Goal: Transaction & Acquisition: Purchase product/service

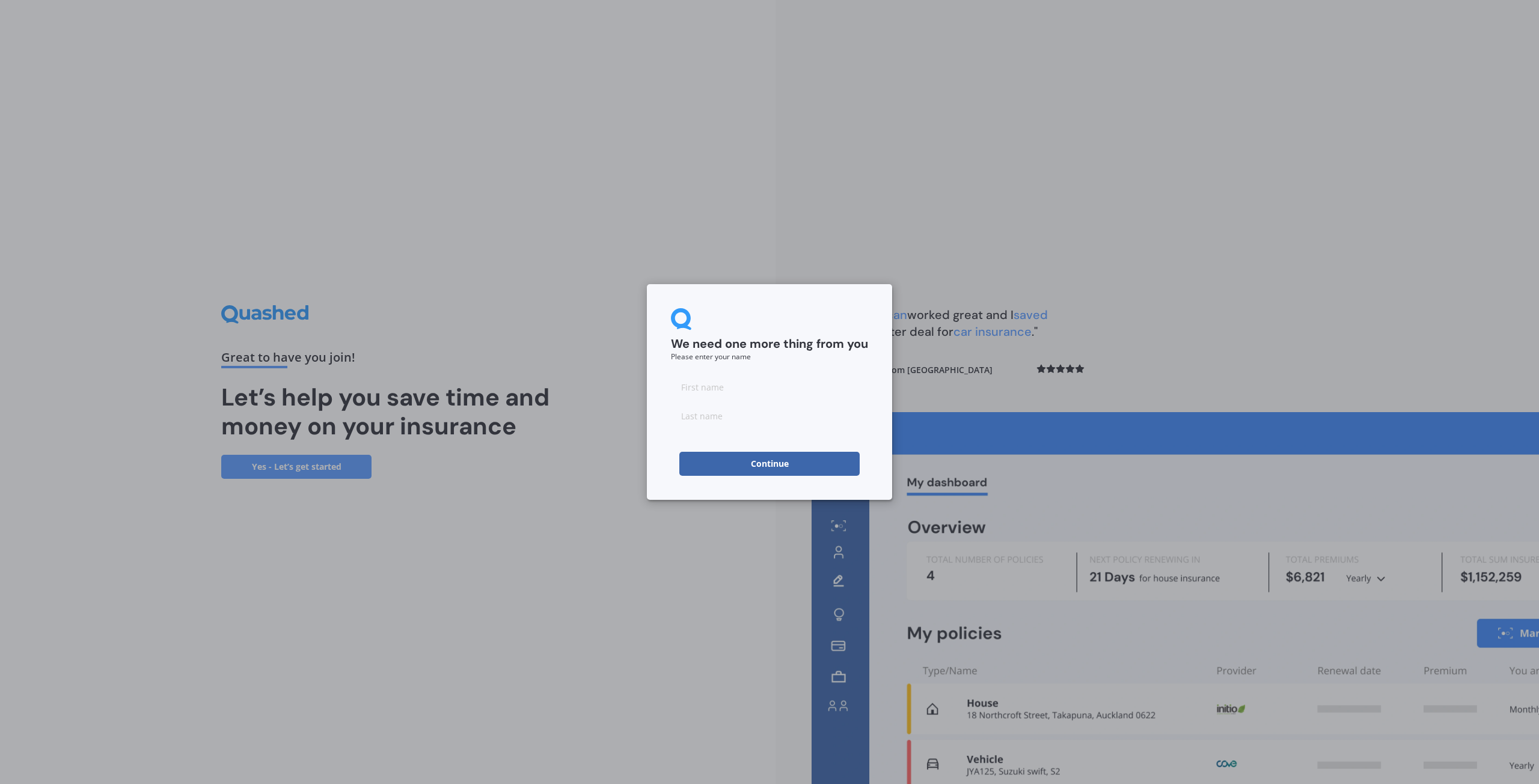
click at [690, 393] on input at bounding box center [769, 387] width 197 height 24
type input "[PERSON_NAME]"
click at [716, 469] on button "Continue" at bounding box center [769, 464] width 180 height 24
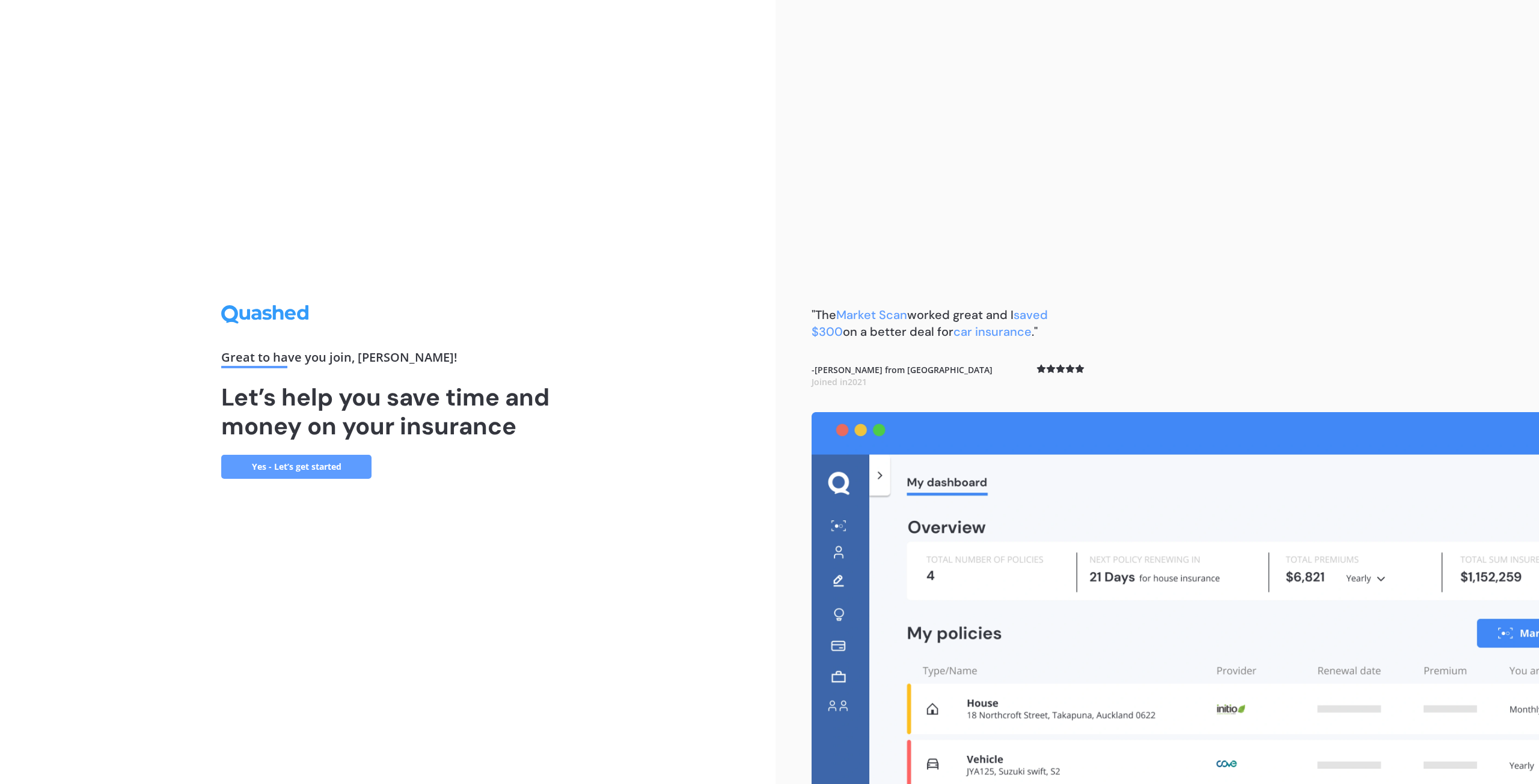
click at [295, 467] on link "Yes - Let’s get started" at bounding box center [296, 467] width 150 height 24
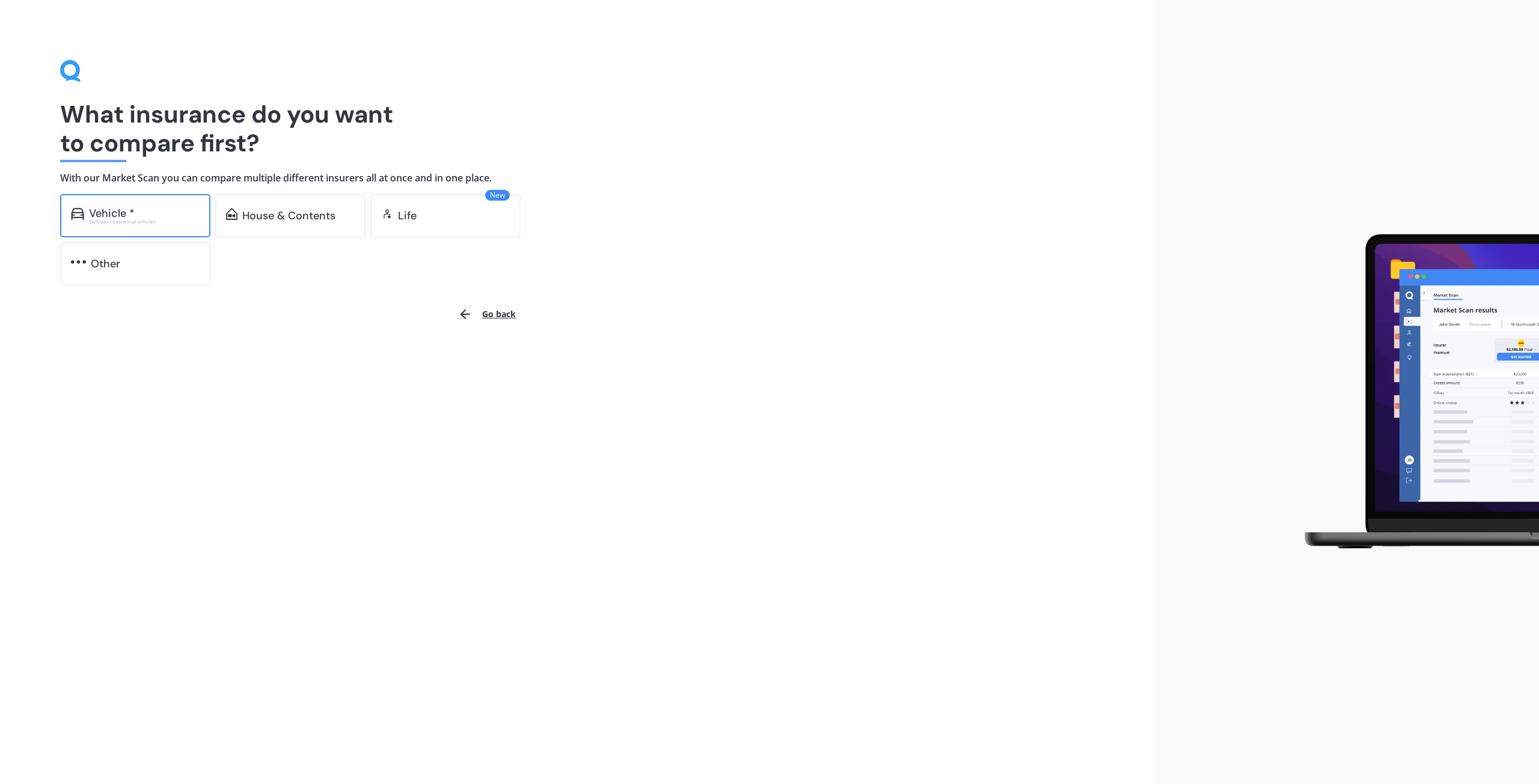
click at [122, 215] on div "Vehicle *" at bounding box center [112, 213] width 46 height 12
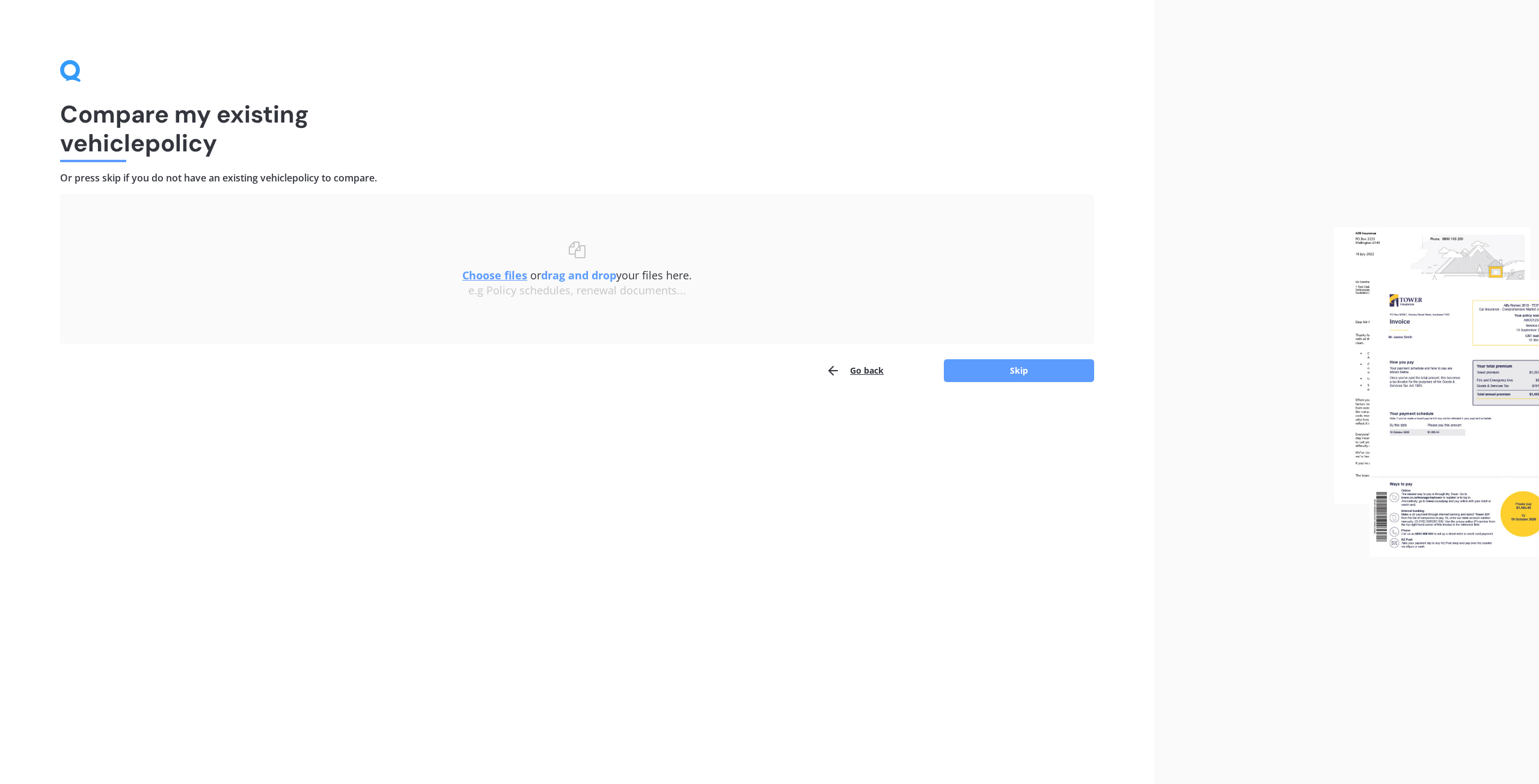
click at [847, 370] on button "Go back" at bounding box center [855, 371] width 58 height 24
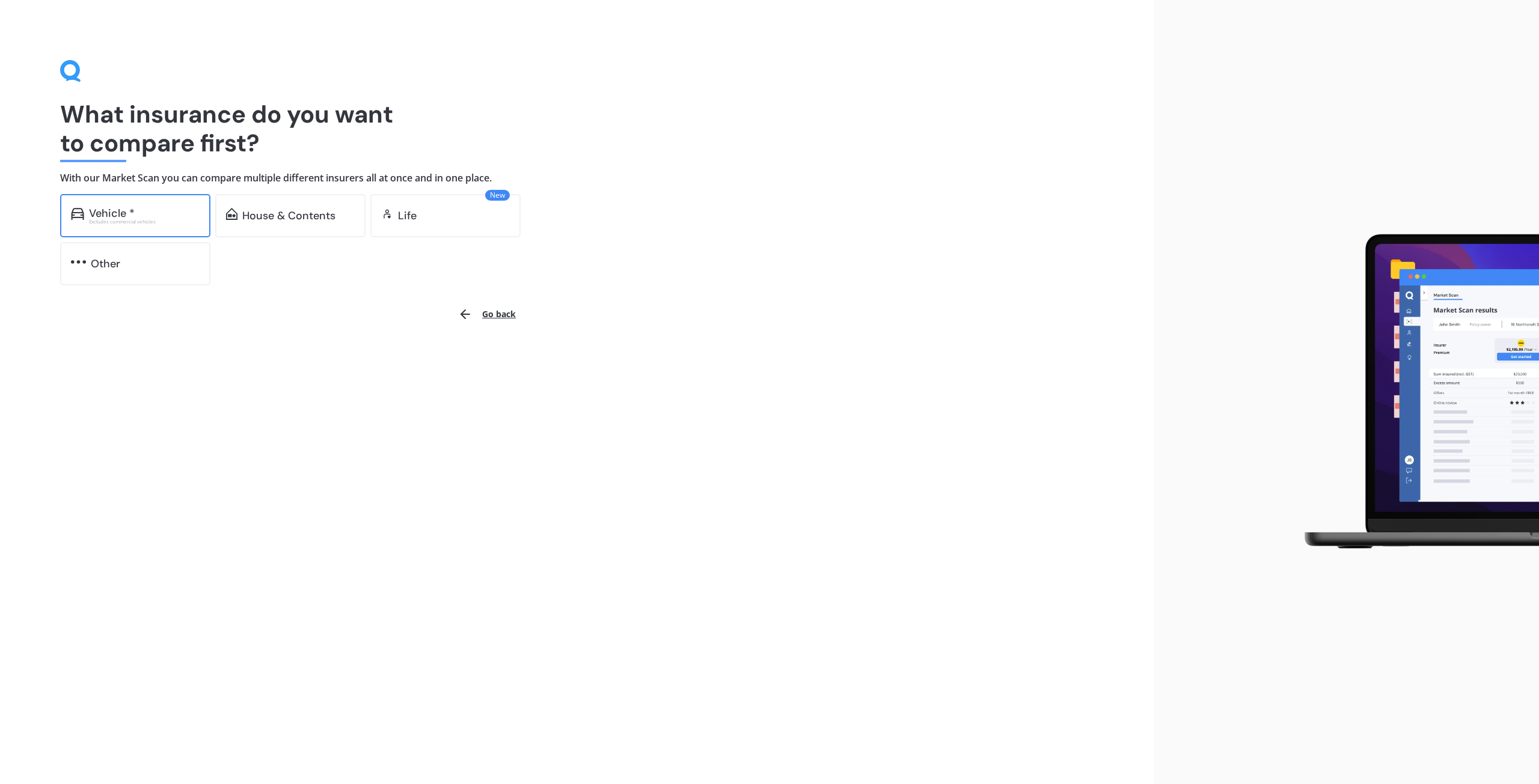
click at [118, 211] on div "Vehicle *" at bounding box center [112, 213] width 46 height 12
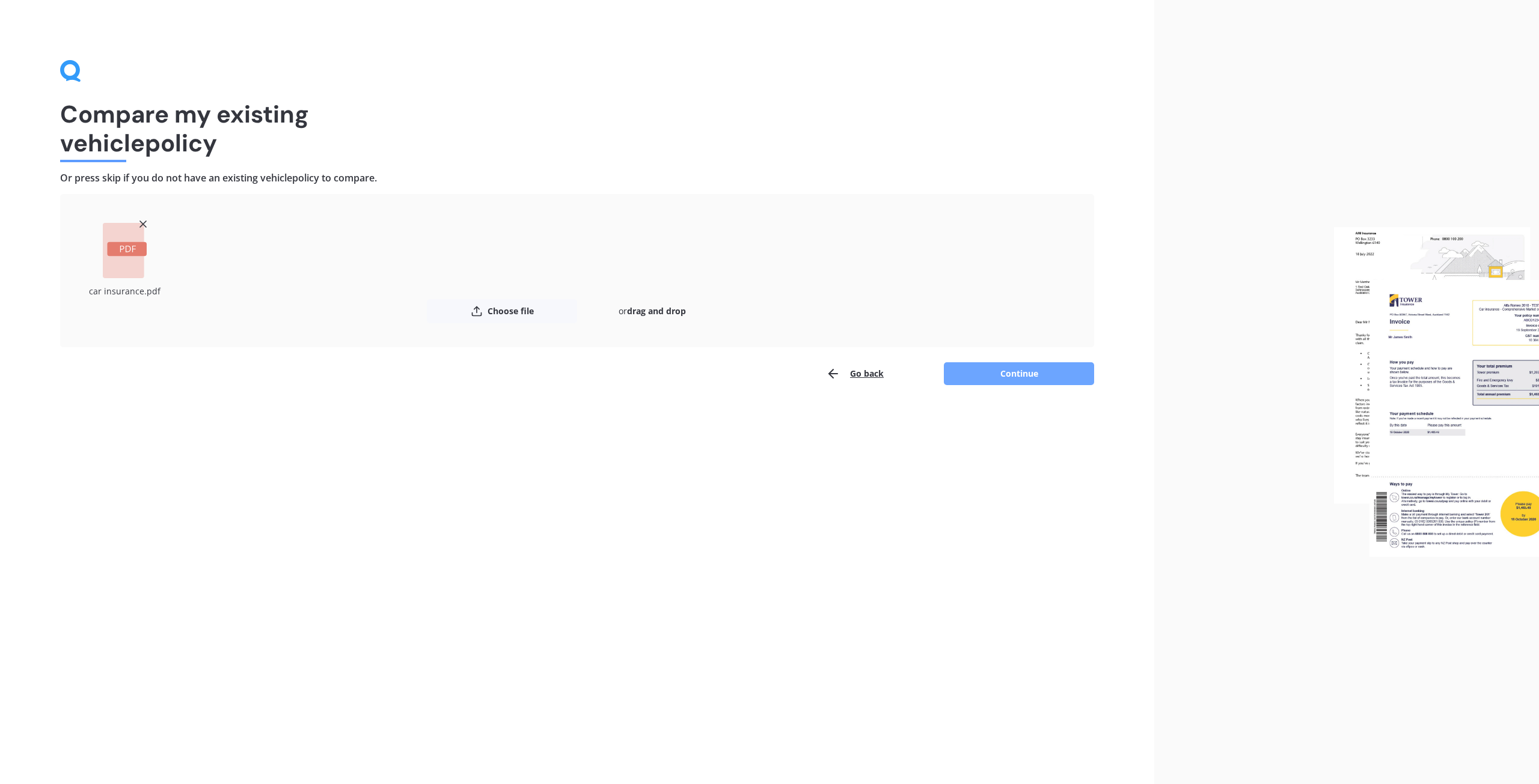
click at [1003, 373] on button "Continue" at bounding box center [1019, 373] width 150 height 23
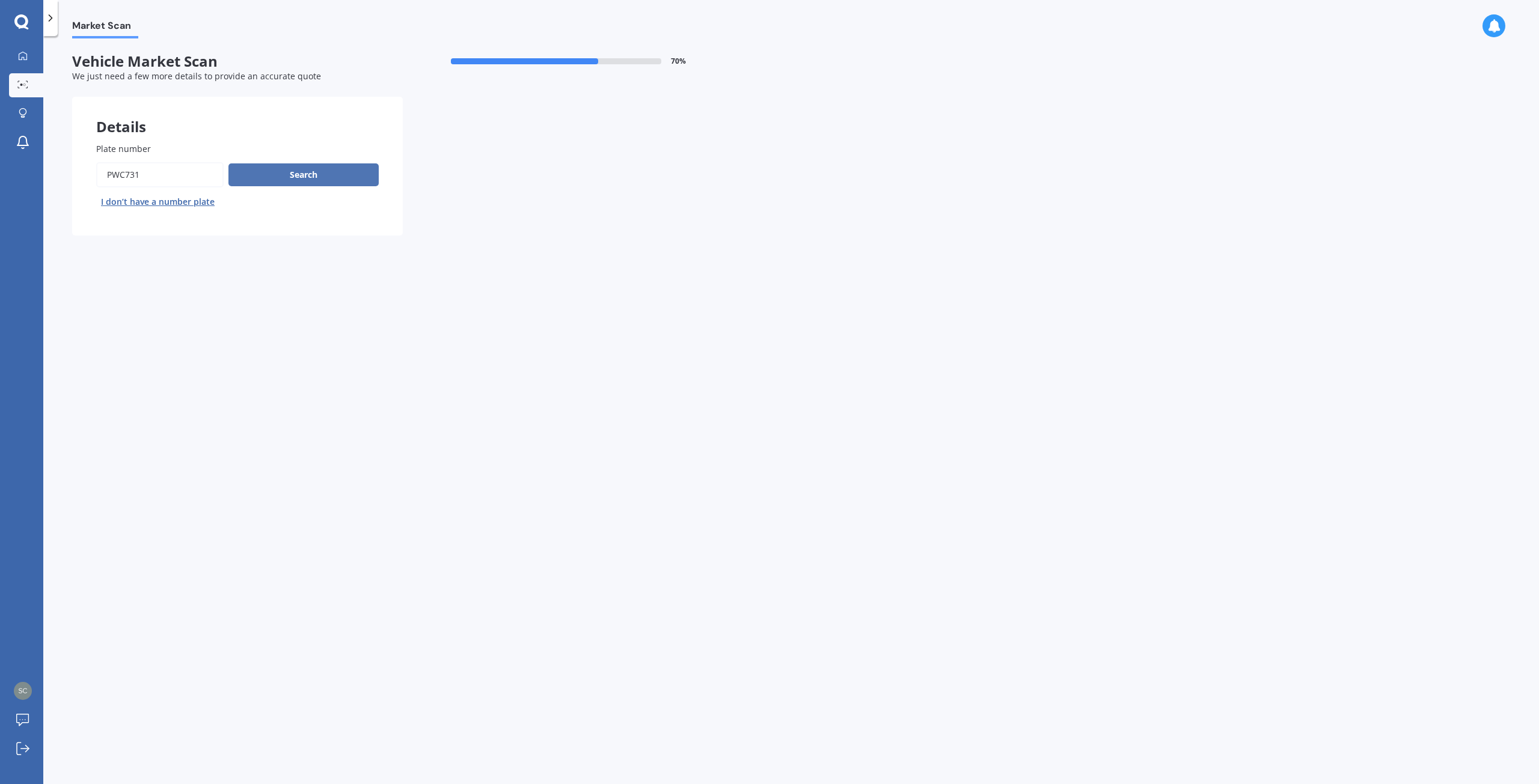
click at [273, 169] on button "Search" at bounding box center [304, 175] width 150 height 23
select select "SUBARU"
select select "IMPREZA"
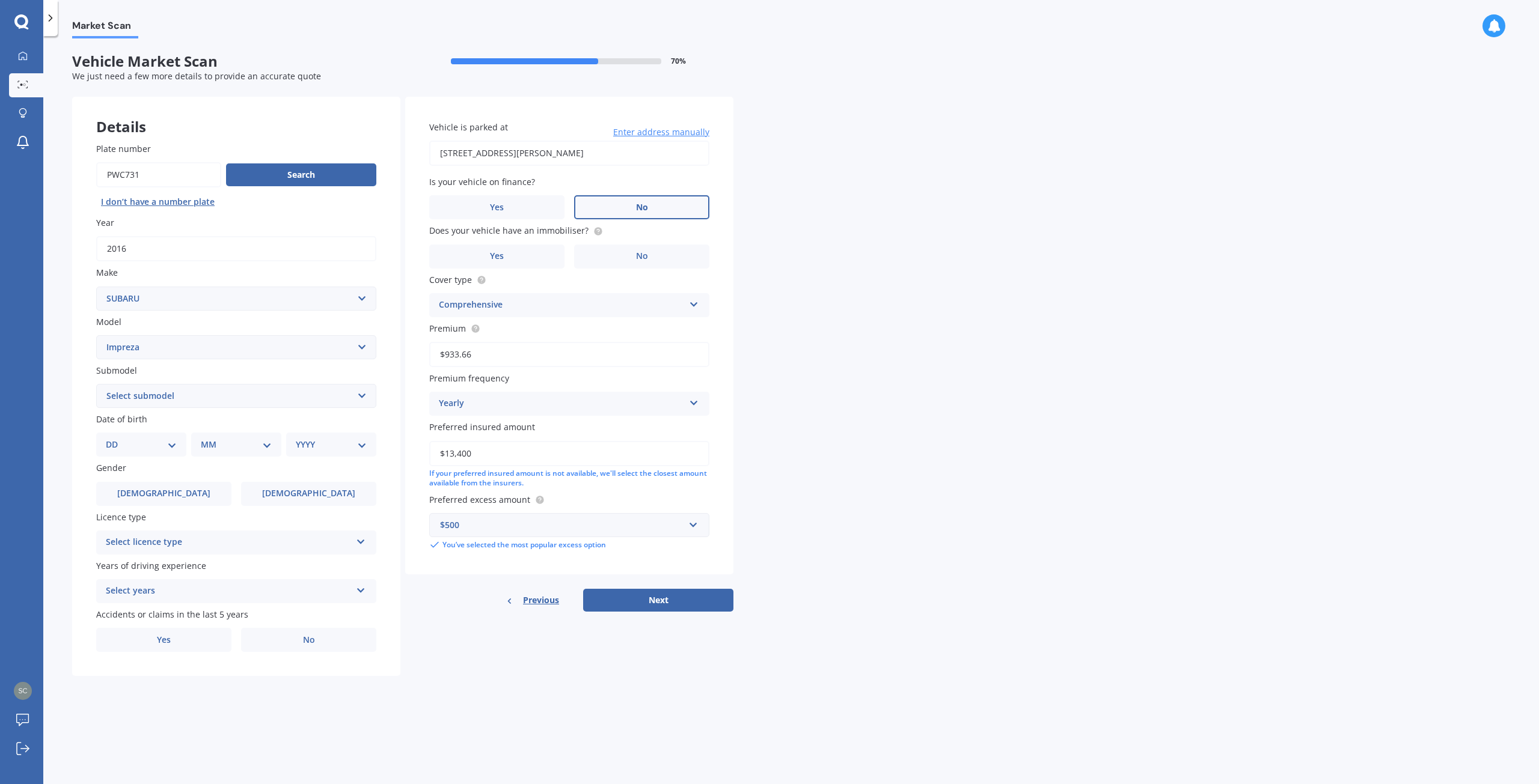
click at [629, 205] on label "No" at bounding box center [642, 207] width 136 height 24
click at [0, 0] on input "No" at bounding box center [0, 0] width 0 height 0
click at [632, 256] on label "No" at bounding box center [642, 256] width 136 height 24
click at [0, 0] on input "No" at bounding box center [0, 0] width 0 height 0
click at [168, 438] on div "DD 01 02 03 04 05 06 07 08 09 10 11 12 13 14 15 16 17 18 19 20 21 22 23 24 25 2…" at bounding box center [142, 444] width 90 height 24
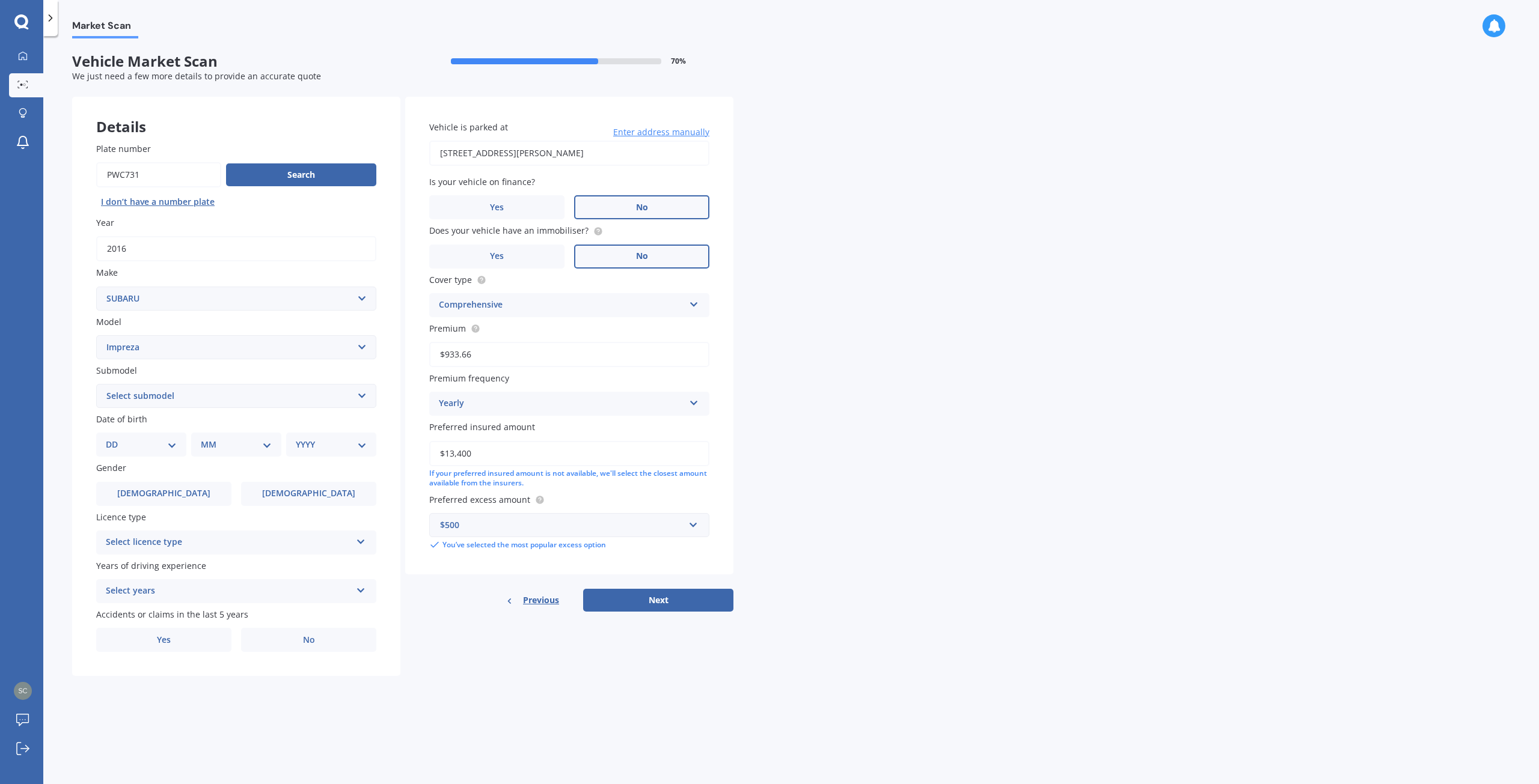
click at [171, 448] on select "DD 01 02 03 04 05 06 07 08 09 10 11 12 13 14 15 16 17 18 19 20 21 22 23 24 25 2…" at bounding box center [141, 444] width 71 height 13
select select "26"
click at [116, 438] on select "DD 01 02 03 04 05 06 07 08 09 10 11 12 13 14 15 16 17 18 19 20 21 22 23 24 25 2…" at bounding box center [141, 444] width 71 height 13
click at [239, 448] on select "MM 01 02 03 04 05 06 07 08 09 10 11 12" at bounding box center [239, 444] width 66 height 13
select select "01"
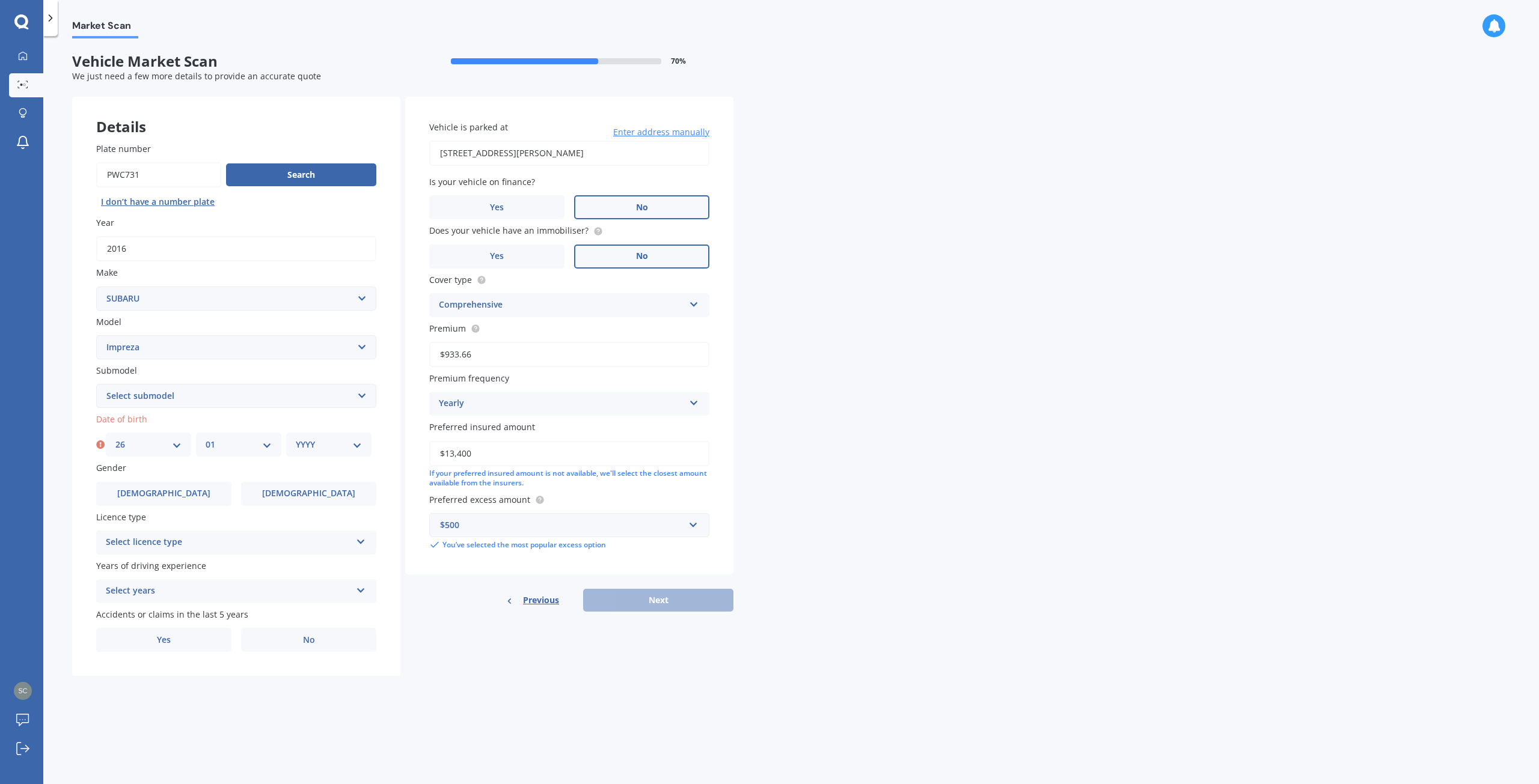
click at [205, 438] on select "MM 01 02 03 04 05 06 07 08 09 10 11 12" at bounding box center [239, 444] width 66 height 13
click at [304, 444] on select "YYYY 2025 2024 2023 2022 2021 2020 2019 2018 2017 2016 2015 2014 2013 2012 2011…" at bounding box center [329, 444] width 66 height 13
select select "1973"
click at [391, 450] on div "Plate number Search I don’t have a number plate Year [DATE] Make Select make AC…" at bounding box center [237, 397] width 328 height 558
click at [306, 499] on span "[DEMOGRAPHIC_DATA]" at bounding box center [309, 493] width 96 height 10
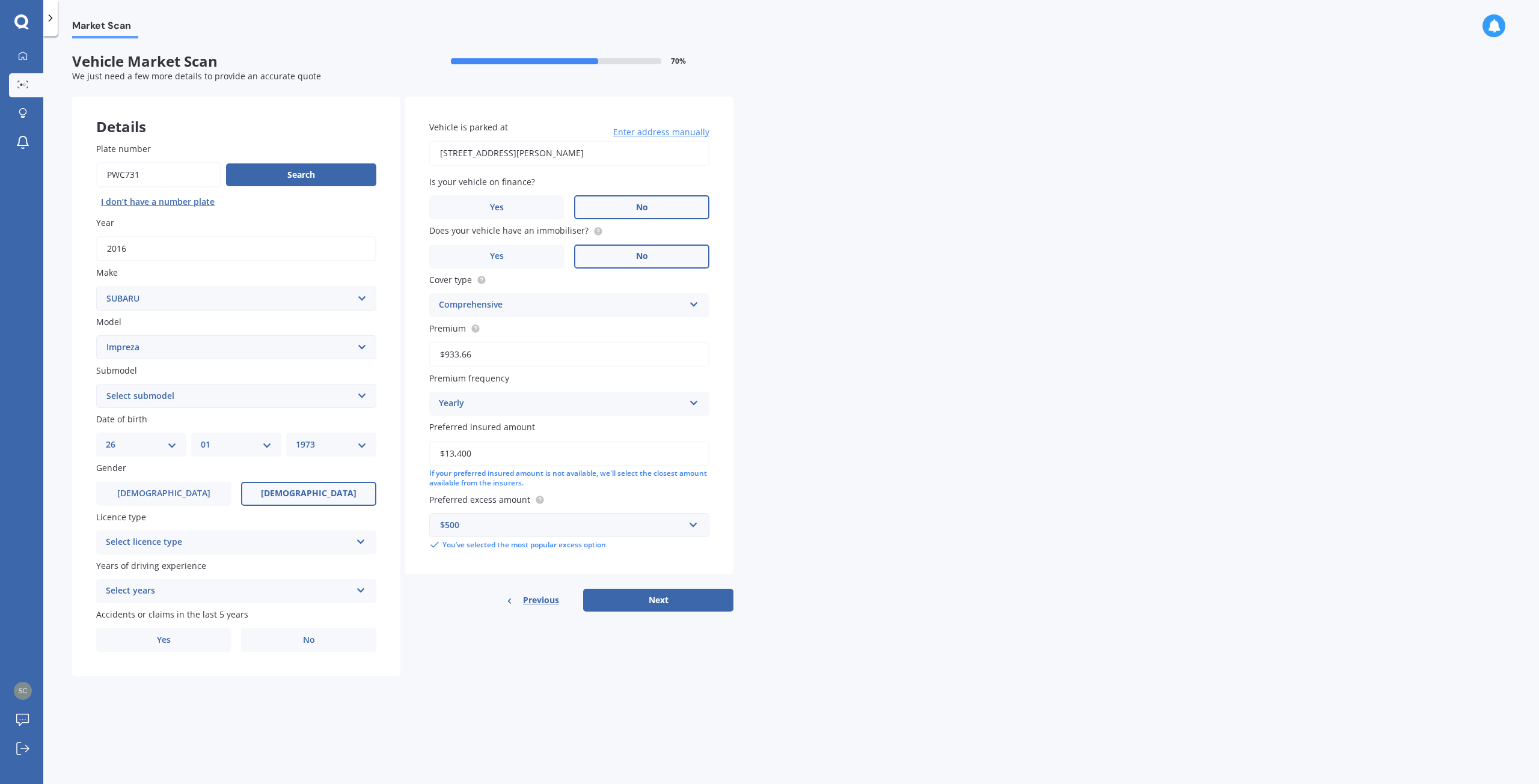
click at [0, 0] on input "[DEMOGRAPHIC_DATA]" at bounding box center [0, 0] width 0 height 0
click at [356, 540] on div "Select licence type NZ Full NZ Restricted NZ Learners [GEOGRAPHIC_DATA] [GEOGRA…" at bounding box center [237, 543] width 280 height 24
click at [163, 565] on div "NZ Full" at bounding box center [237, 566] width 279 height 22
click at [356, 590] on icon at bounding box center [360, 588] width 10 height 9
click at [312, 611] on div "5 or more years" at bounding box center [237, 615] width 279 height 22
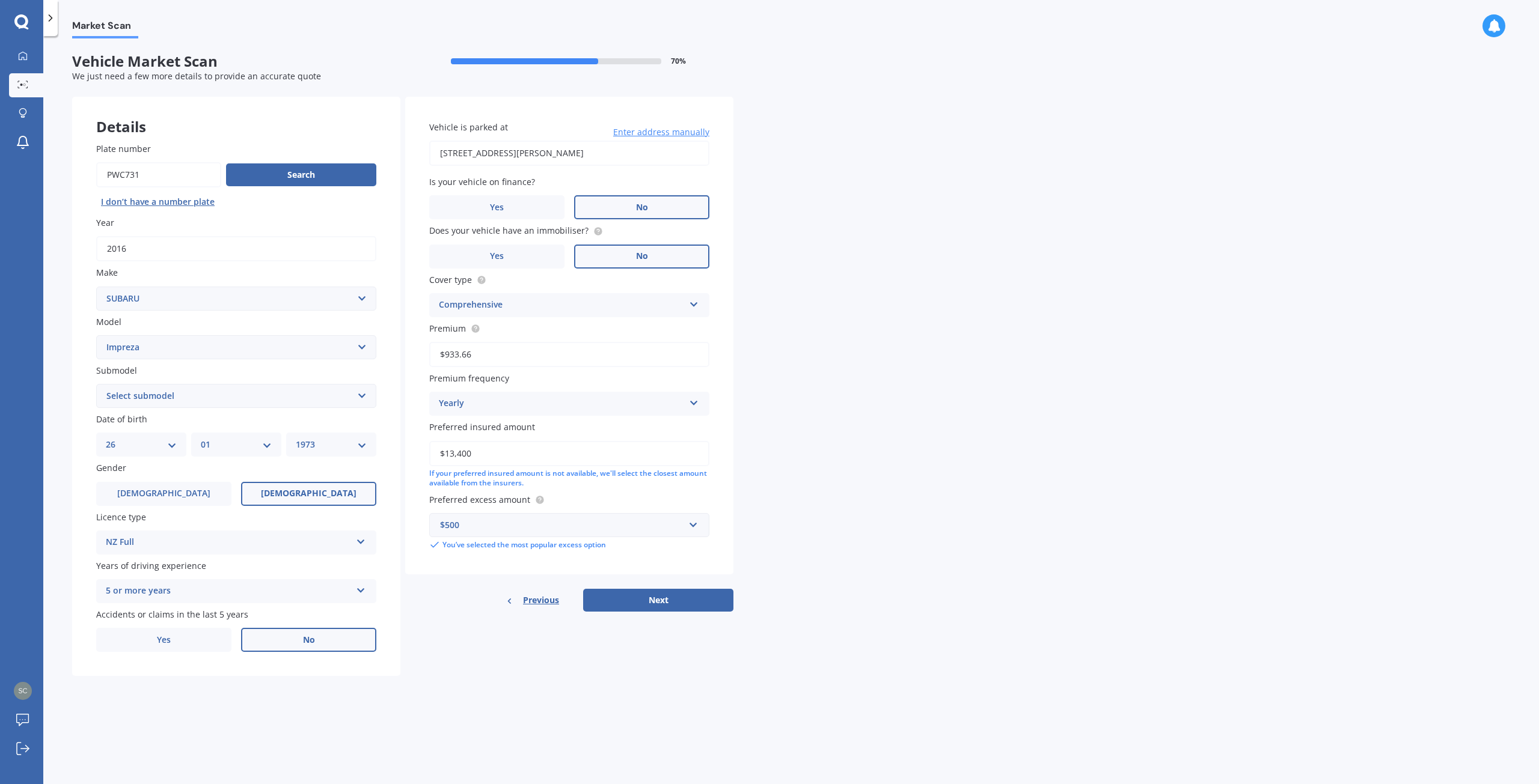
click at [280, 639] on label "No" at bounding box center [309, 640] width 136 height 24
click at [0, 0] on input "No" at bounding box center [0, 0] width 0 height 0
click at [361, 400] on select "Select submodel (All other turbo) 2.0i 2.0i Luxury 2.0i S Edition 2.0R 2.0R Spo…" at bounding box center [237, 396] width 280 height 24
drag, startPoint x: 486, startPoint y: 455, endPoint x: 419, endPoint y: 454, distance: 67.0
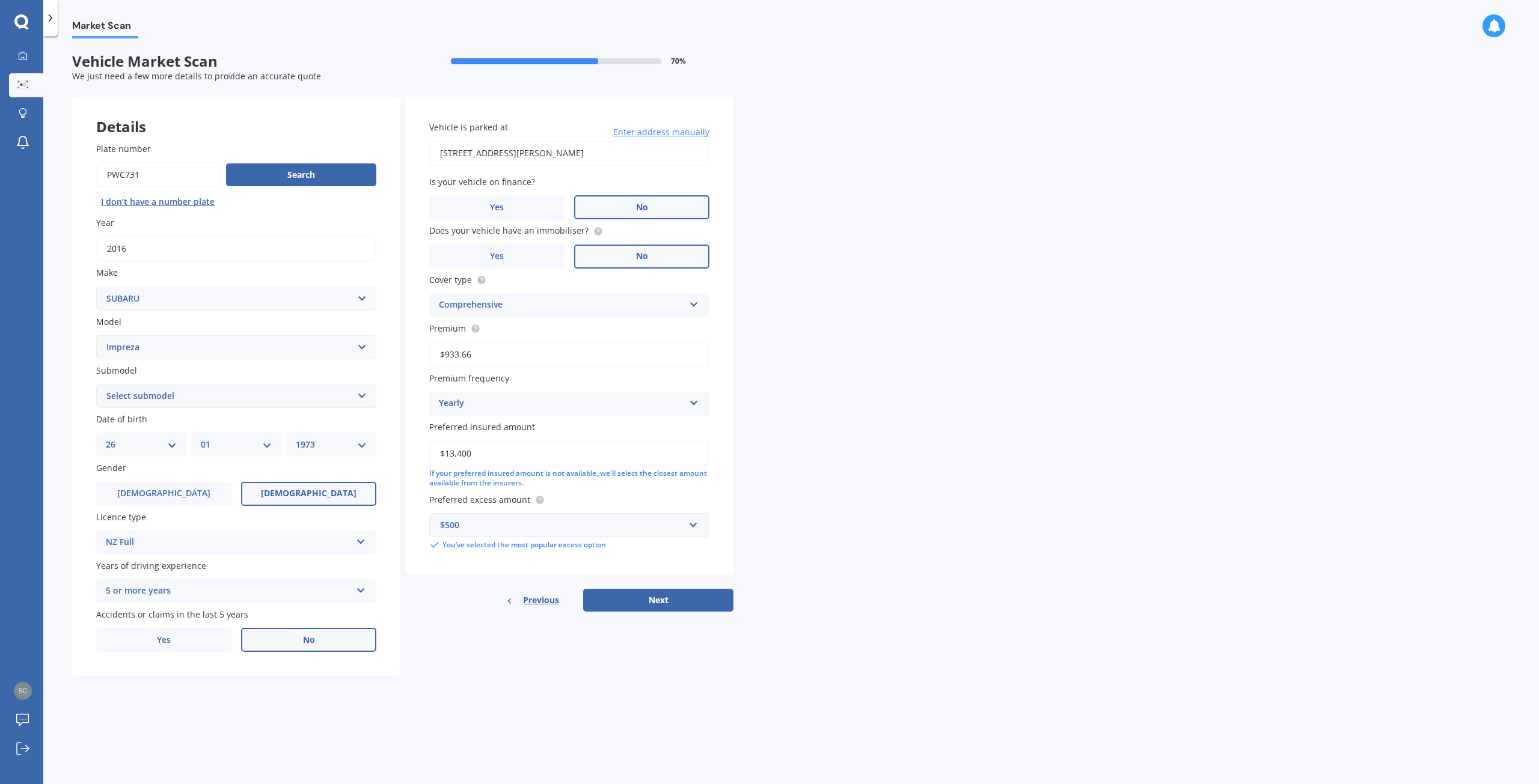
click at [419, 454] on div "Vehicle is parked at [STREET_ADDRESS][PERSON_NAME] Enter address manually Is yo…" at bounding box center [569, 336] width 328 height 478
type input "$18,000"
click at [652, 601] on button "Next" at bounding box center [658, 600] width 150 height 23
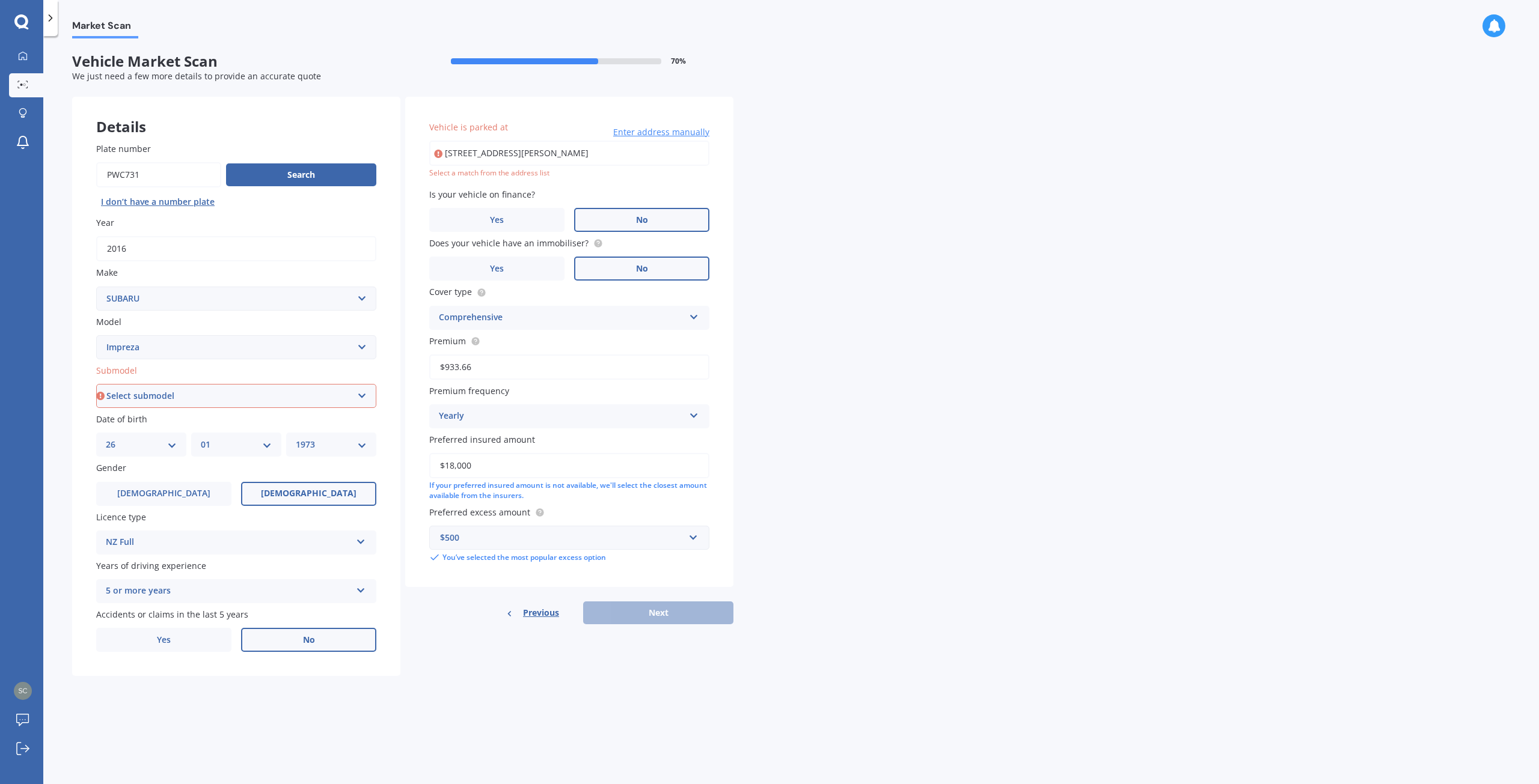
click at [536, 153] on input "[STREET_ADDRESS][PERSON_NAME]" at bounding box center [569, 153] width 280 height 25
drag, startPoint x: 619, startPoint y: 149, endPoint x: 435, endPoint y: 158, distance: 184.2
click at [435, 158] on div "[STREET_ADDRESS][PERSON_NAME] Enter address manually" at bounding box center [569, 153] width 280 height 25
type input "[STREET_ADDRESS][PERSON_NAME]"
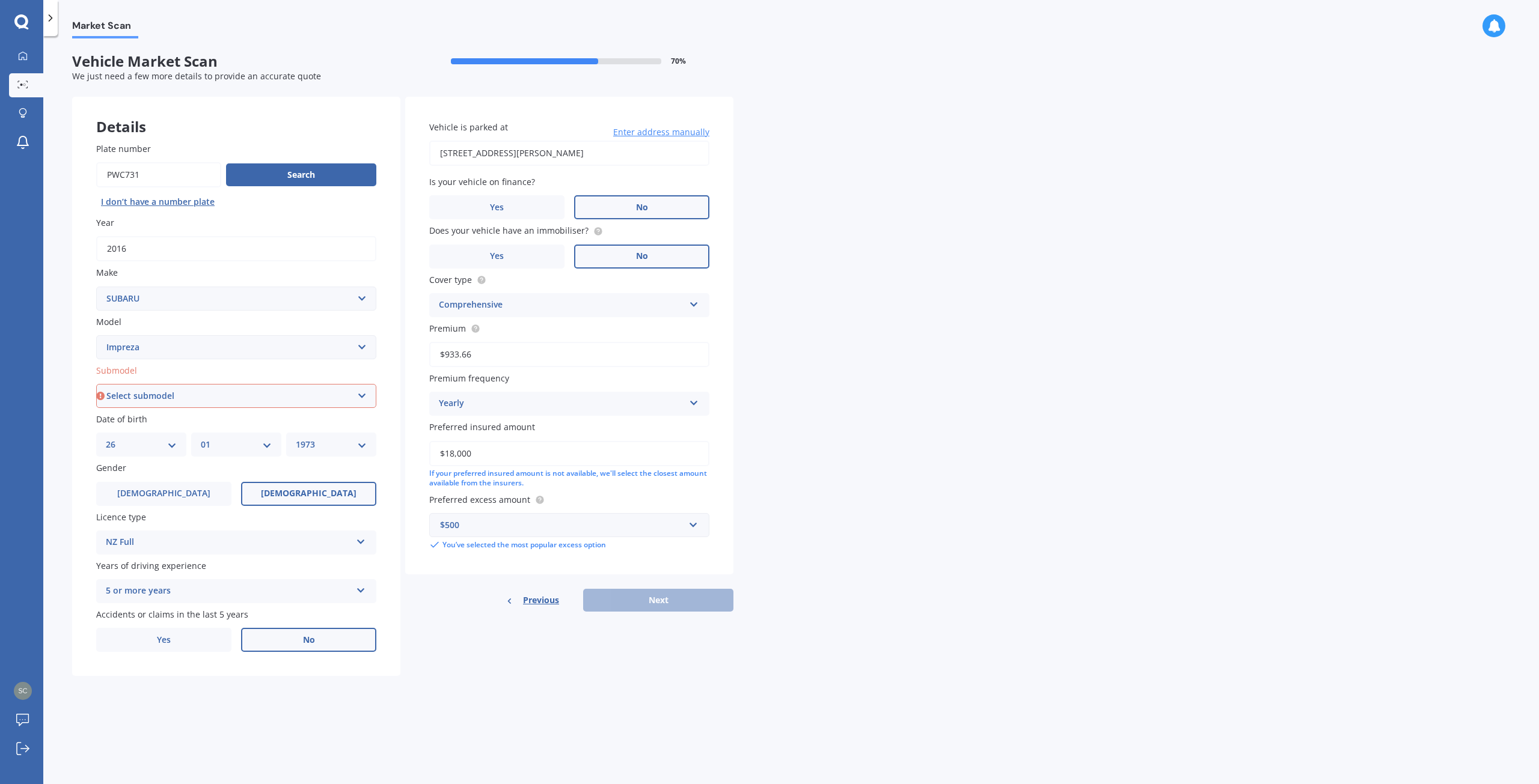
click at [358, 393] on select "Select submodel (All other turbo) 2.0i 2.0i Luxury 2.0i S Edition 2.0R 2.0R Spo…" at bounding box center [237, 396] width 280 height 24
drag, startPoint x: 359, startPoint y: 395, endPoint x: 354, endPoint y: 396, distance: 5.1
click at [359, 395] on select "Select submodel (All other turbo) 2.0i 2.0i Luxury 2.0i S Edition 2.0R 2.0R Spo…" at bounding box center [237, 396] width 280 height 24
select select "XV PETROL 4WD"
click at [96, 384] on select "Select submodel (All other turbo) 2.0i 2.0i Luxury 2.0i S Edition 2.0R 2.0R Spo…" at bounding box center [237, 396] width 280 height 24
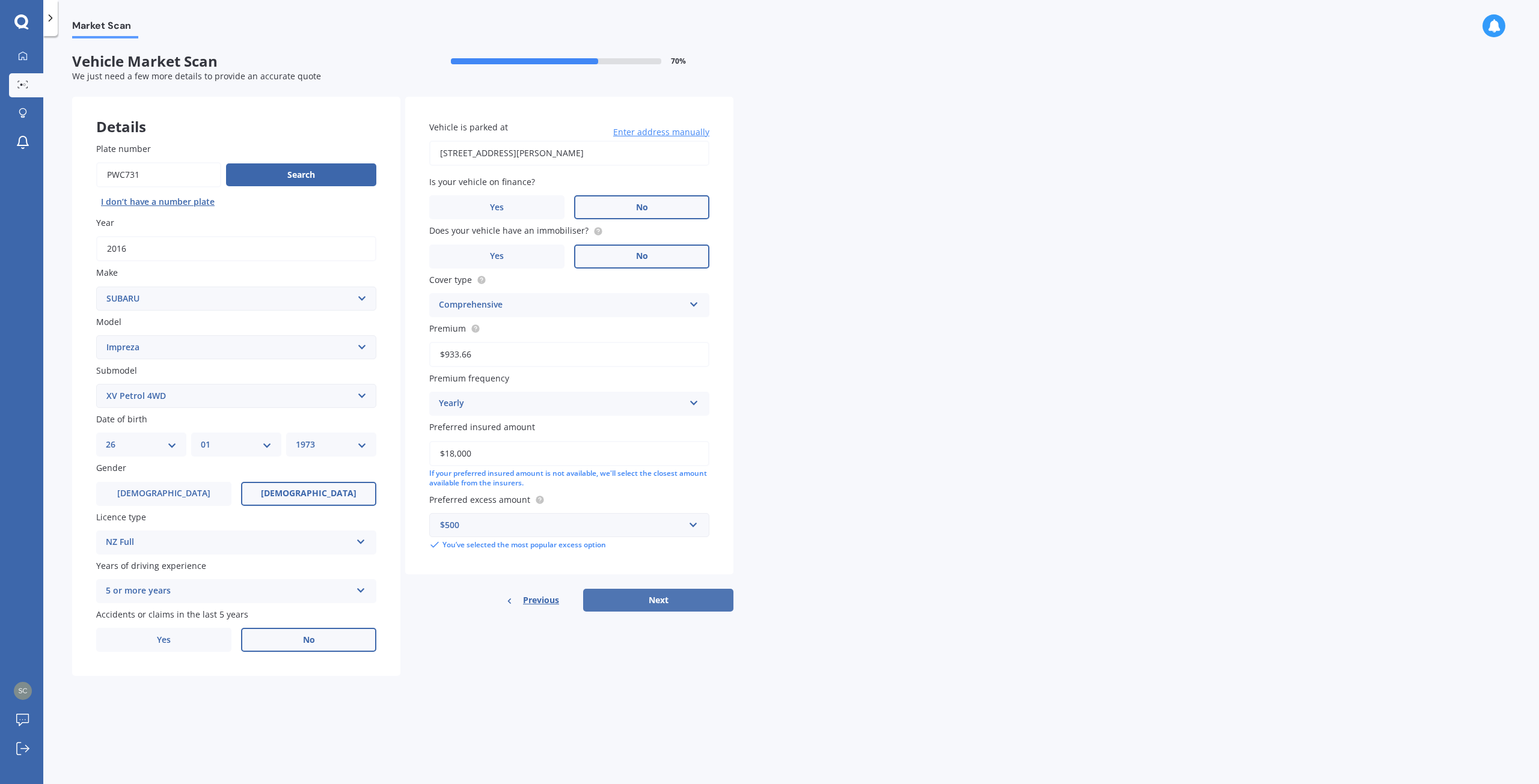
click at [653, 598] on button "Next" at bounding box center [658, 600] width 150 height 23
select select "26"
select select "01"
select select "1973"
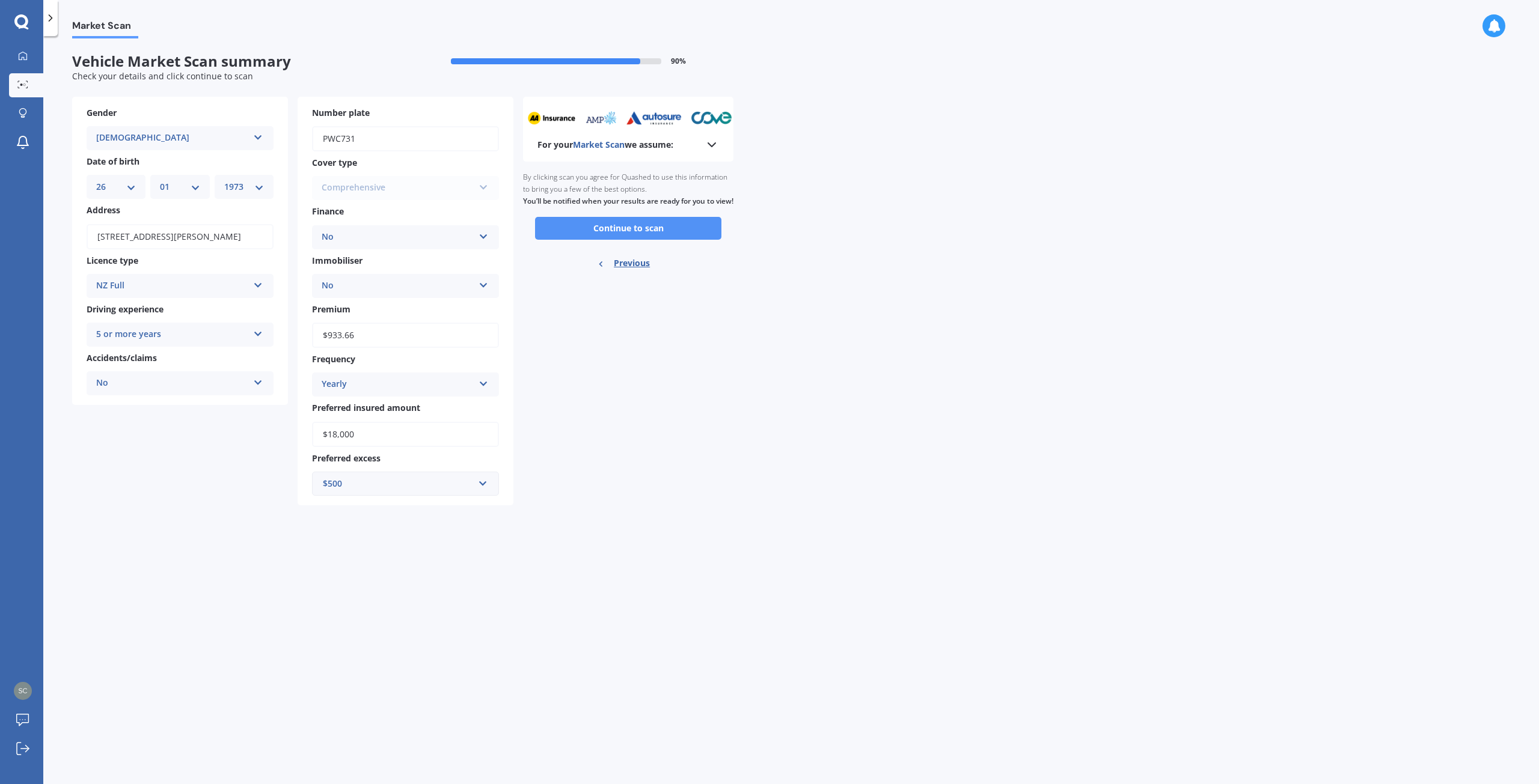
click at [641, 240] on button "Continue to scan" at bounding box center [628, 229] width 186 height 23
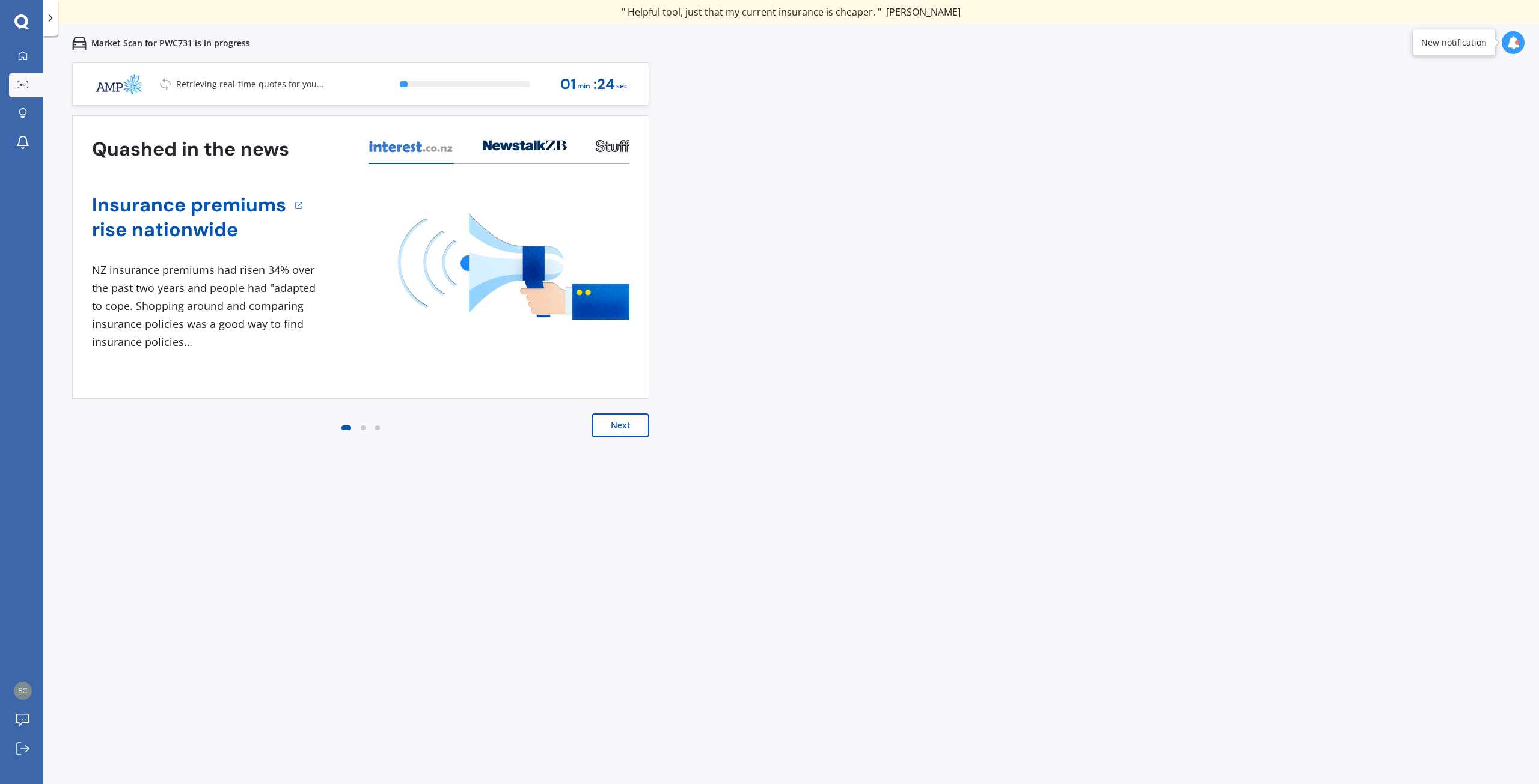
click at [633, 421] on button "Next" at bounding box center [620, 425] width 58 height 24
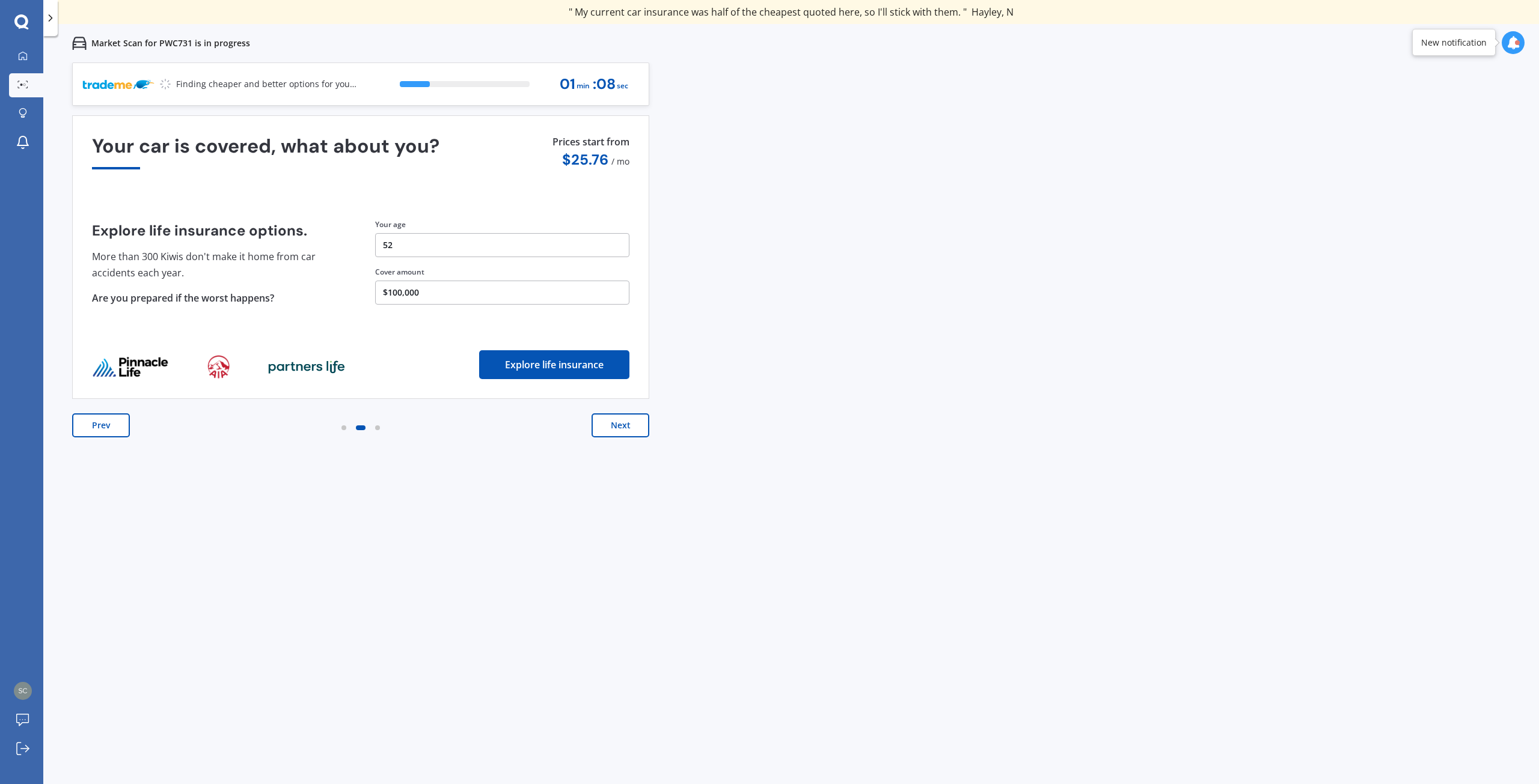
click at [618, 425] on button "Next" at bounding box center [620, 425] width 58 height 24
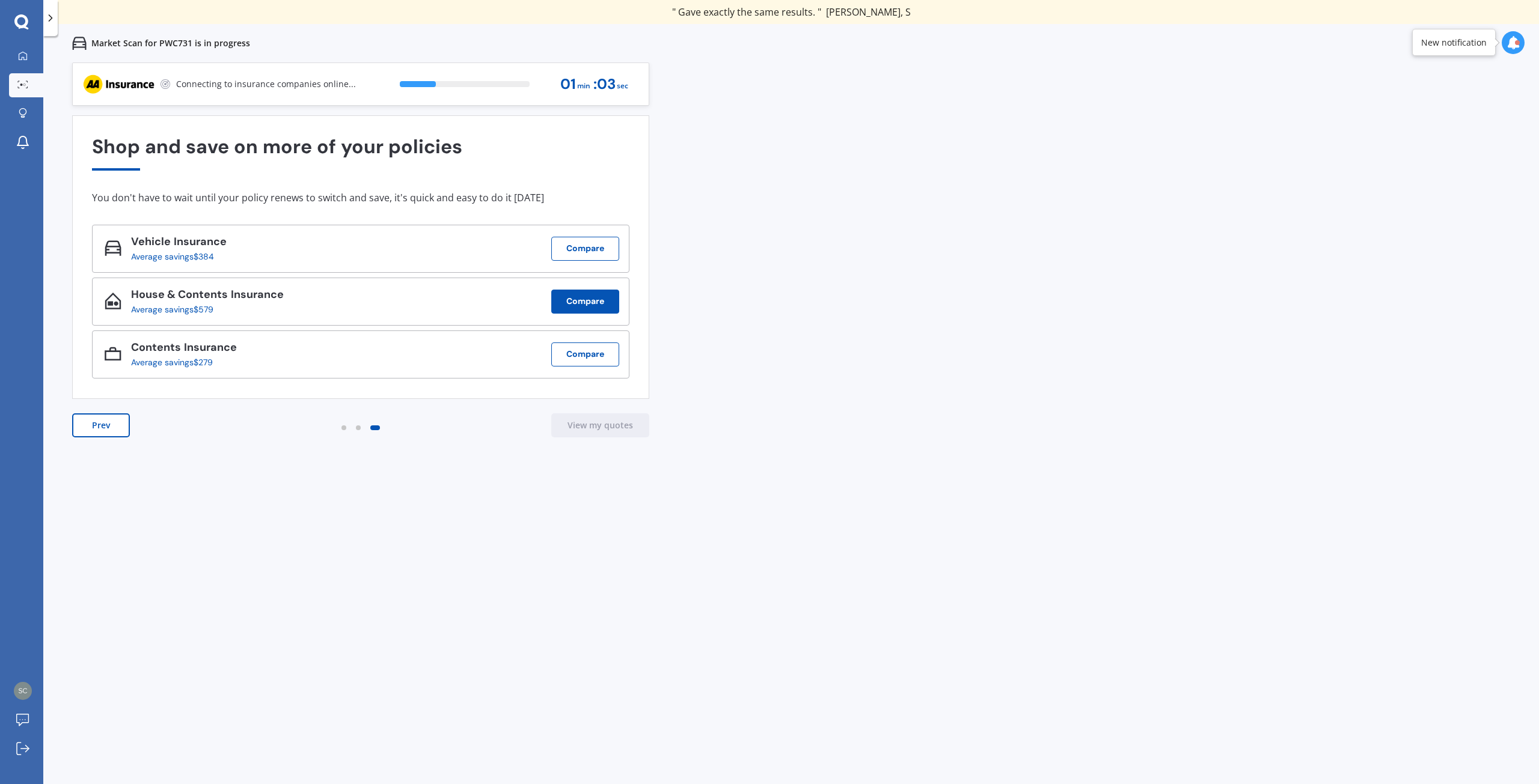
click at [586, 300] on button "Compare" at bounding box center [585, 302] width 68 height 24
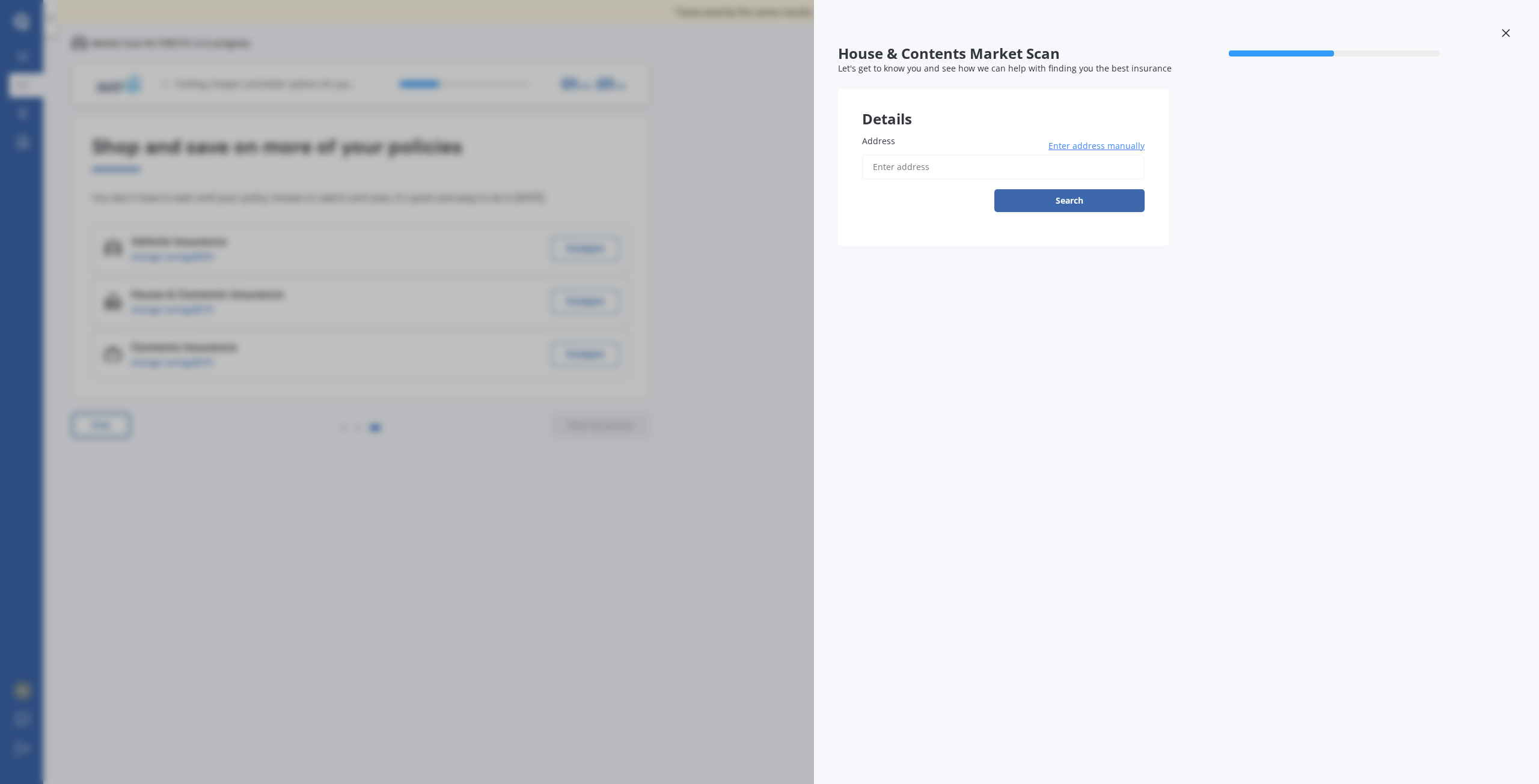
click at [909, 165] on input "Address" at bounding box center [1003, 167] width 282 height 25
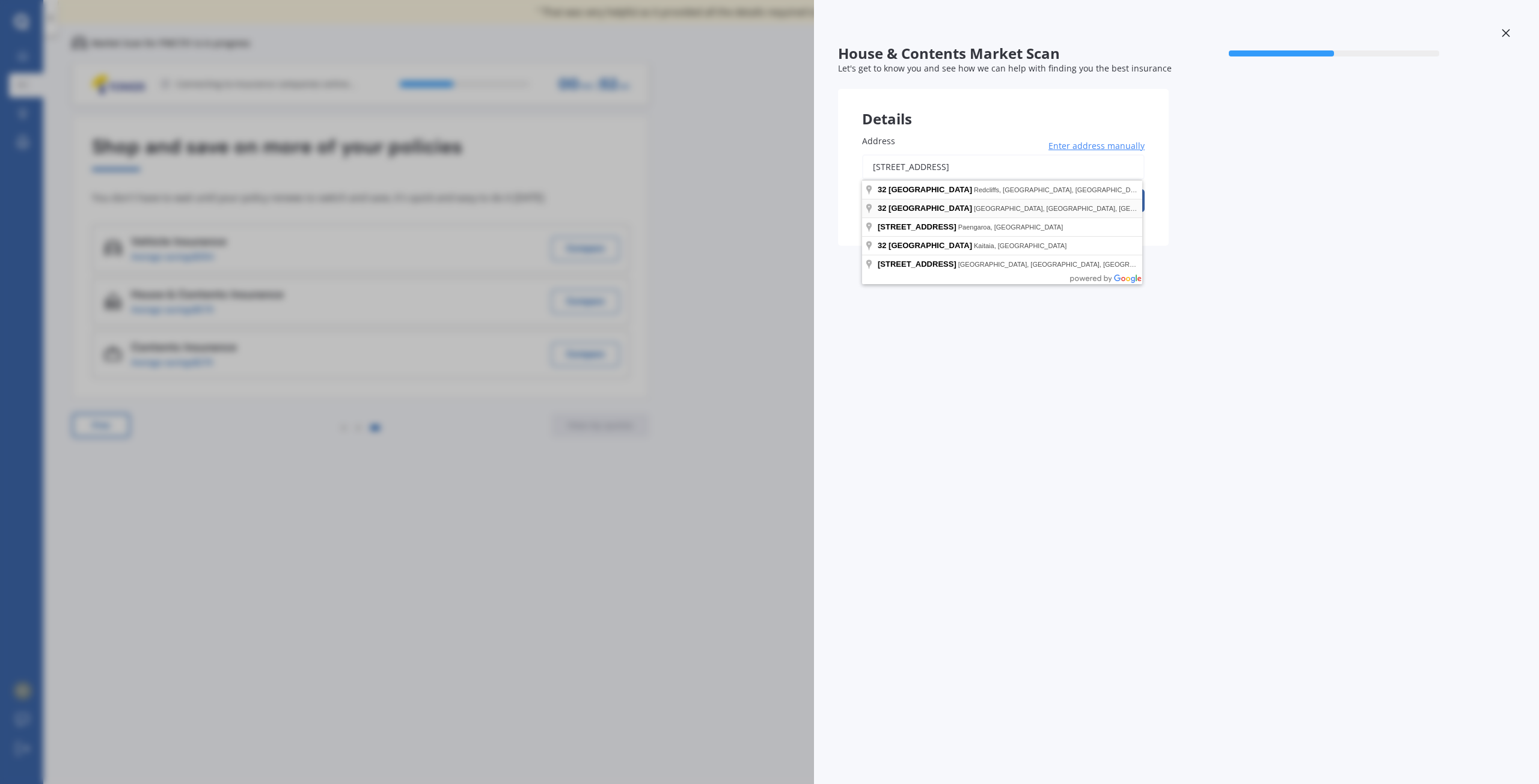
type input "[STREET_ADDRESS][PERSON_NAME]"
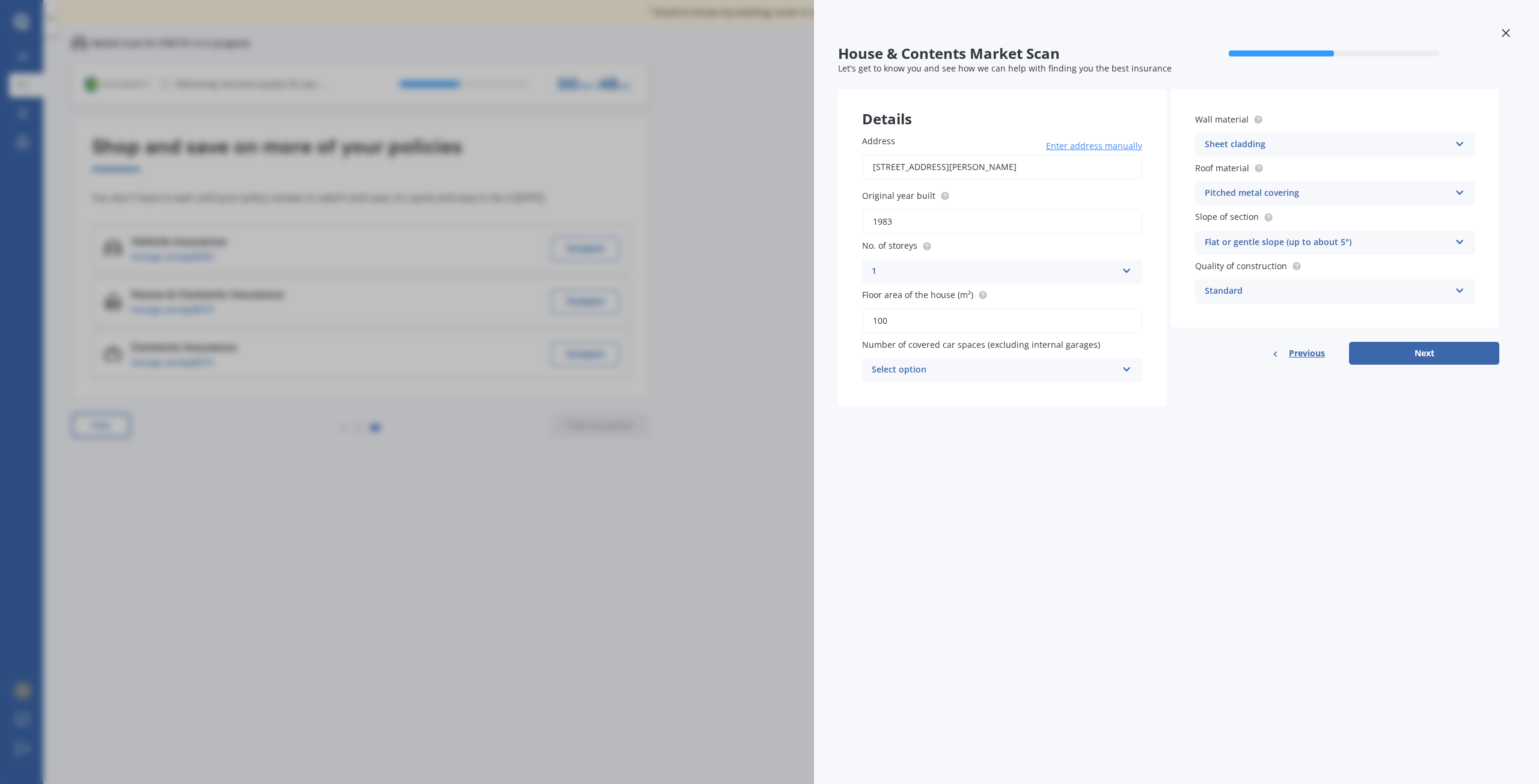
drag, startPoint x: 886, startPoint y: 223, endPoint x: 866, endPoint y: 223, distance: 20.0
click at [866, 223] on input "1983" at bounding box center [1002, 222] width 280 height 25
click at [893, 223] on input "1983" at bounding box center [1002, 222] width 280 height 25
drag, startPoint x: 894, startPoint y: 221, endPoint x: 855, endPoint y: 221, distance: 39.0
click at [856, 221] on div "Address [STREET_ADDRESS][PERSON_NAME] Enter address manually Search Original ye…" at bounding box center [1002, 258] width 328 height 296
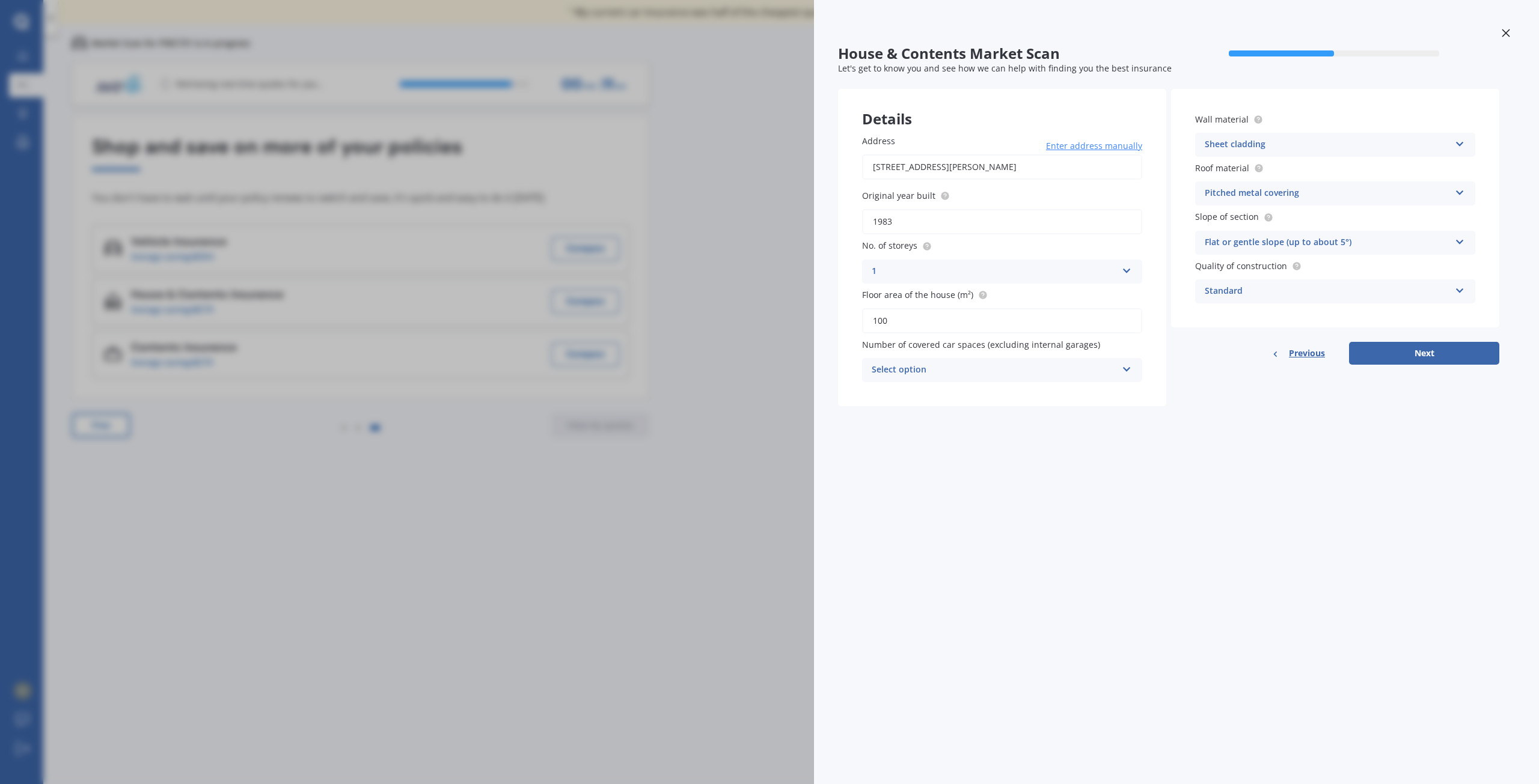
drag, startPoint x: 918, startPoint y: 227, endPoint x: 914, endPoint y: 222, distance: 6.4
click at [918, 226] on input "1983" at bounding box center [1002, 222] width 280 height 25
click at [899, 218] on input "1983" at bounding box center [1002, 222] width 280 height 25
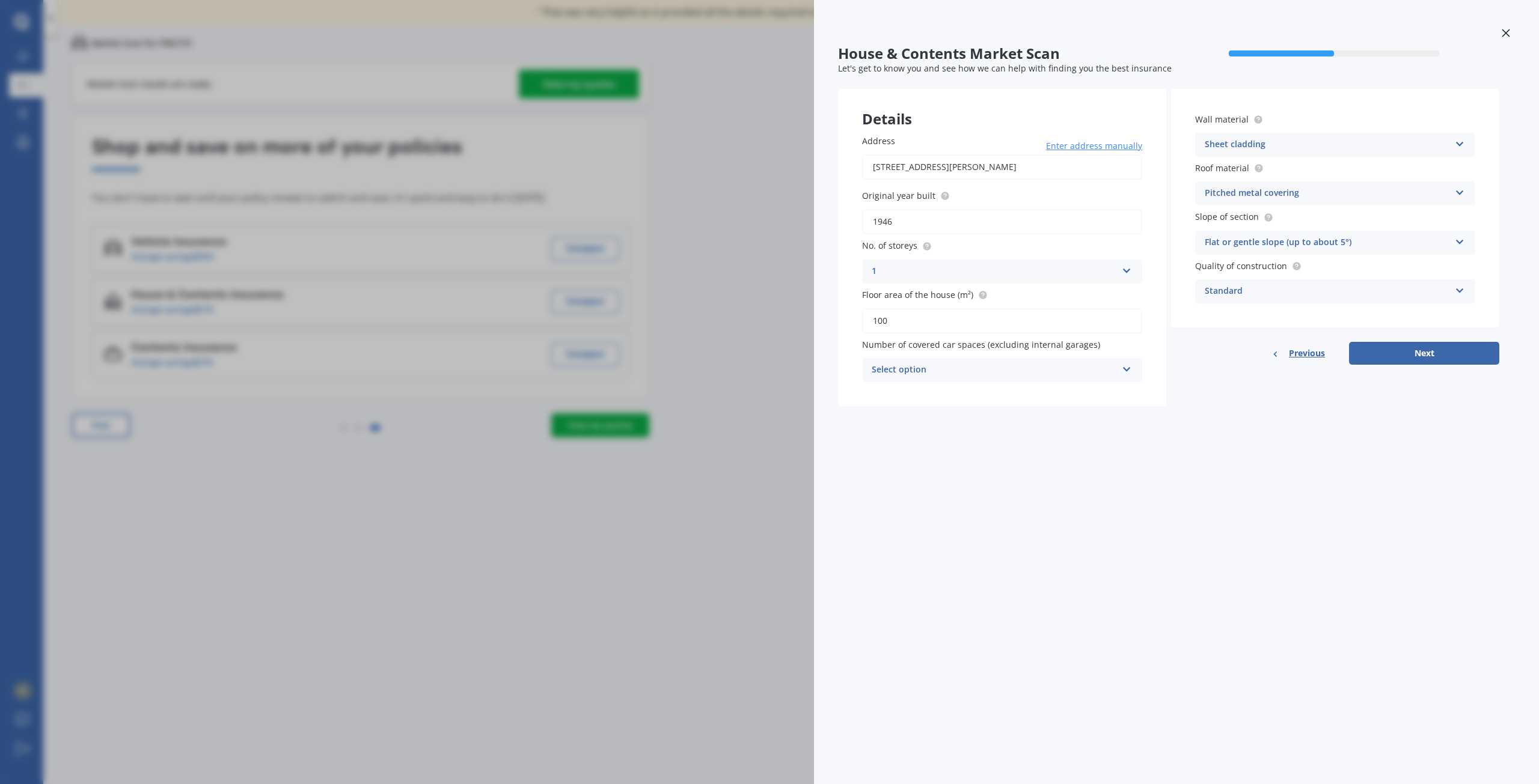
type input "1946"
click at [894, 316] on input "100" at bounding box center [1002, 321] width 280 height 25
type input "103"
click at [954, 367] on div "Select option" at bounding box center [994, 370] width 245 height 15
click at [880, 413] on div "1" at bounding box center [1002, 415] width 279 height 22
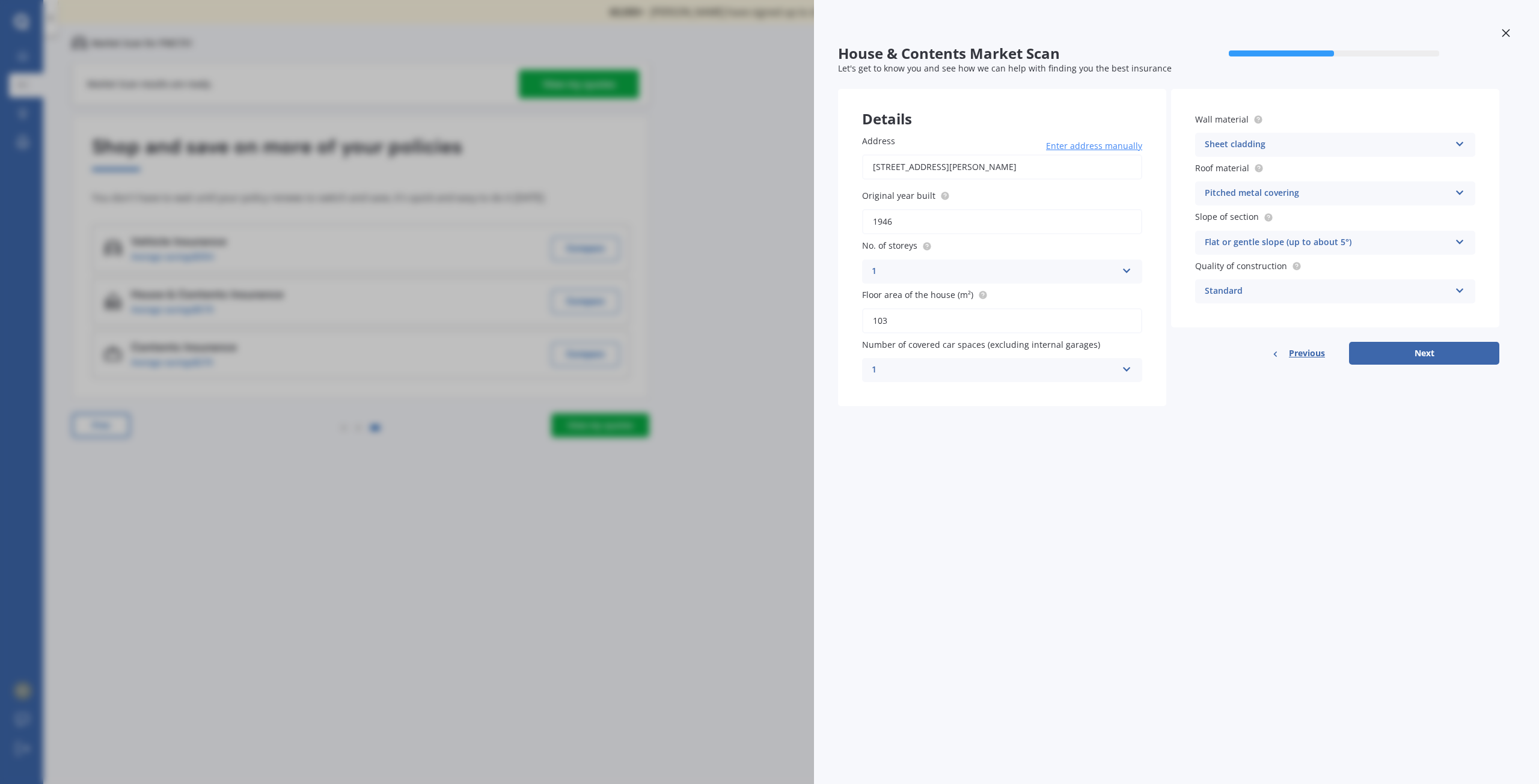
click at [1462, 142] on icon at bounding box center [1459, 142] width 10 height 9
click at [1293, 318] on span "Weatherboard/plank cladding" at bounding box center [1267, 318] width 123 height 11
click at [1242, 192] on div "Pitched metal covering" at bounding box center [1327, 193] width 245 height 15
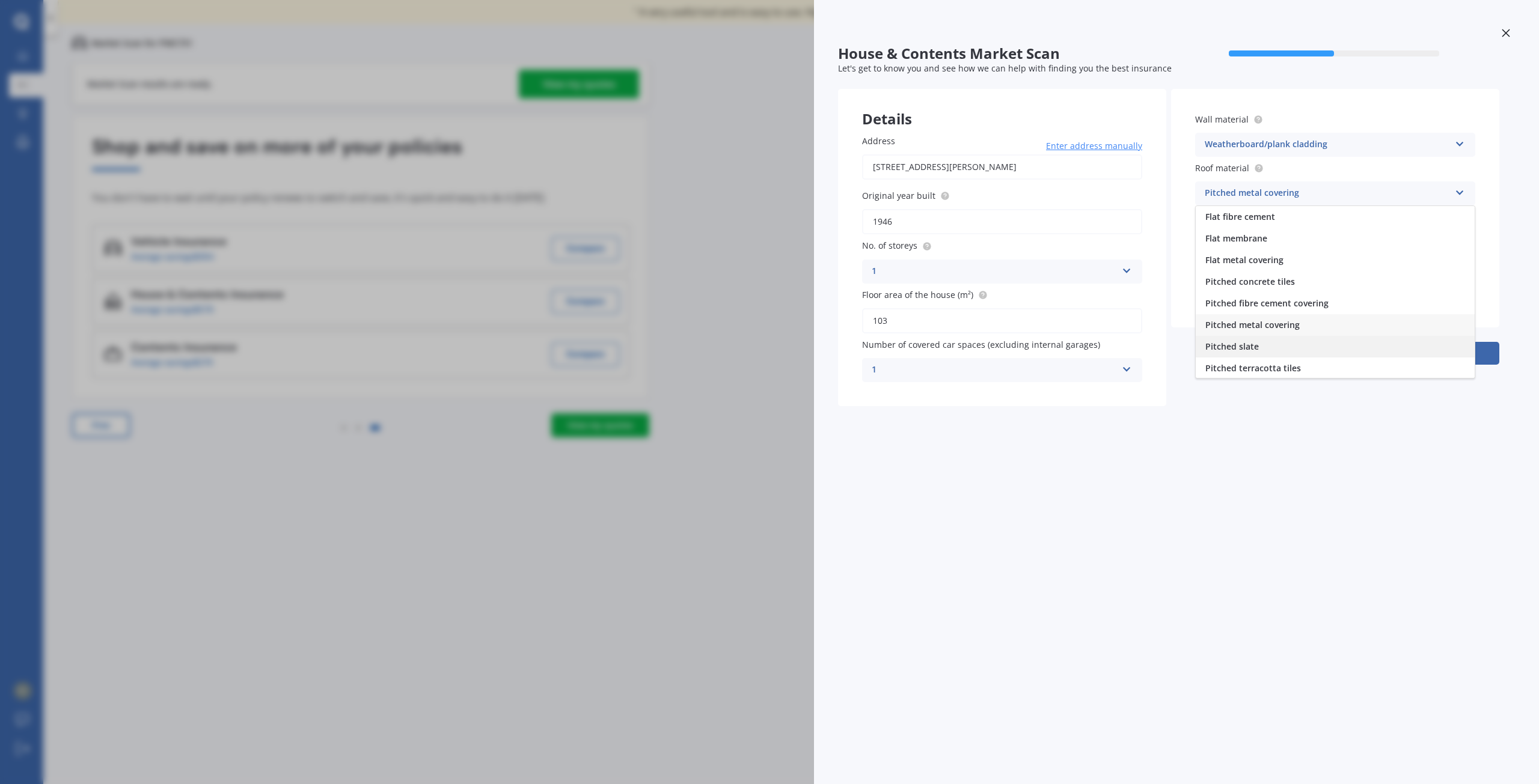
scroll to position [45, 0]
click at [1265, 282] on span "Pitched metal covering" at bounding box center [1253, 280] width 94 height 11
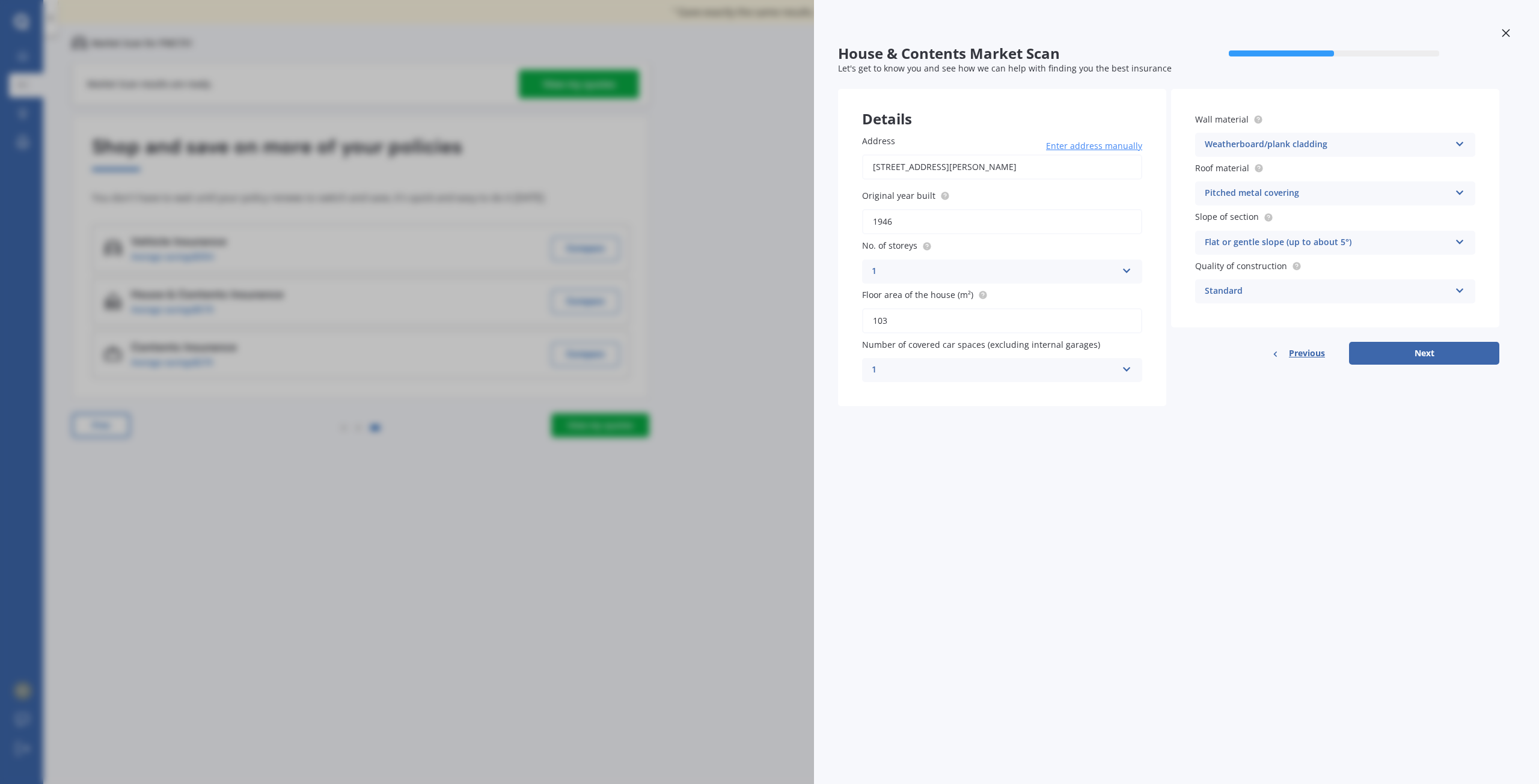
click at [1456, 241] on icon at bounding box center [1459, 240] width 10 height 9
click at [1301, 264] on span "Flat or gentle slope (up to about 5°)" at bounding box center [1279, 266] width 147 height 11
click at [1422, 350] on button "Next" at bounding box center [1424, 353] width 150 height 23
select select "26"
select select "01"
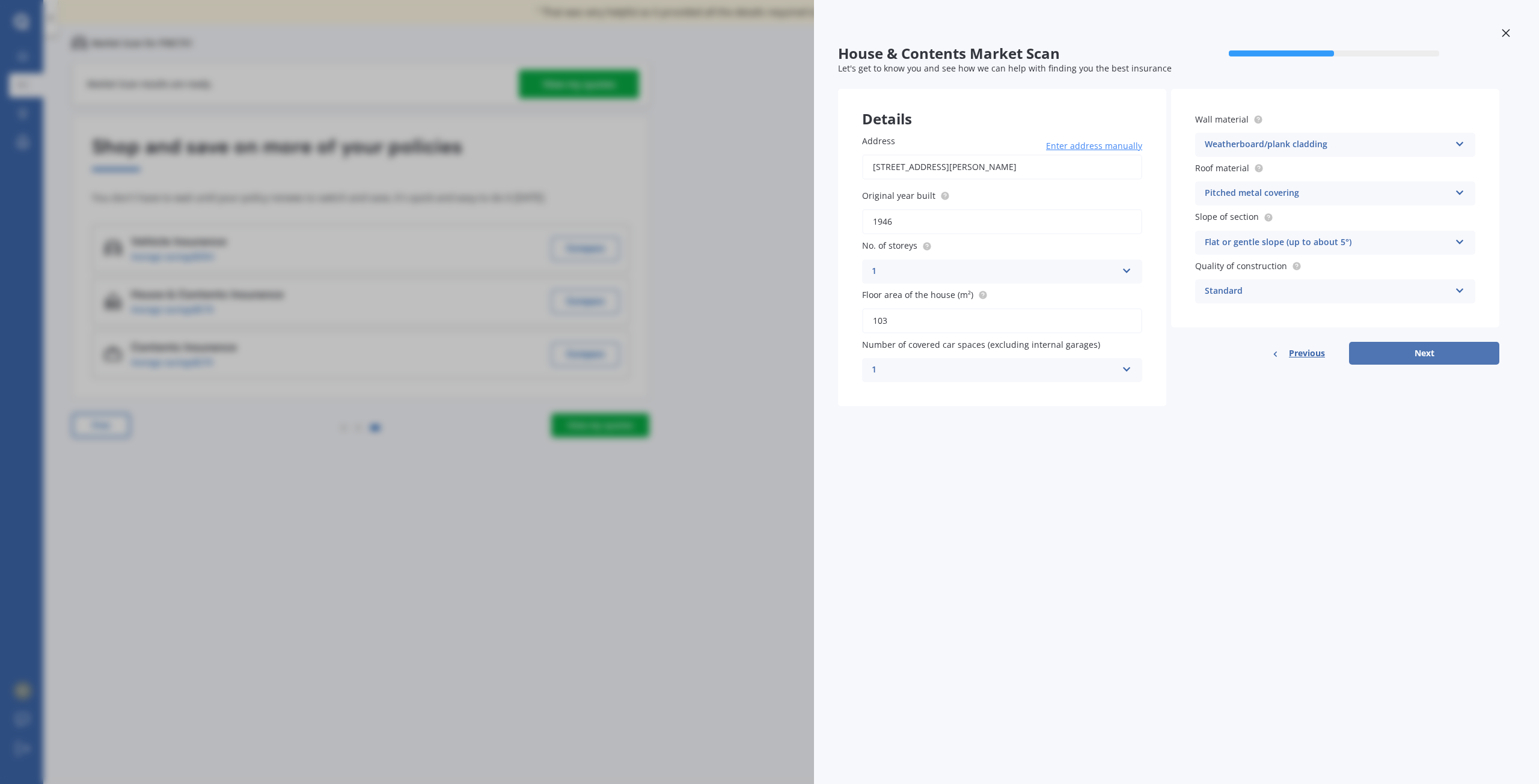
select select "1973"
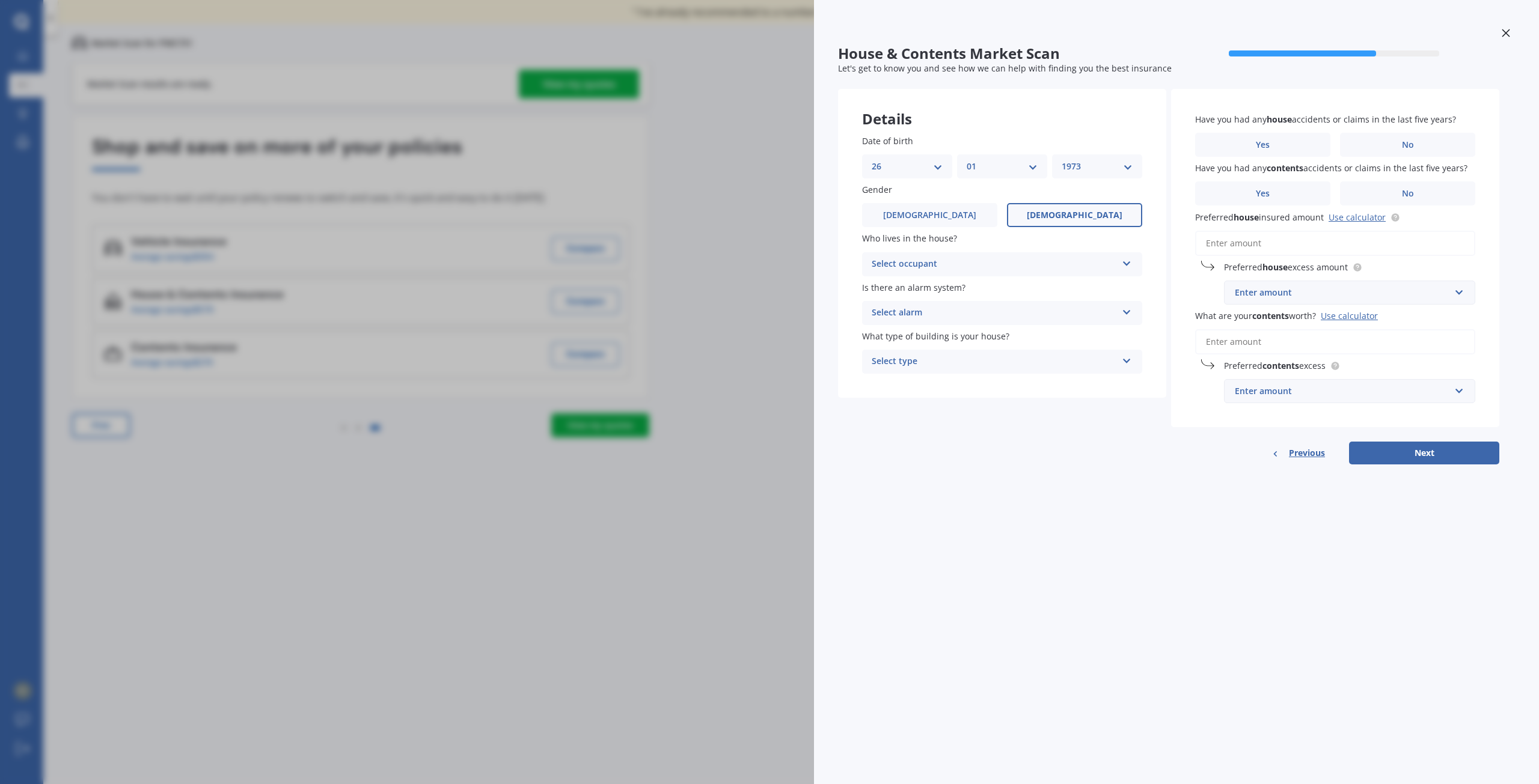
click at [960, 263] on div "Select occupant" at bounding box center [994, 264] width 245 height 15
click at [908, 286] on div "Owner" at bounding box center [1002, 288] width 279 height 22
click at [914, 312] on div "Select alarm" at bounding box center [994, 313] width 245 height 15
click at [891, 377] on div "No" at bounding box center [1002, 379] width 279 height 22
click at [924, 363] on div "Select type" at bounding box center [994, 362] width 245 height 15
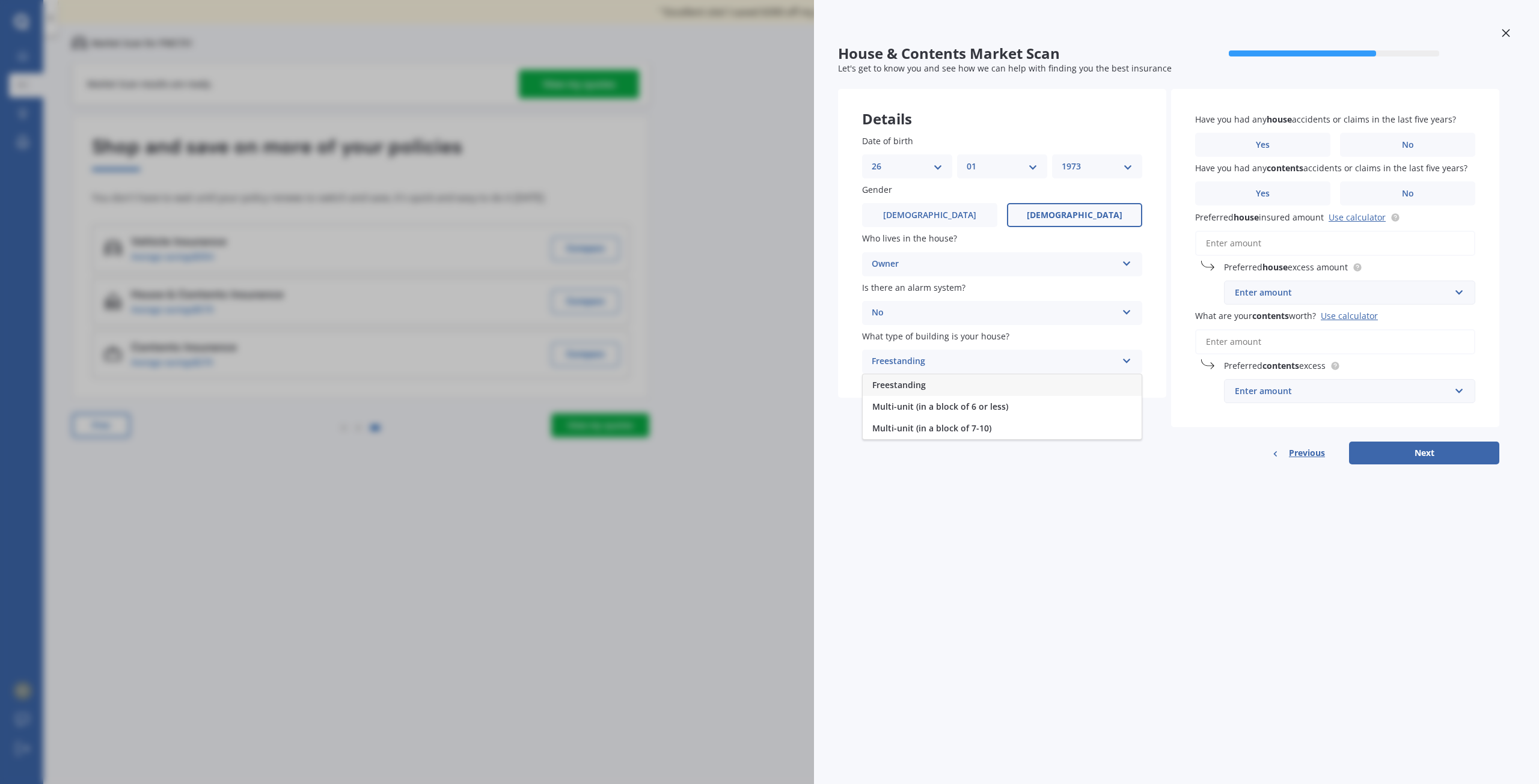
click at [912, 382] on span "Freestanding" at bounding box center [899, 385] width 54 height 11
click at [1384, 142] on label "No" at bounding box center [1407, 145] width 136 height 24
click at [0, 0] on input "No" at bounding box center [0, 0] width 0 height 0
click at [1402, 189] on span "No" at bounding box center [1407, 193] width 12 height 10
click at [0, 0] on input "No" at bounding box center [0, 0] width 0 height 0
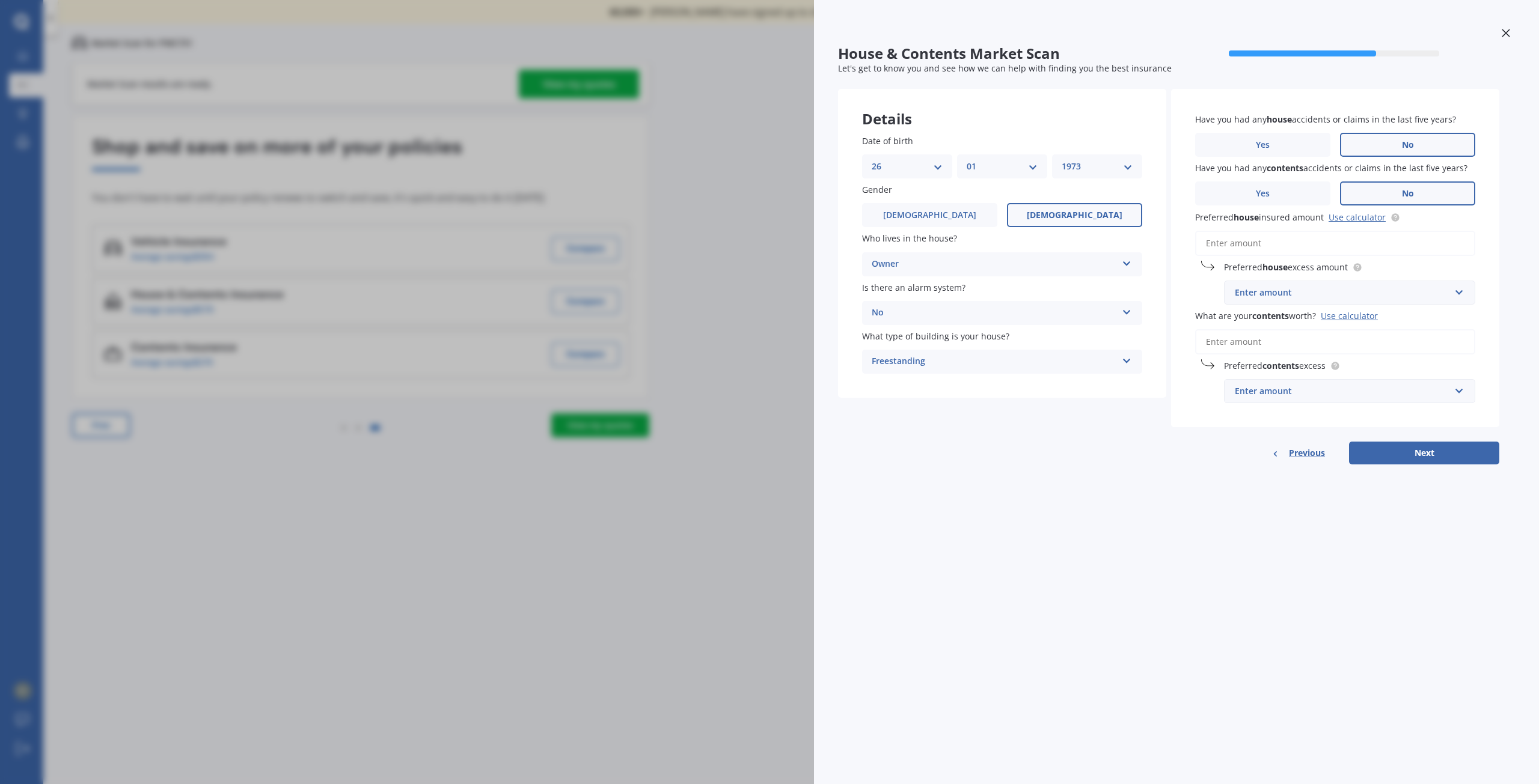
click at [1218, 243] on input "Preferred house insured amount Use calculator" at bounding box center [1335, 243] width 280 height 25
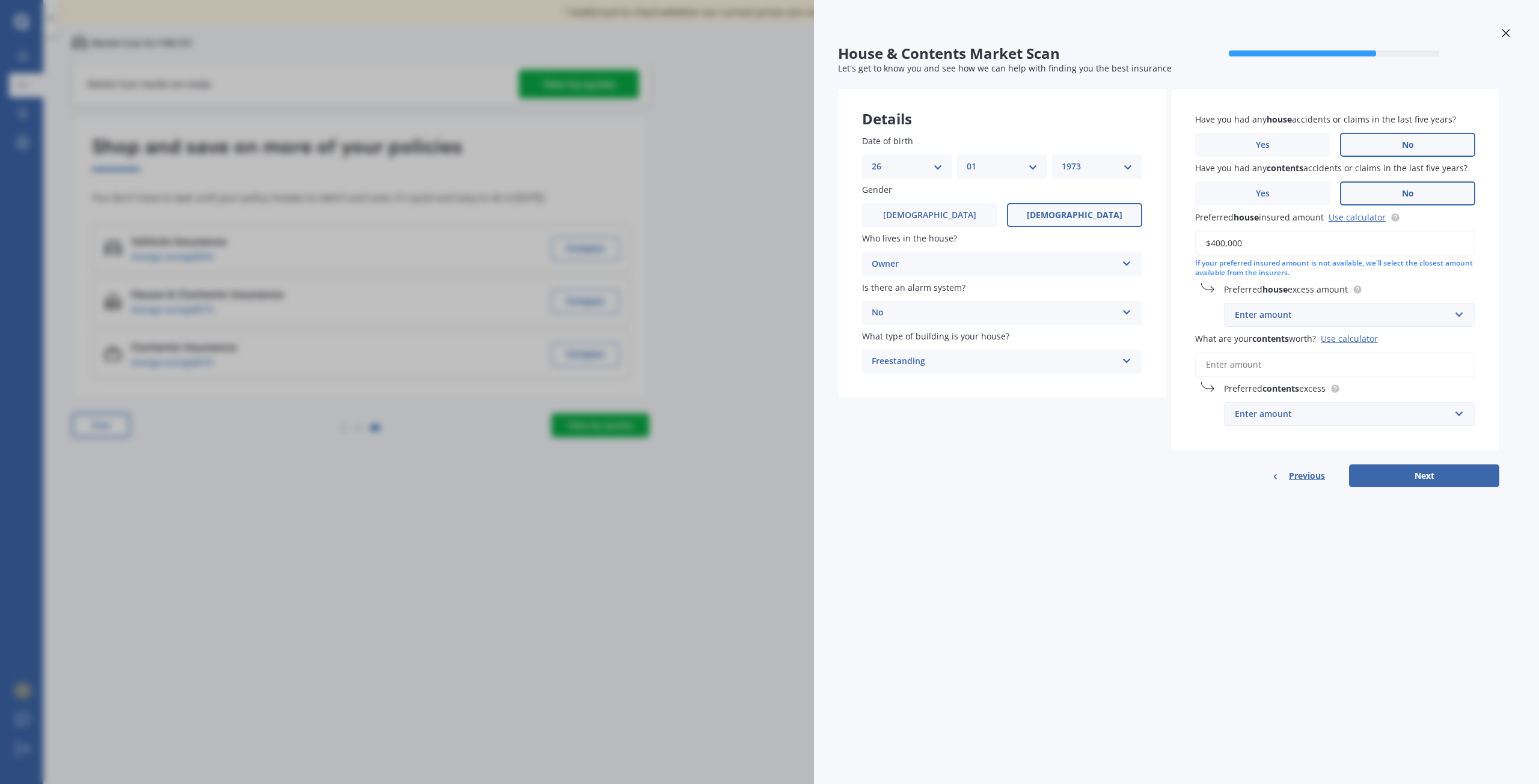
type input "$400,000"
click at [1383, 313] on div "Enter amount" at bounding box center [1342, 315] width 215 height 13
click at [1243, 398] on div "$750" at bounding box center [1350, 404] width 250 height 22
click at [1221, 361] on input "What are your contents worth? Use calculator" at bounding box center [1335, 365] width 280 height 25
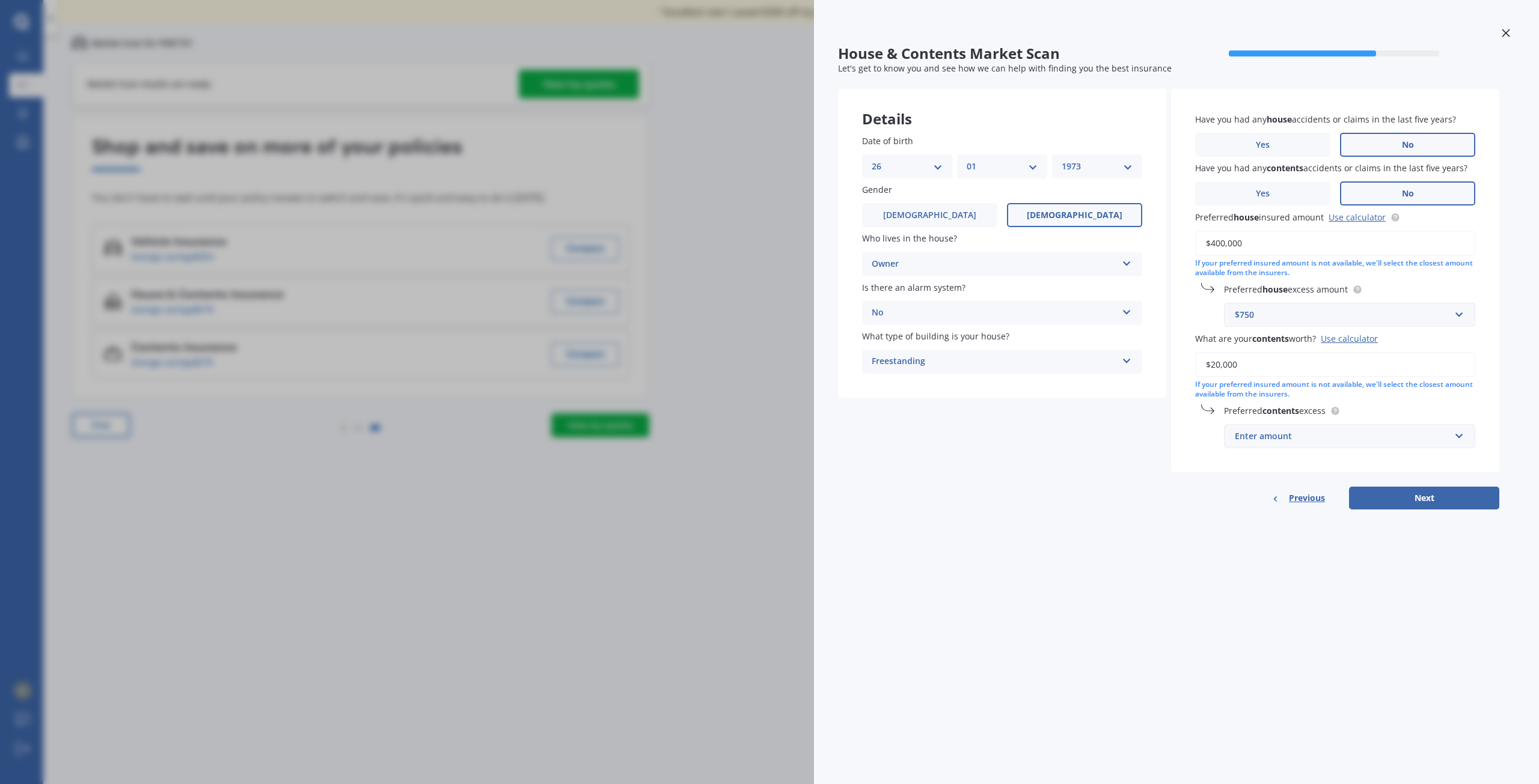
type input "$20,000"
click at [1276, 439] on div "Enter amount" at bounding box center [1342, 437] width 215 height 13
click at [1251, 528] on span "$500" at bounding box center [1243, 525] width 19 height 11
click at [1401, 496] on button "Next" at bounding box center [1424, 498] width 150 height 23
select select "26"
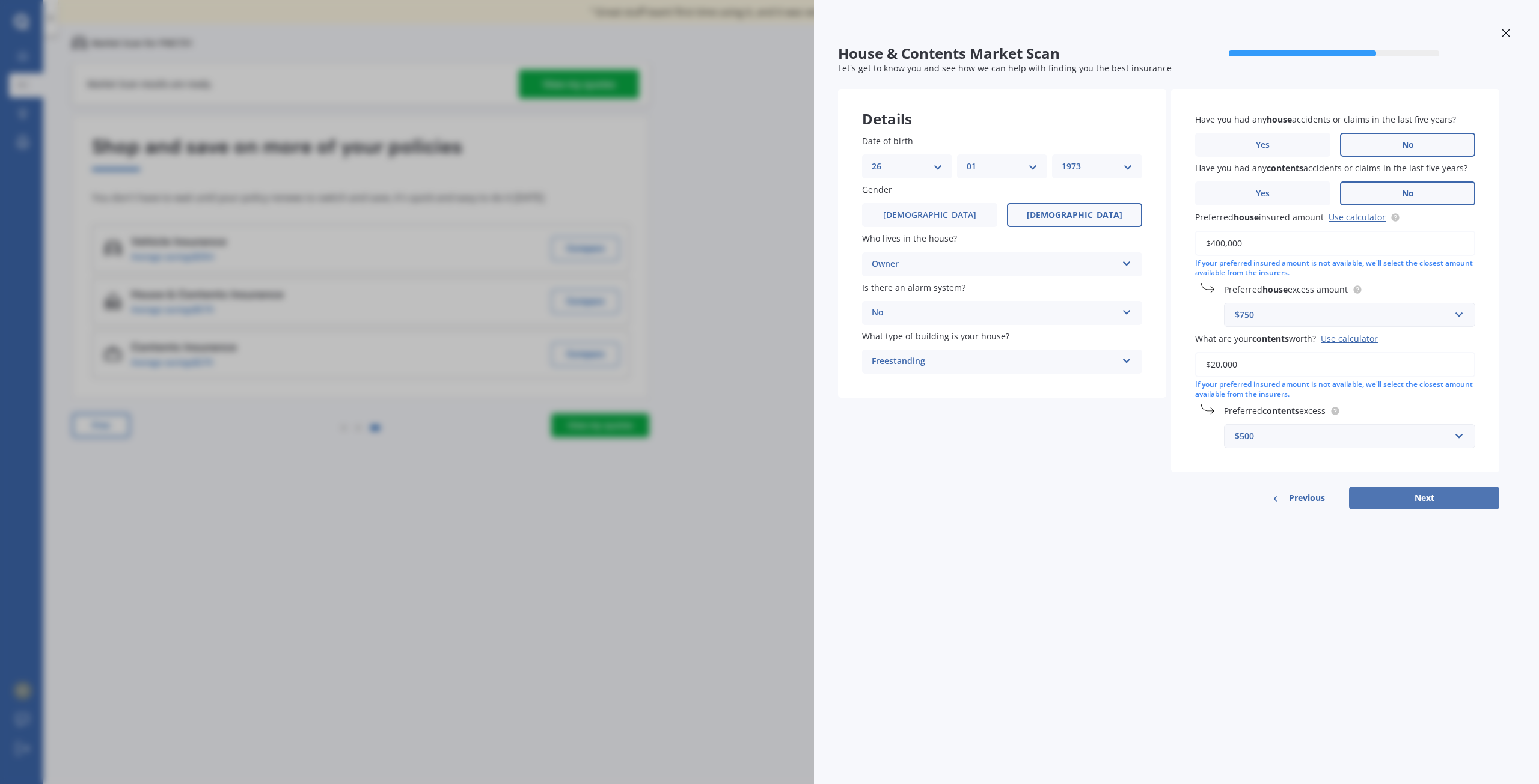
select select "01"
select select "1973"
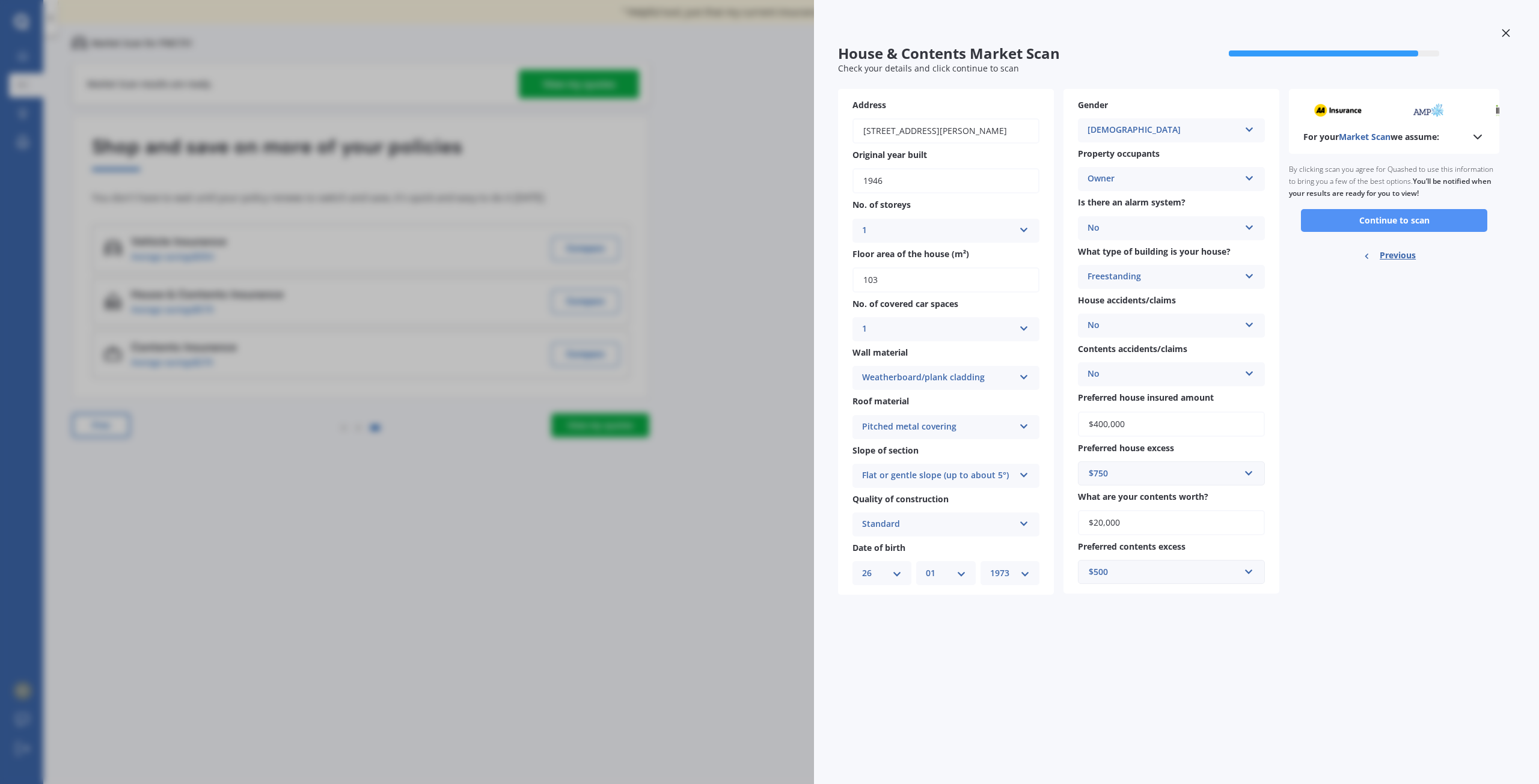
click at [1375, 219] on button "Continue to scan" at bounding box center [1393, 221] width 186 height 23
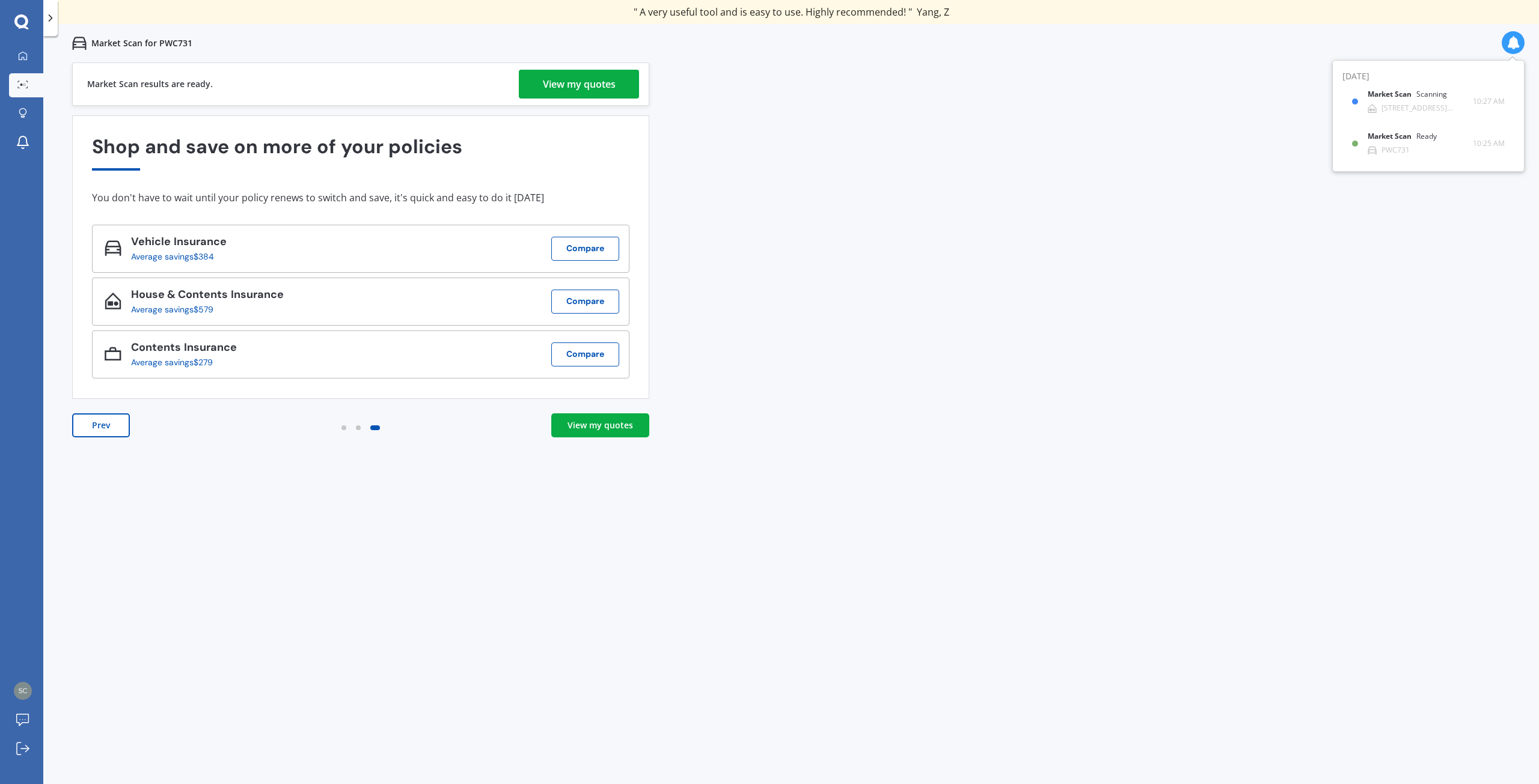
click at [608, 427] on div "View my quotes" at bounding box center [600, 425] width 66 height 12
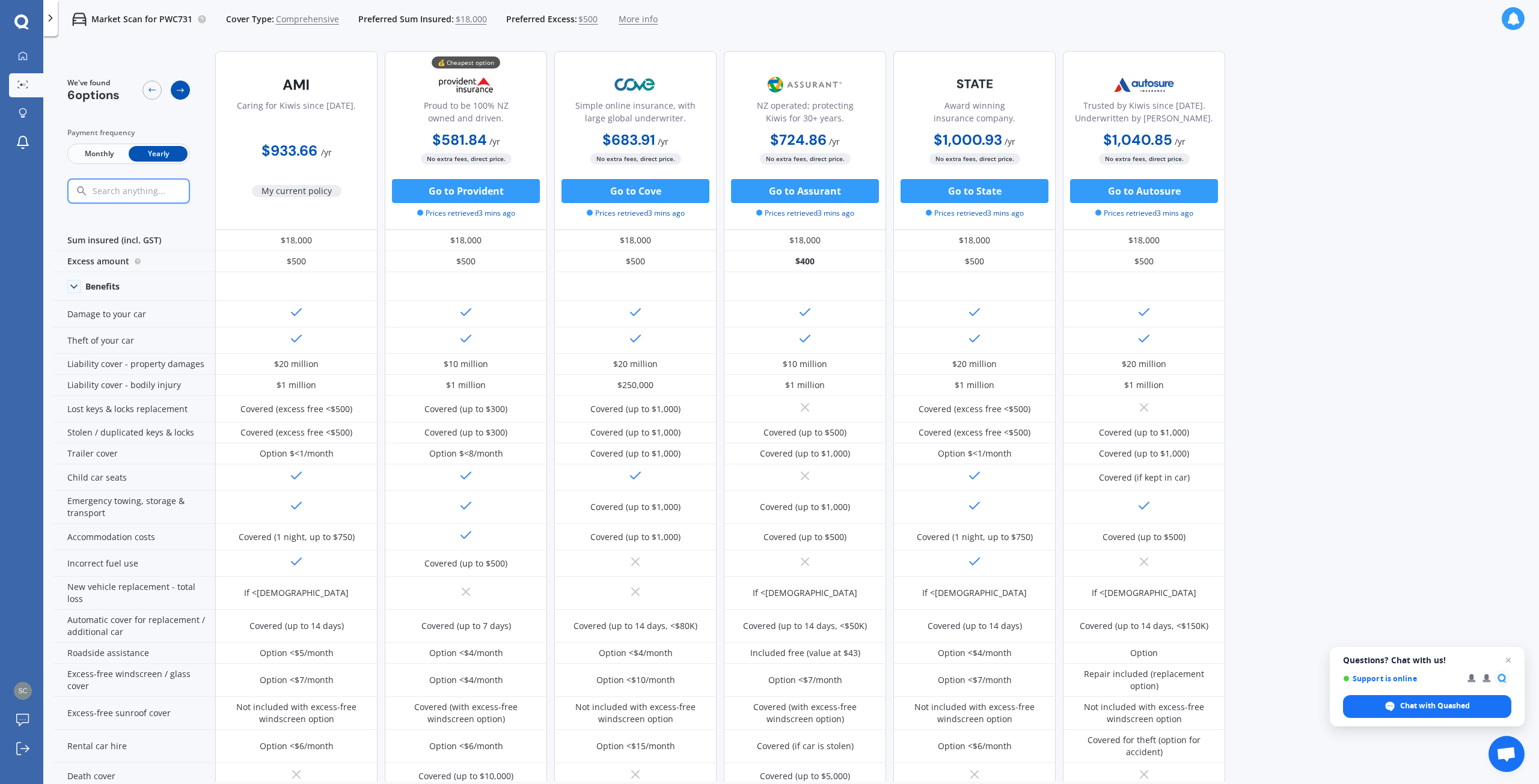
click at [176, 91] on icon at bounding box center [180, 90] width 9 height 9
click at [178, 88] on icon at bounding box center [180, 90] width 9 height 9
click at [132, 17] on p "Market Scan for PWC731" at bounding box center [142, 19] width 101 height 12
click at [49, 19] on icon at bounding box center [51, 18] width 12 height 12
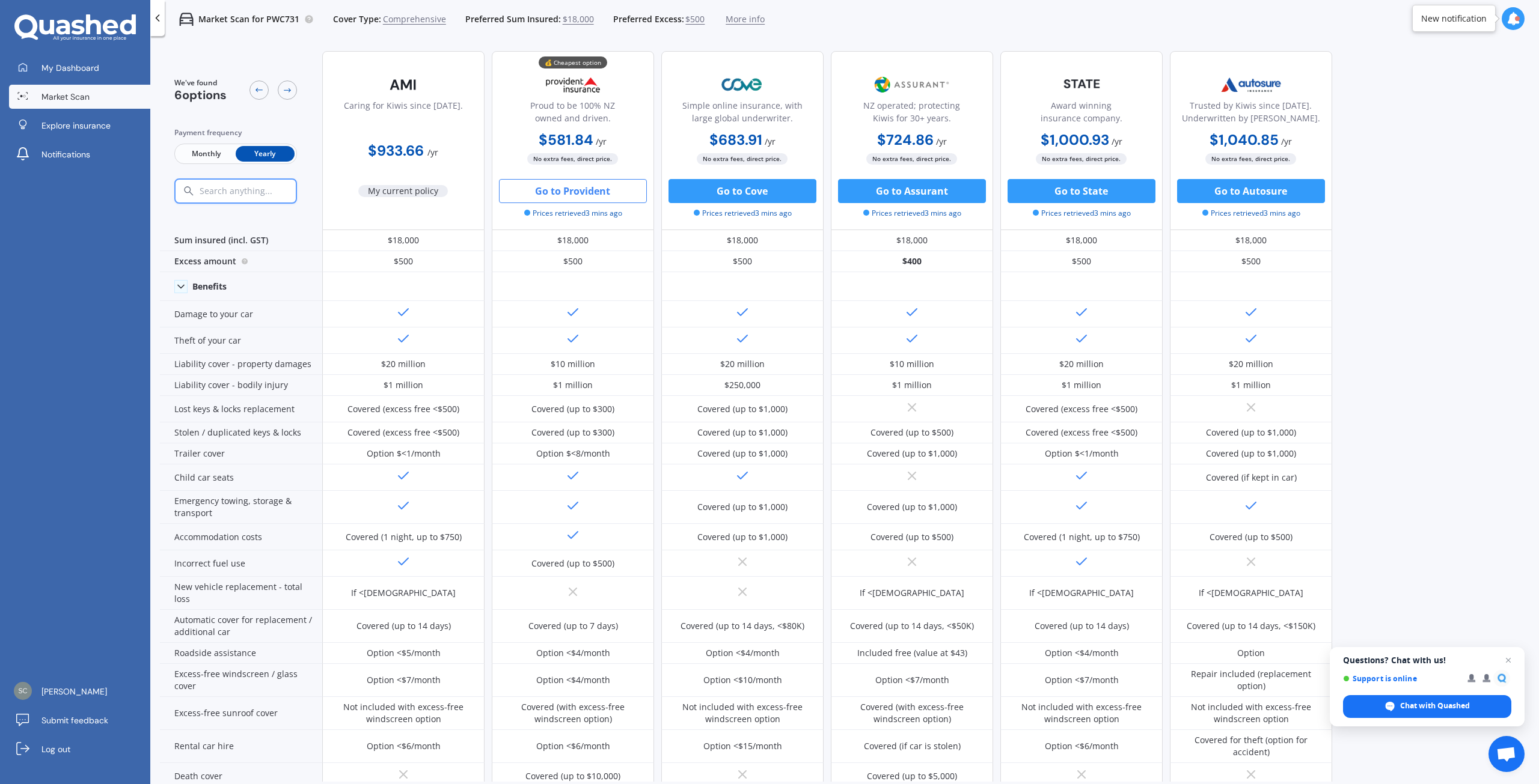
click at [570, 195] on button "Go to Provident" at bounding box center [573, 191] width 148 height 24
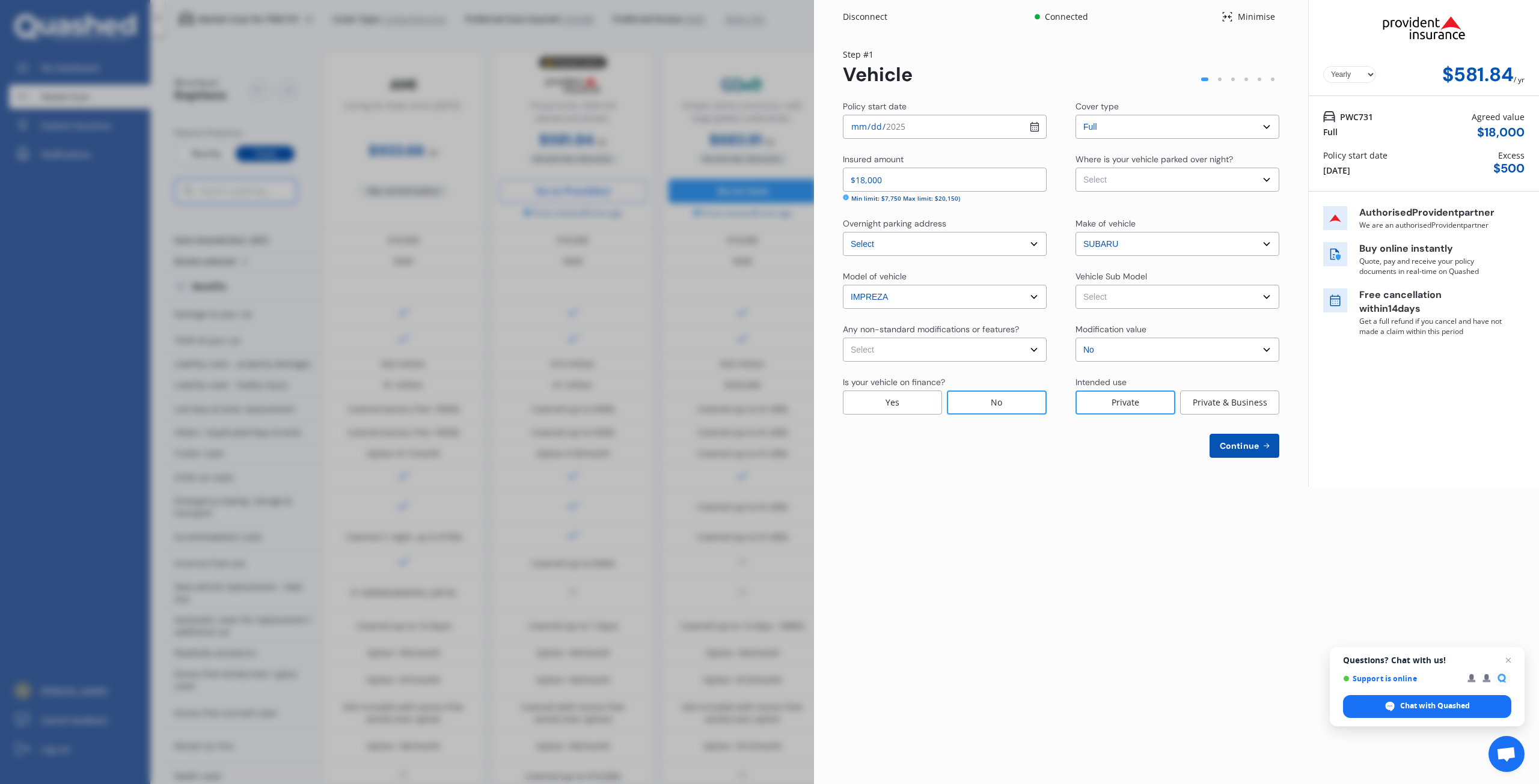
click at [1029, 346] on select "Select None [MEDICAL_DATA] System(NOS) Roll Cage Full Racing Harness" at bounding box center [944, 349] width 204 height 24
select select "none"
click at [843, 338] on select "Select None [MEDICAL_DATA] System(NOS) Roll Cage Full Racing Harness" at bounding box center [944, 349] width 204 height 24
click at [1265, 299] on select "Select XV 2.0i Crossover 5dr Man 6sp 4WD MY16 XV 2.0i Crossover 5dr Lineartroni…" at bounding box center [1177, 297] width 204 height 24
click at [1308, 342] on div "Yearly Monthly $581.84 / yr PWC731 Full Agreed value $ 18,000 Policy start date…" at bounding box center [1423, 243] width 231 height 487
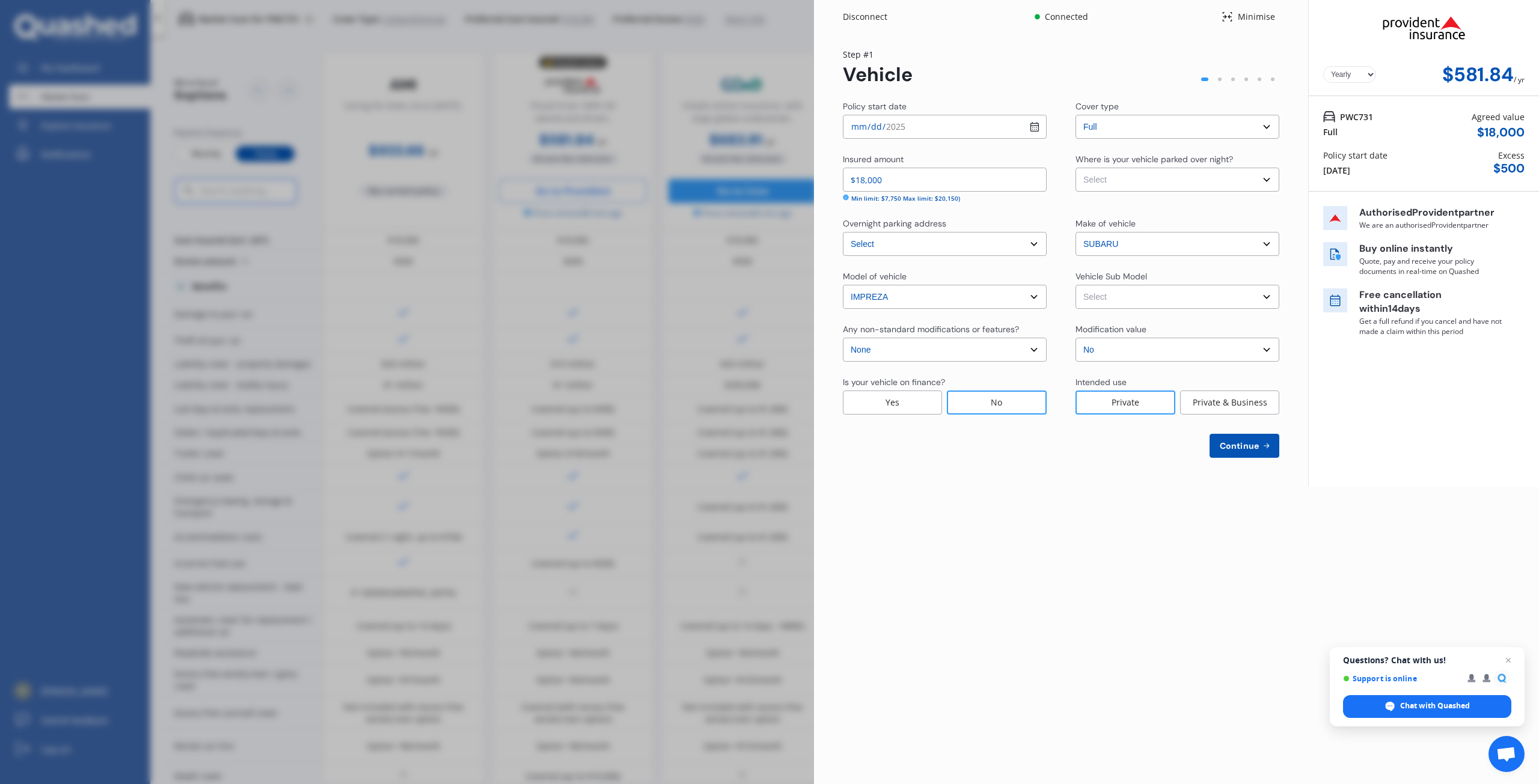
click at [1264, 177] on select "Select Garage (fully enclosed) Off Street Parking Other" at bounding box center [1177, 179] width 204 height 24
select select "GARAGE"
click at [1075, 167] on select "Select Garage (fully enclosed) Off Street Parking Other" at bounding box center [1177, 179] width 204 height 24
click at [1235, 446] on span "Continue" at bounding box center [1239, 446] width 44 height 9
click at [1270, 298] on select "Select XV 2.0i Crossover 5dr Man 6sp 4WD MY16 XV 2.0i Crossover 5dr Lineartroni…" at bounding box center [1177, 297] width 204 height 24
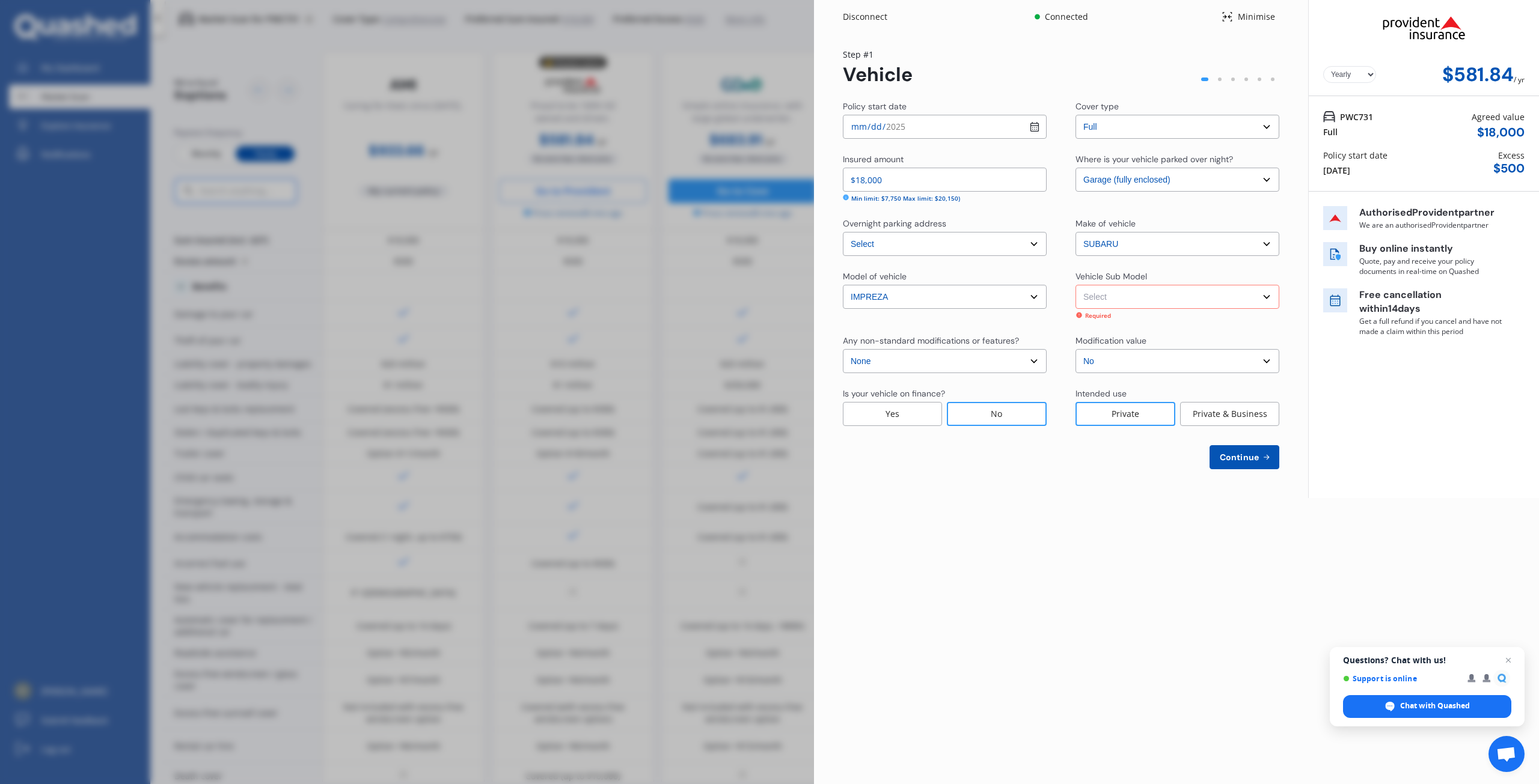
click at [1136, 296] on select "Select XV 2.0i Crossover 5dr Man 6sp 4WD MY16 XV 2.0i Crossover 5dr Lineartroni…" at bounding box center [1177, 297] width 204 height 24
select select "NZVSUBA2016AEBB"
click at [1075, 285] on select "Select XV 2.0i Crossover 5dr Man 6sp 4WD MY16 XV 2.0i Crossover 5dr Lineartroni…" at bounding box center [1177, 297] width 204 height 24
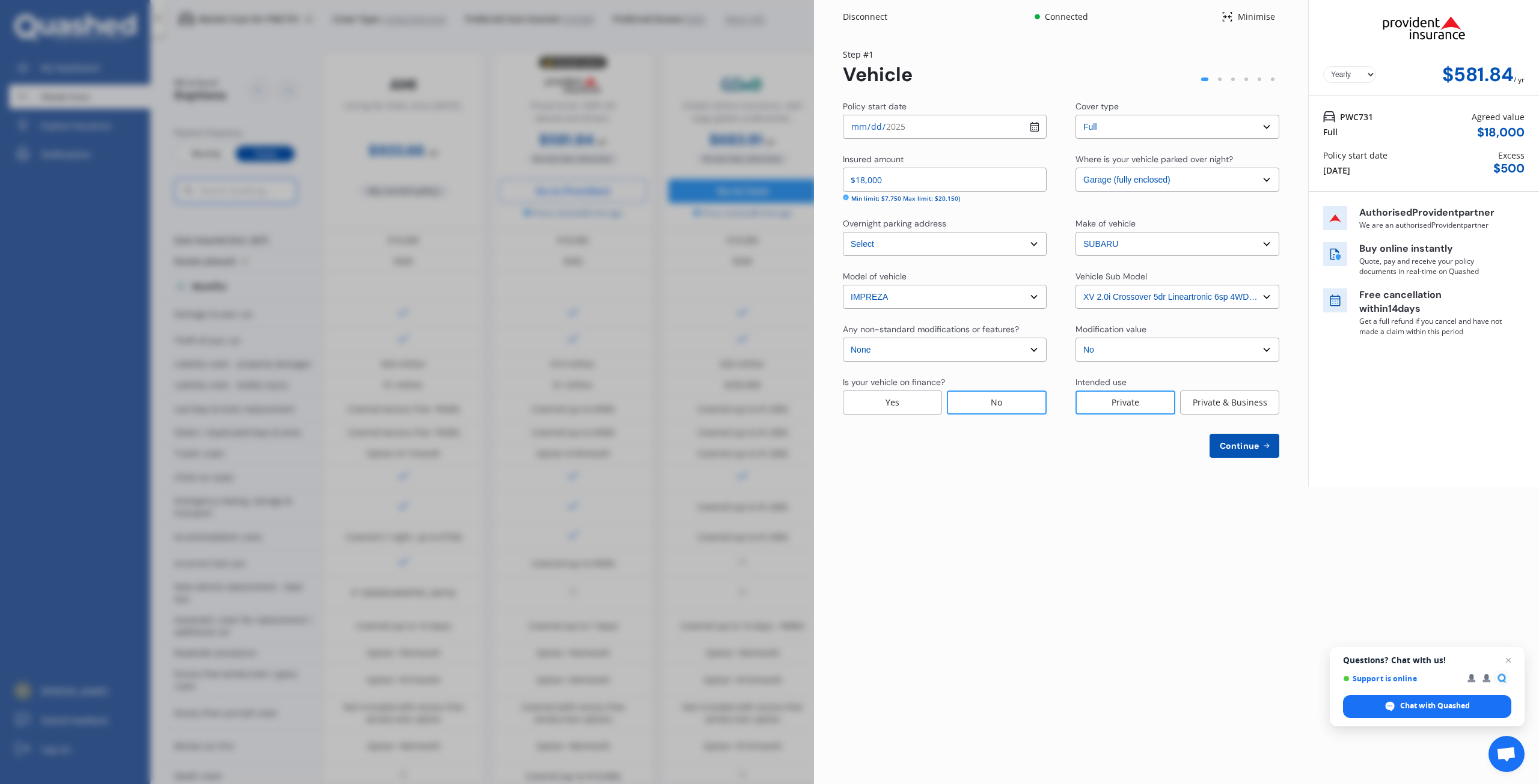
click at [1238, 446] on span "Continue" at bounding box center [1239, 446] width 44 height 9
select select "26"
select select "01"
select select "1973"
select select "NZ_FULL"
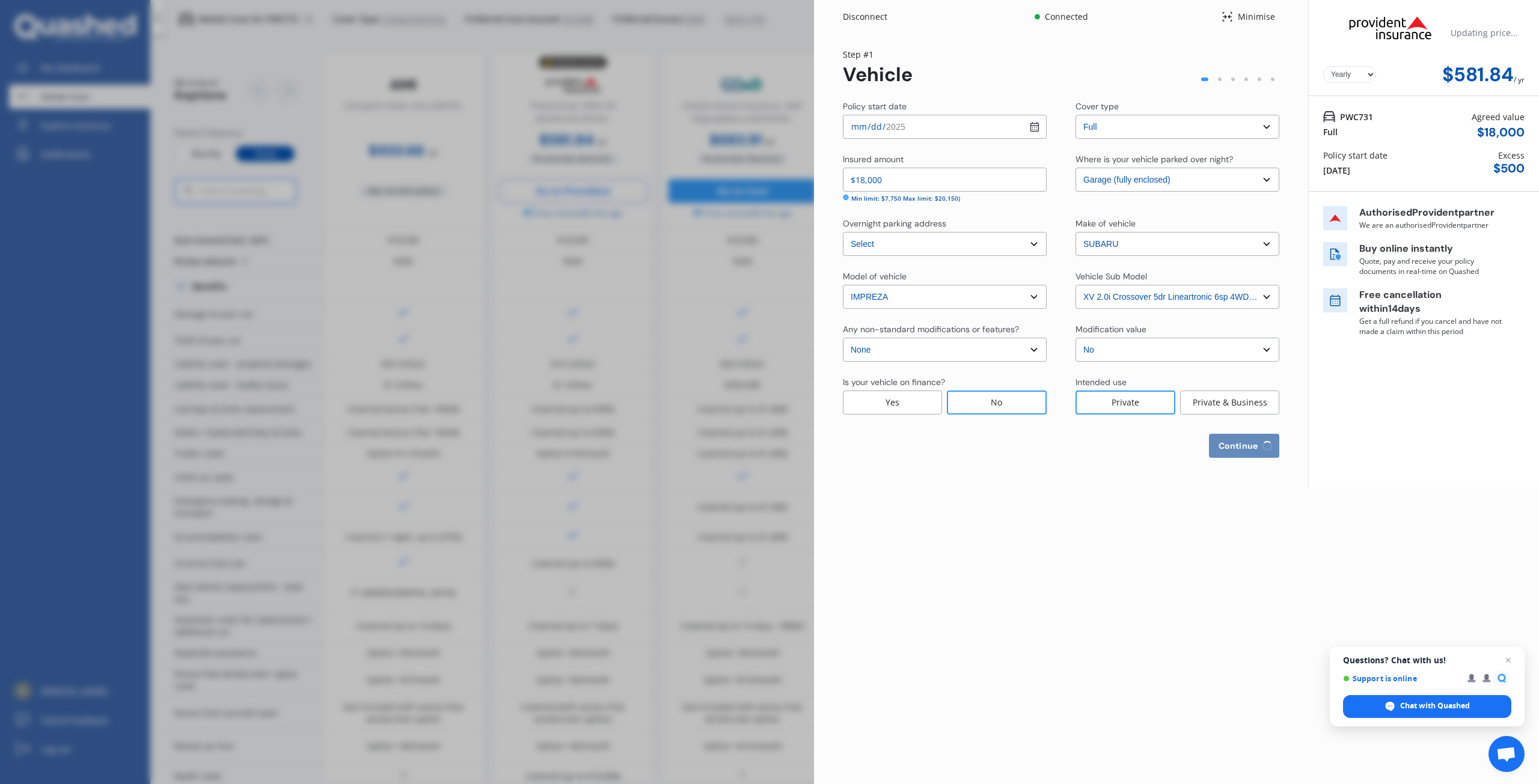
select select "0"
select select "25"
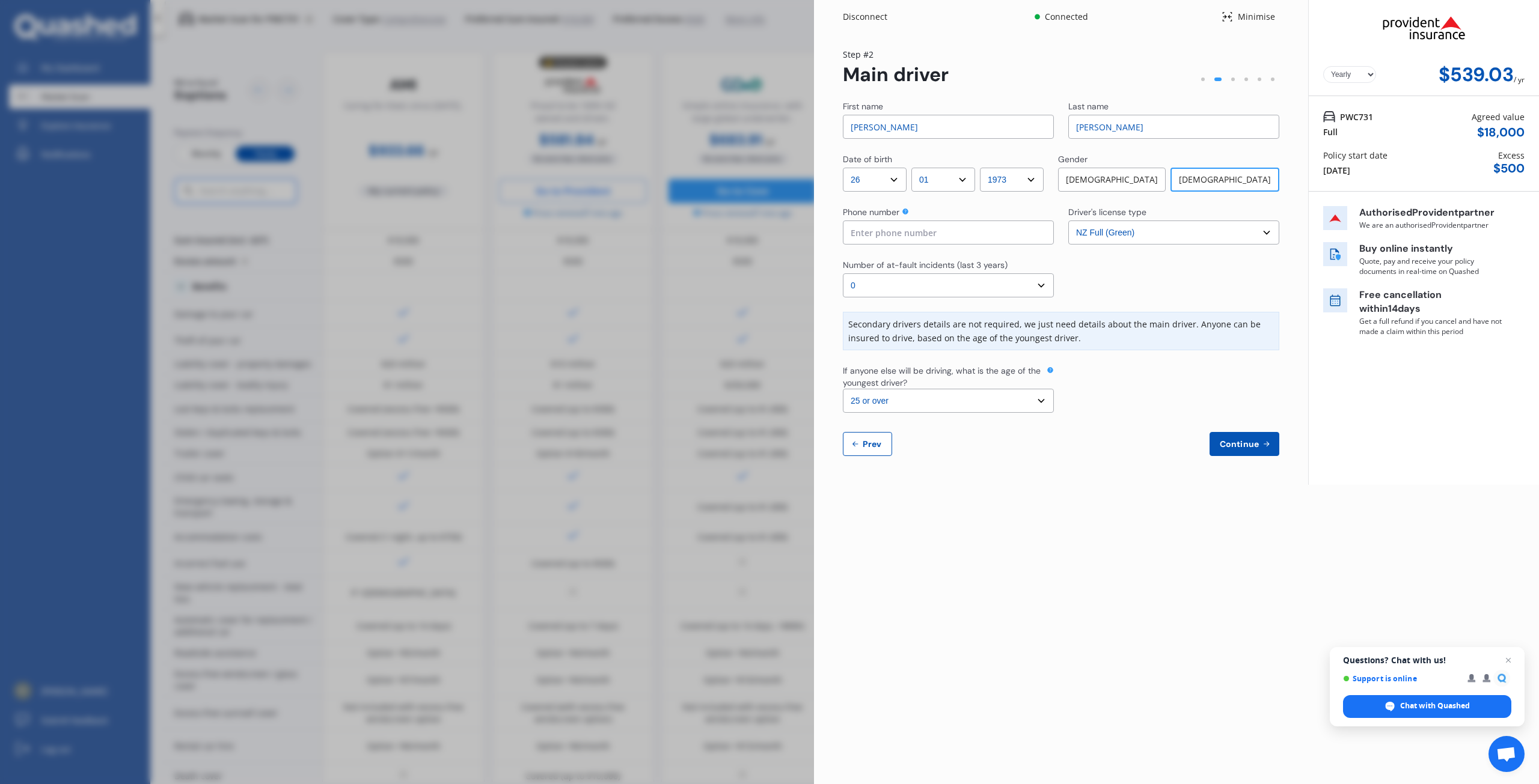
click at [1043, 403] on select "Select the age of the youngest driver. 16 17 18 19 20 21 22 23 24 25 or over" at bounding box center [948, 401] width 211 height 24
click at [1099, 400] on div at bounding box center [1173, 389] width 211 height 48
click at [896, 128] on input "[PERSON_NAME]" at bounding box center [948, 127] width 211 height 24
type input "[PERSON_NAME]"
click at [872, 231] on input at bounding box center [948, 233] width 211 height 24
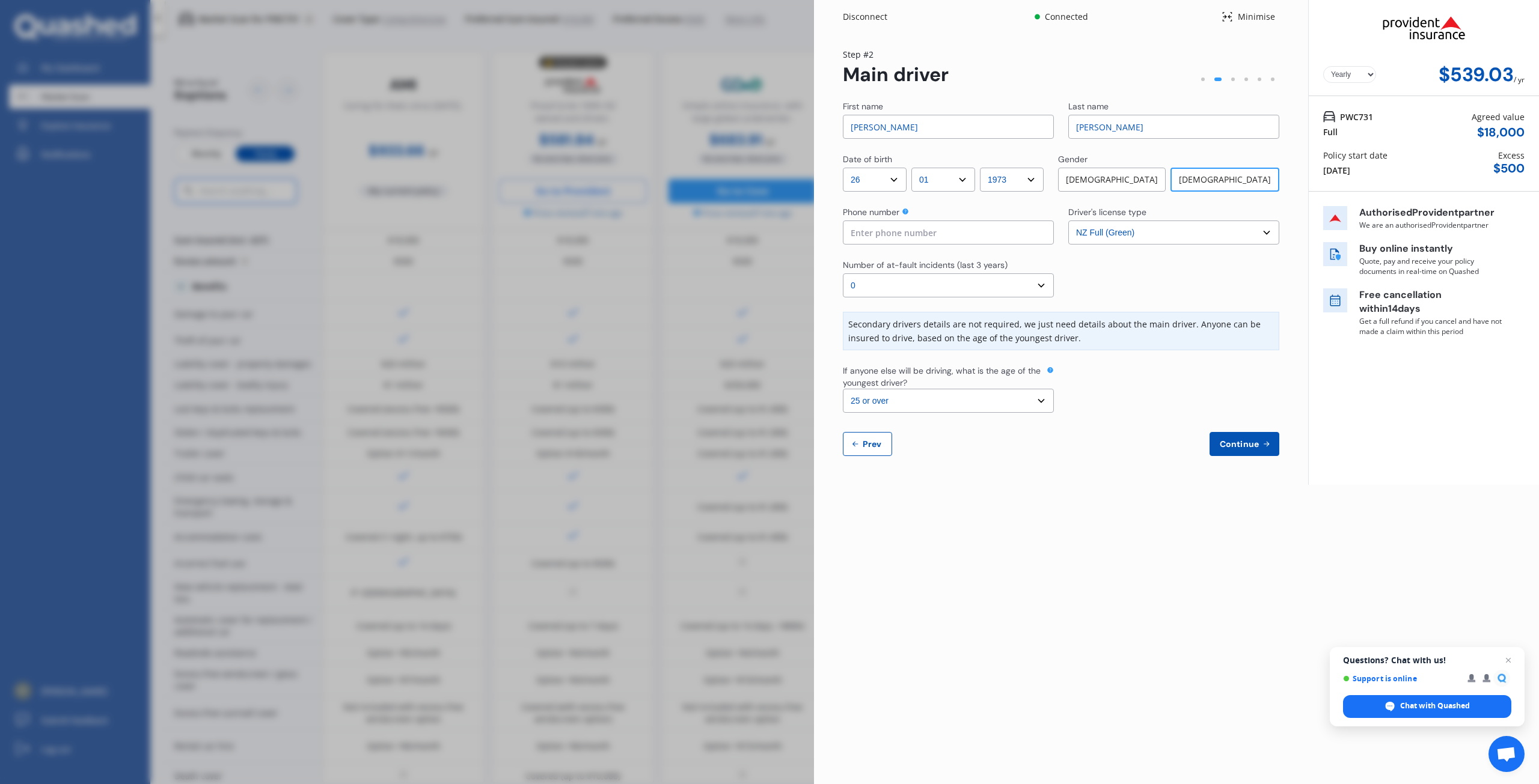
type input "021723197"
click at [1241, 443] on span "Continue" at bounding box center [1239, 444] width 44 height 9
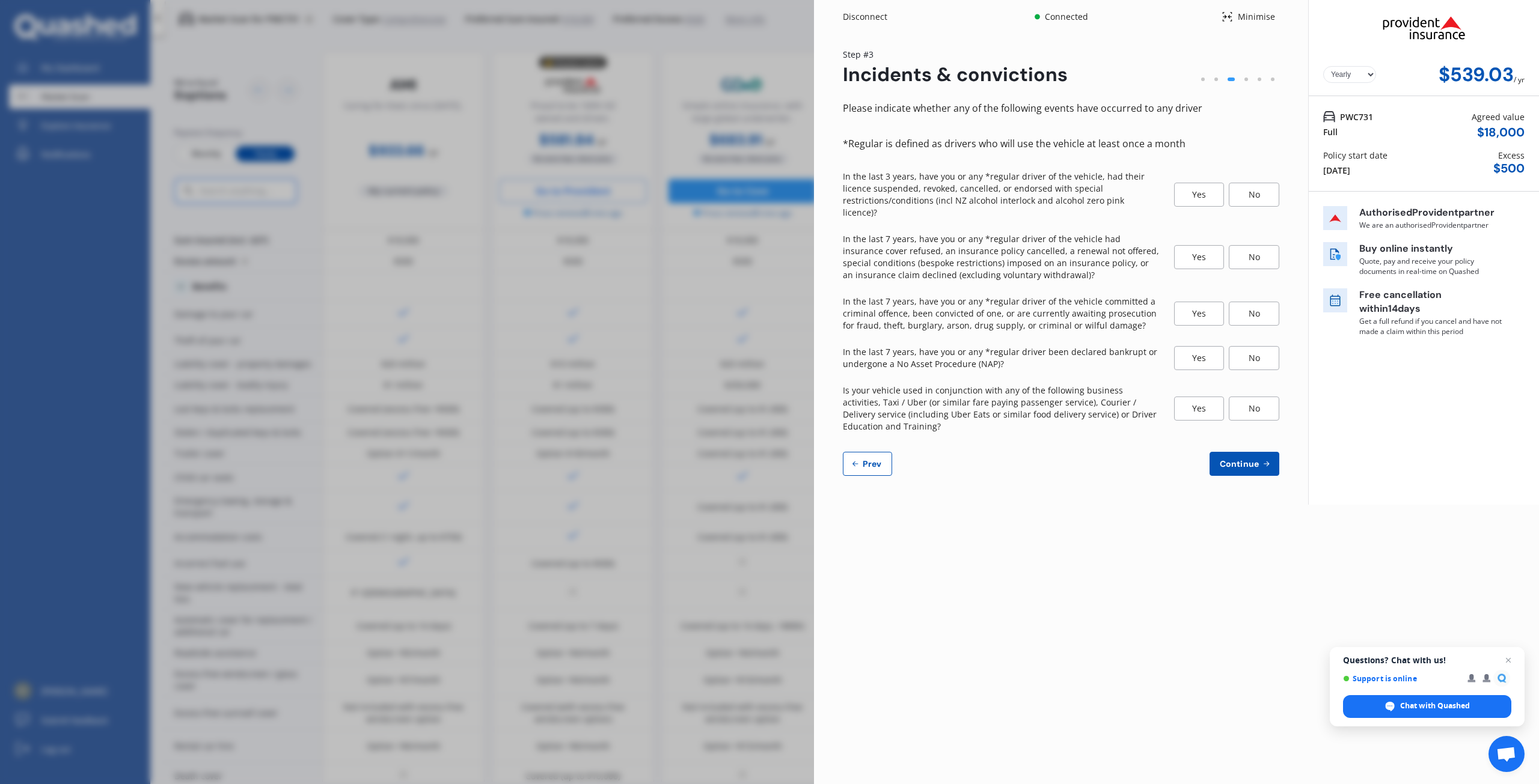
click at [1261, 187] on div "No" at bounding box center [1254, 195] width 51 height 24
click at [1260, 245] on div "No" at bounding box center [1254, 257] width 51 height 24
click at [1257, 302] on div "No" at bounding box center [1254, 314] width 51 height 24
click at [1269, 347] on div "No" at bounding box center [1254, 358] width 51 height 24
click at [1248, 397] on div "No" at bounding box center [1254, 409] width 51 height 24
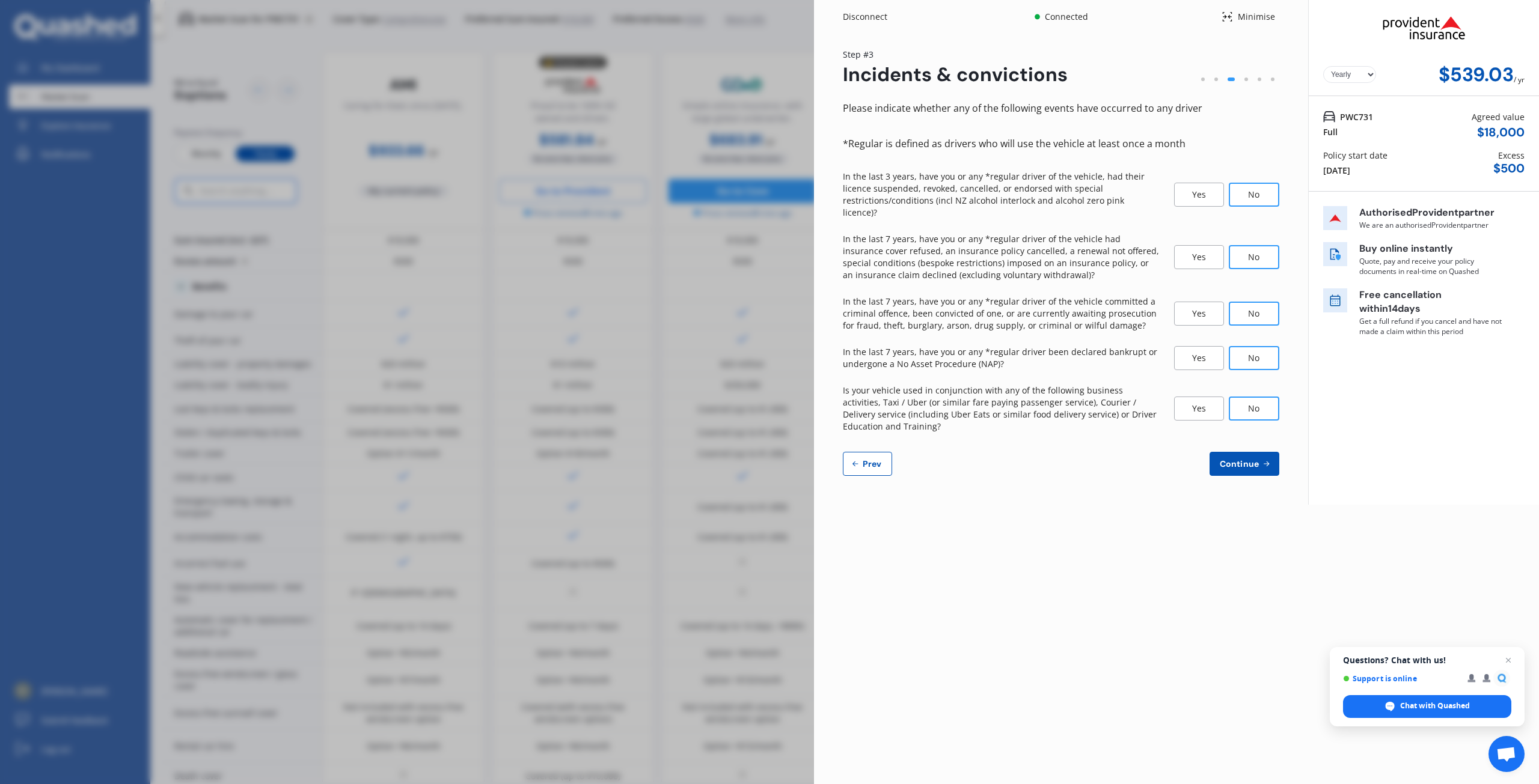
click at [1258, 459] on span "Continue" at bounding box center [1239, 464] width 44 height 9
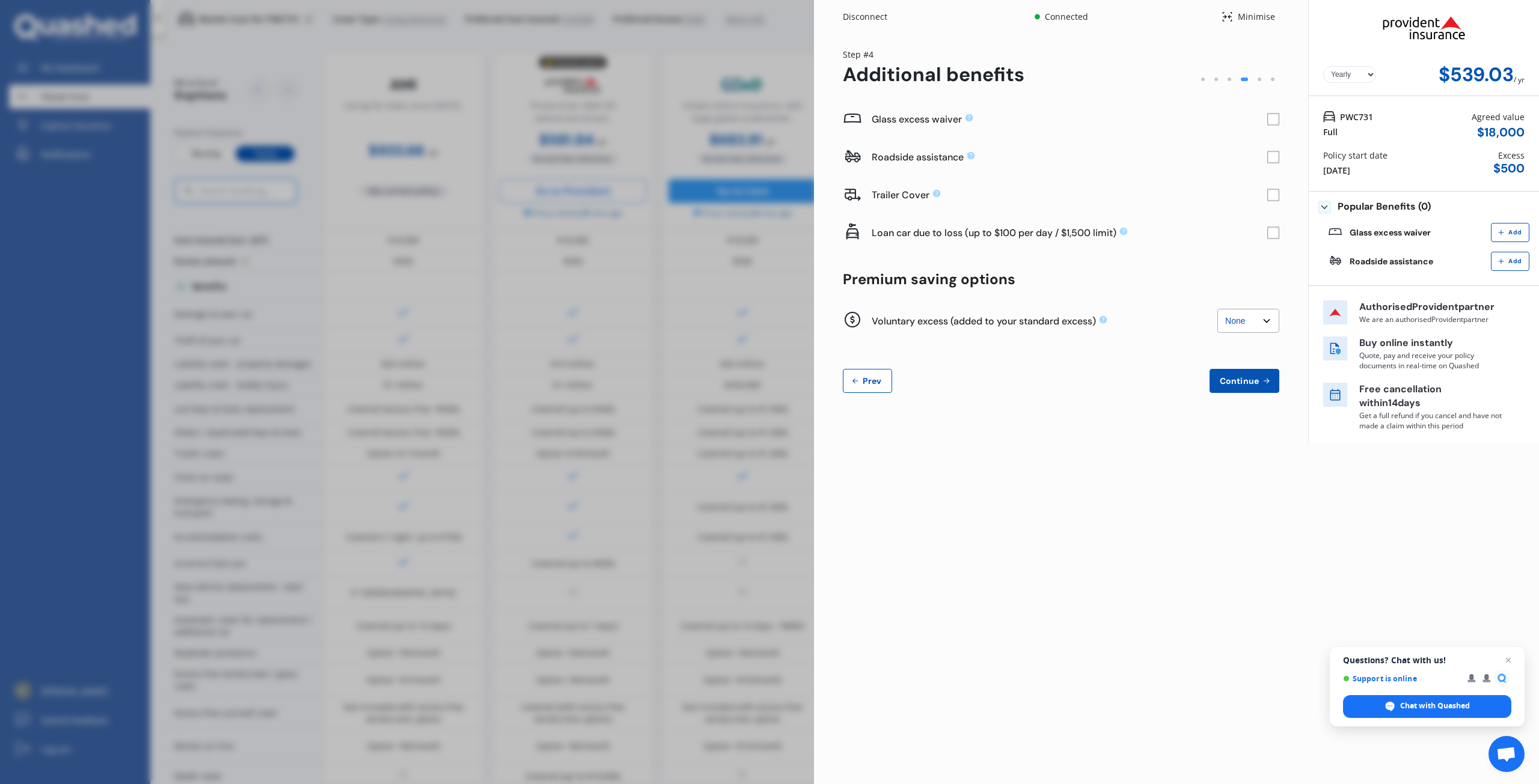
click at [1275, 120] on rect at bounding box center [1273, 120] width 12 height 12
click at [1274, 157] on rect at bounding box center [1273, 157] width 12 height 12
click at [1275, 231] on rect at bounding box center [1273, 233] width 12 height 12
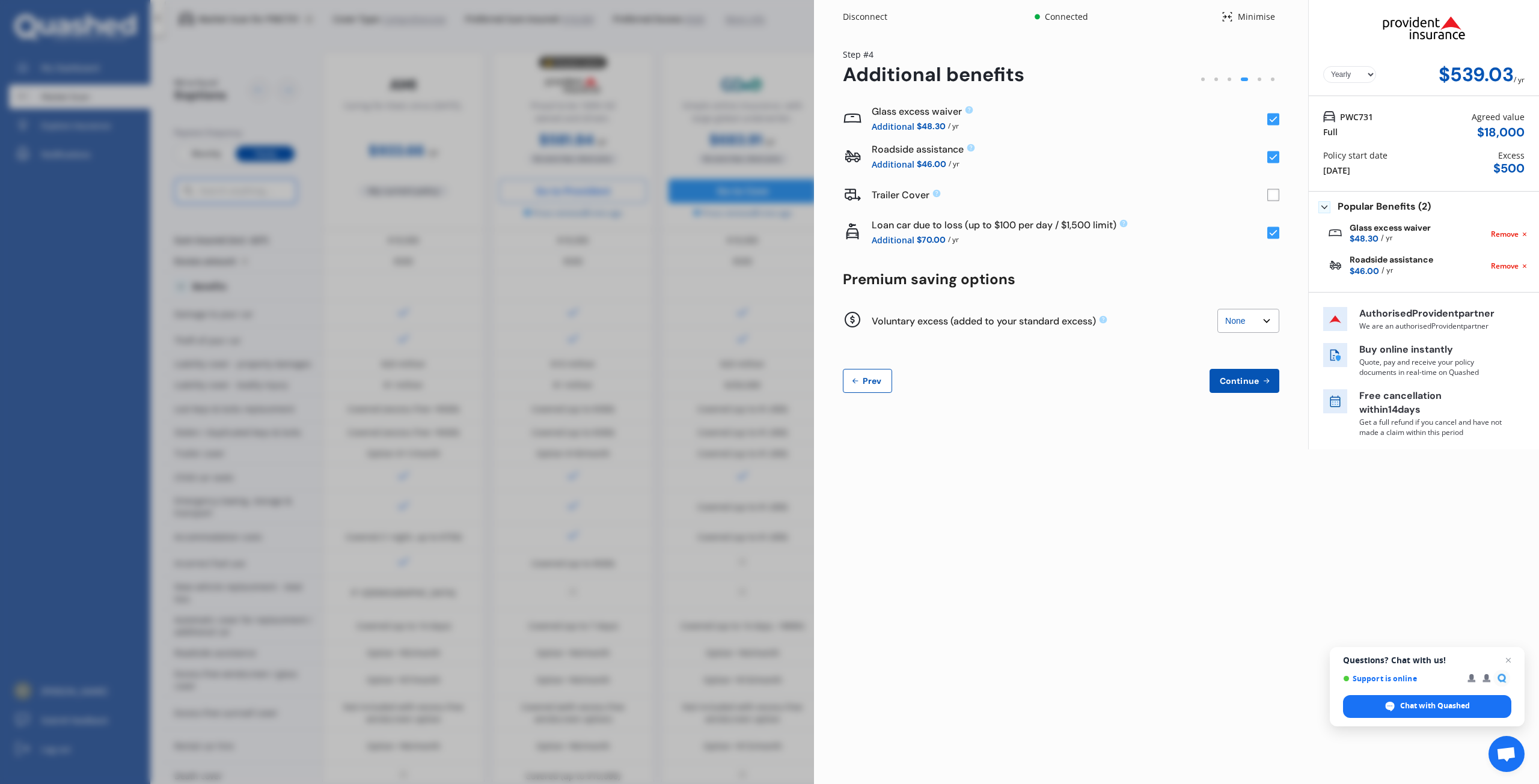
click at [1266, 323] on select "None $200 $450 $700 $950 $1,200 $1,700" at bounding box center [1248, 321] width 62 height 24
click at [1152, 359] on div "Glass excess waiver Additional $48.30 / yr Roadside assistance Additional $46.0…" at bounding box center [1061, 246] width 437 height 293
click at [1232, 381] on span "Continue" at bounding box center [1239, 381] width 44 height 9
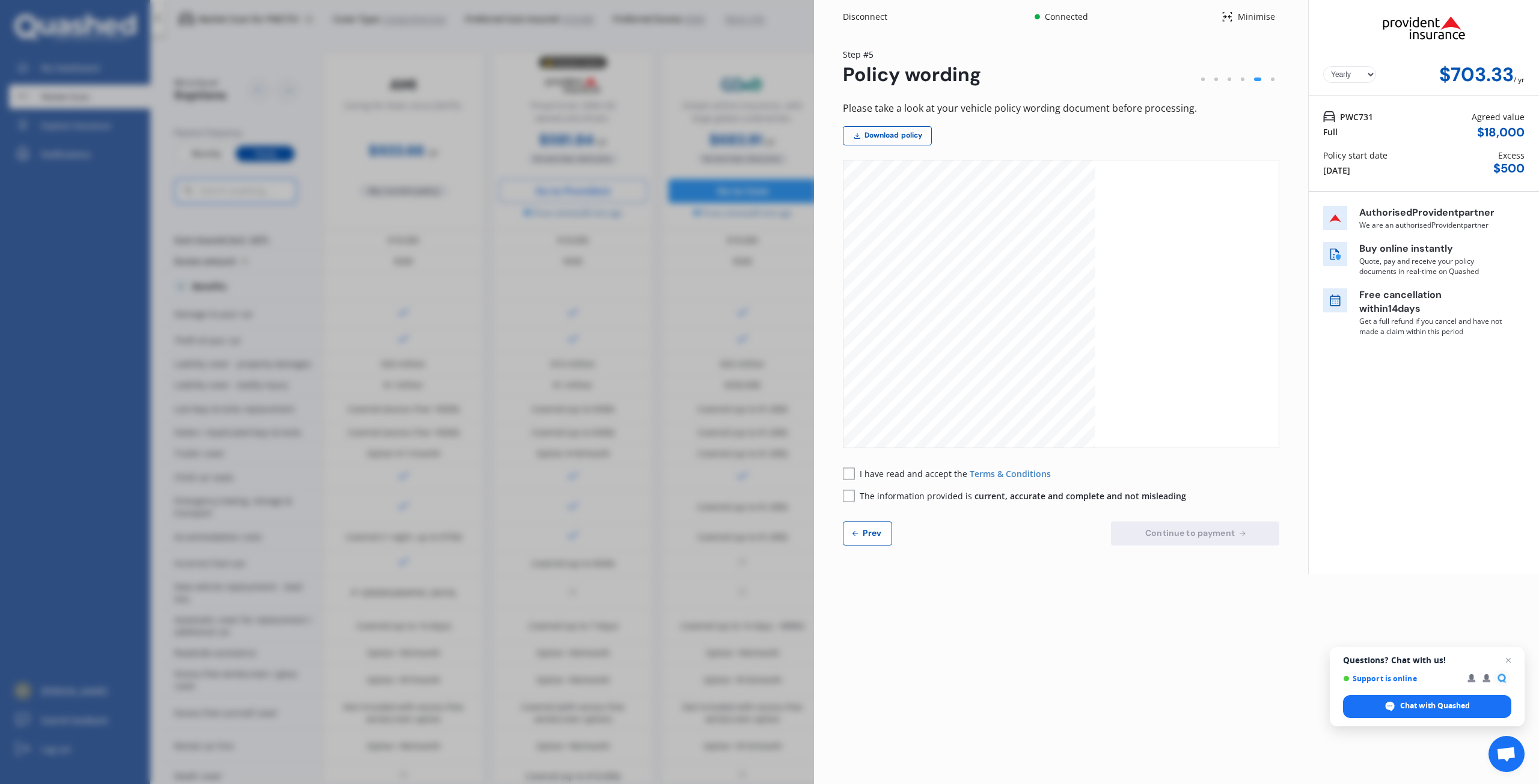
click at [872, 535] on span "Prev" at bounding box center [872, 533] width 24 height 9
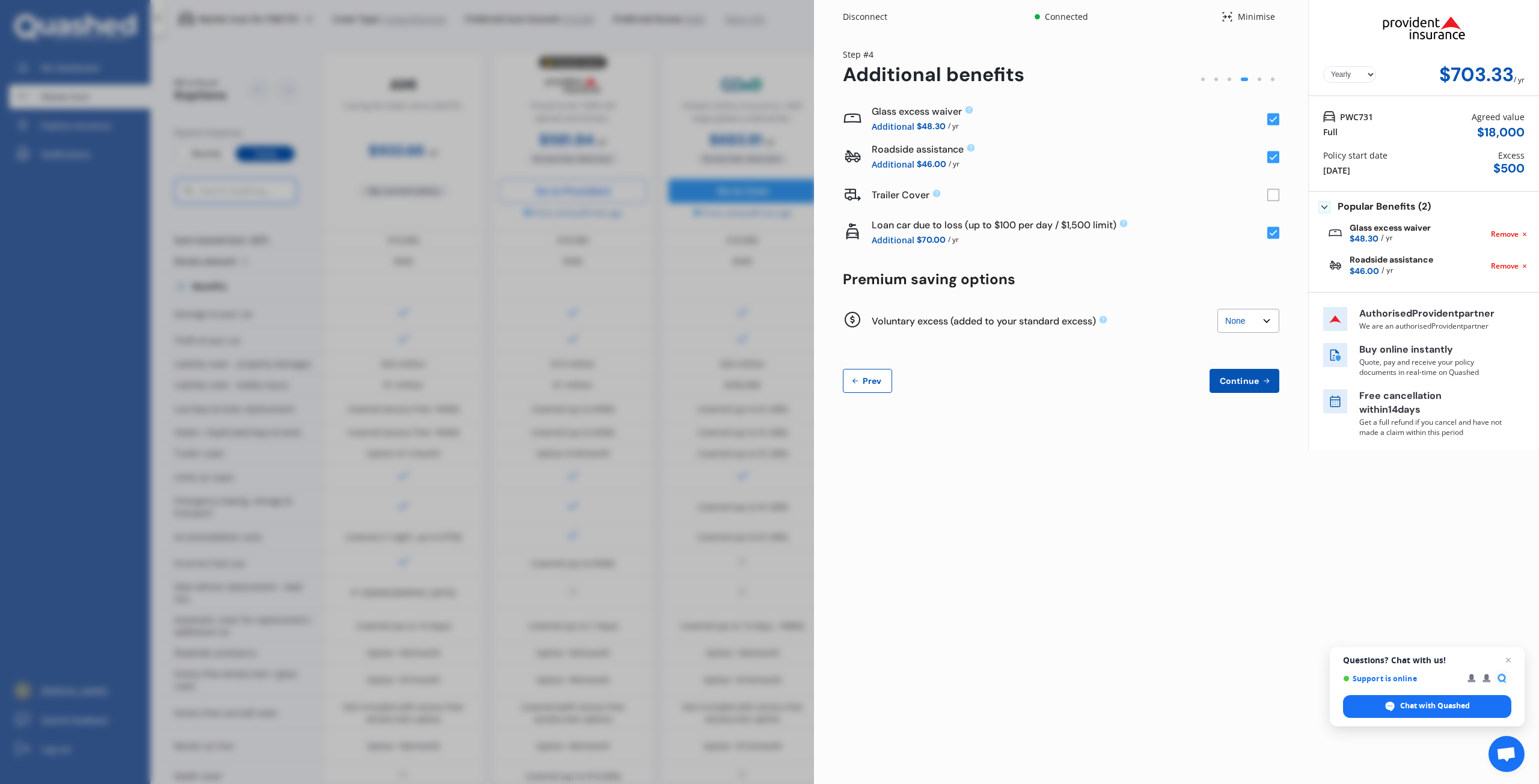
click at [1272, 155] on rect at bounding box center [1273, 157] width 12 height 12
click at [1275, 231] on rect at bounding box center [1273, 233] width 12 height 12
click at [1232, 381] on span "Continue" at bounding box center [1239, 381] width 44 height 9
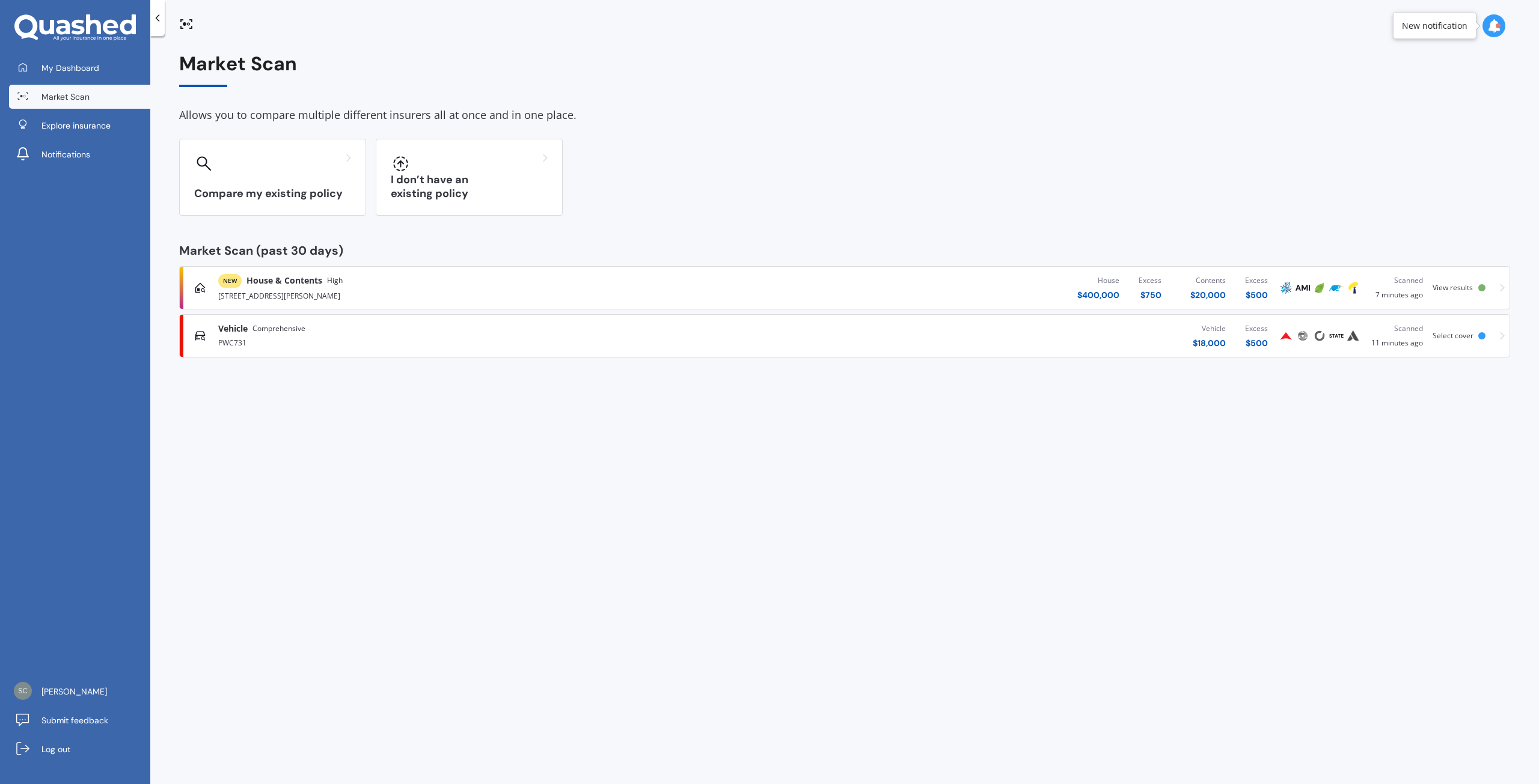
click at [363, 290] on div "[STREET_ADDRESS][PERSON_NAME]" at bounding box center [476, 295] width 518 height 15
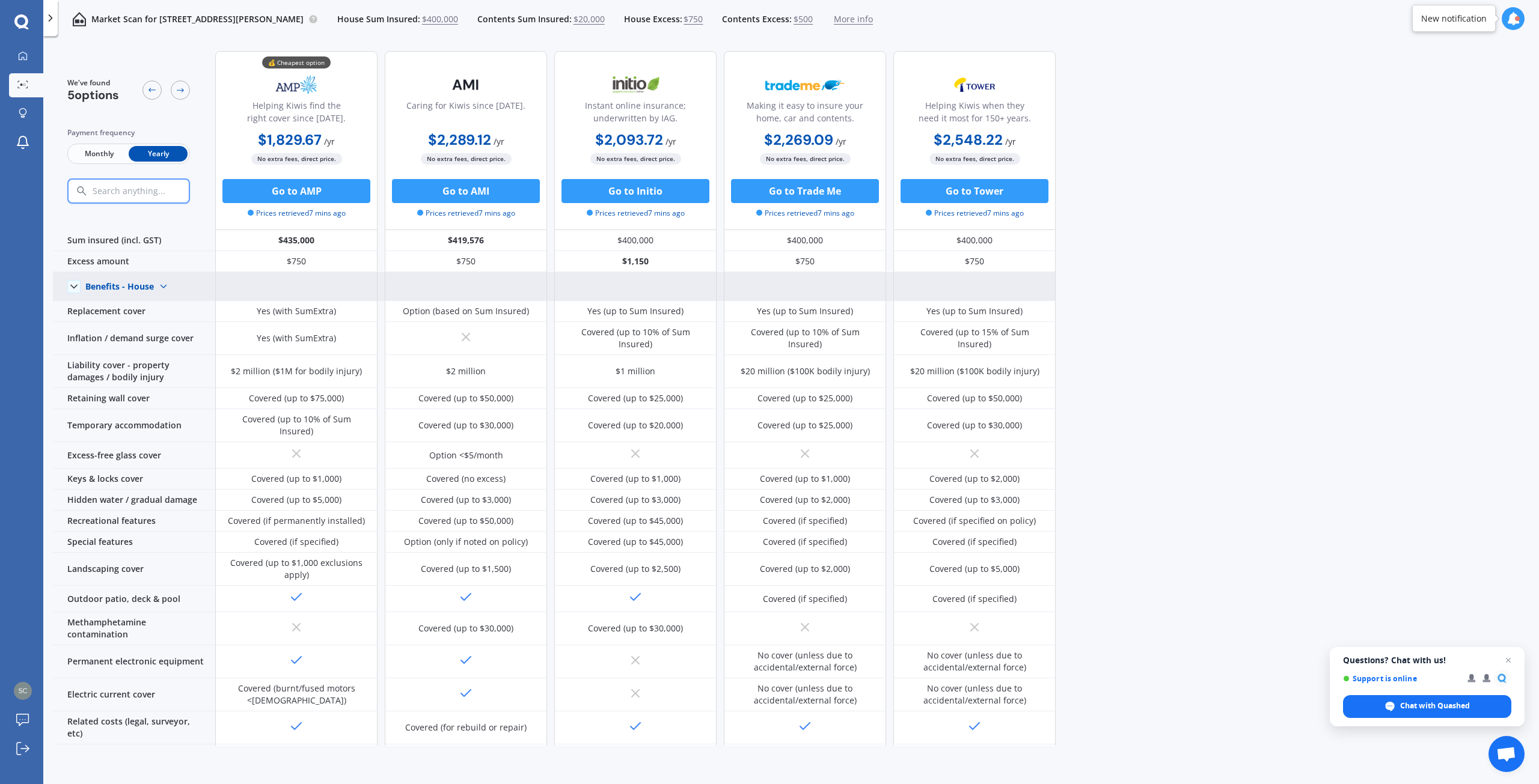
click at [161, 284] on img at bounding box center [163, 286] width 19 height 19
click at [157, 326] on span "Benefits - Contents" at bounding box center [134, 329] width 76 height 11
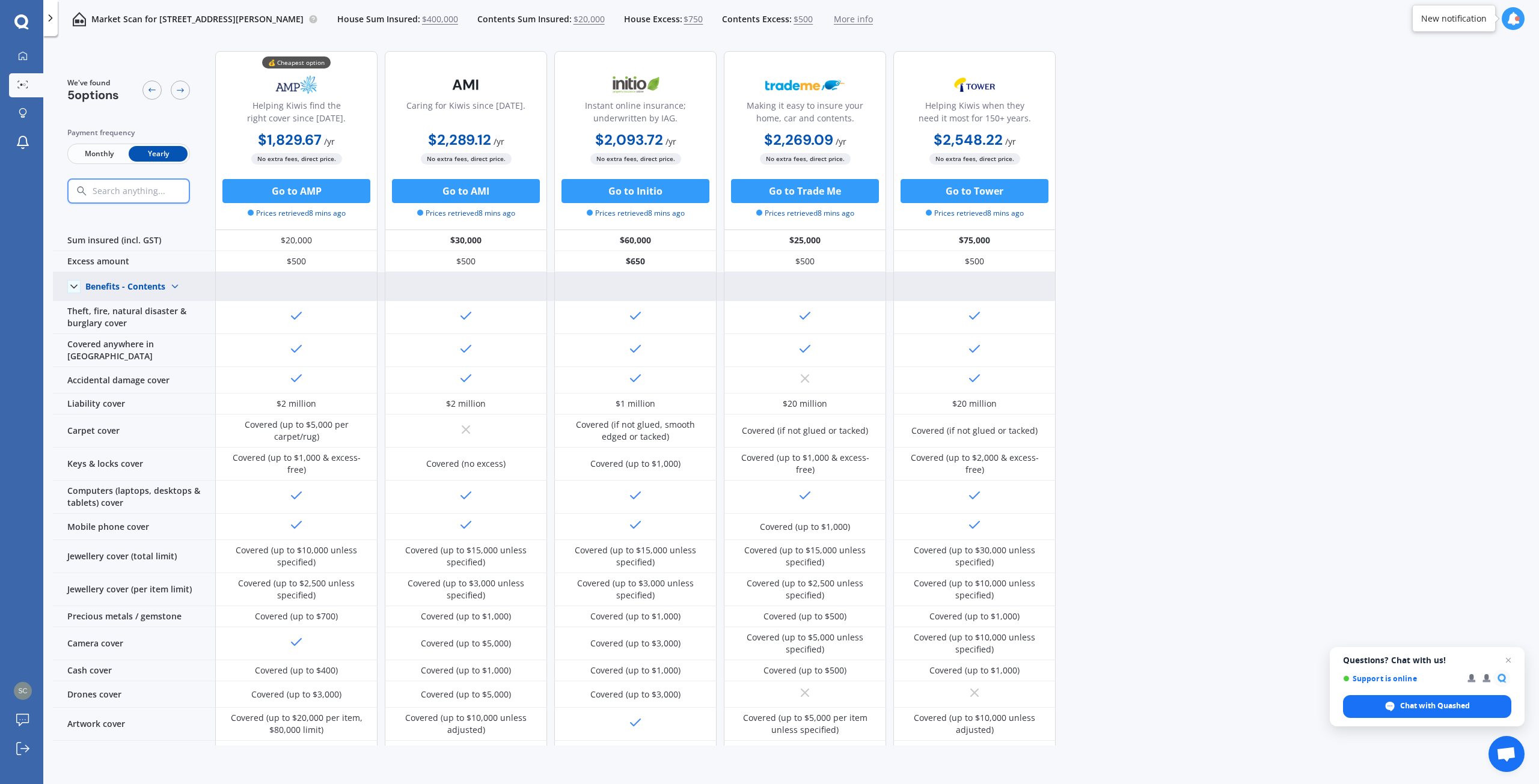
click at [173, 285] on img at bounding box center [175, 286] width 19 height 19
click at [130, 308] on span "Benefits - House" at bounding box center [128, 307] width 66 height 11
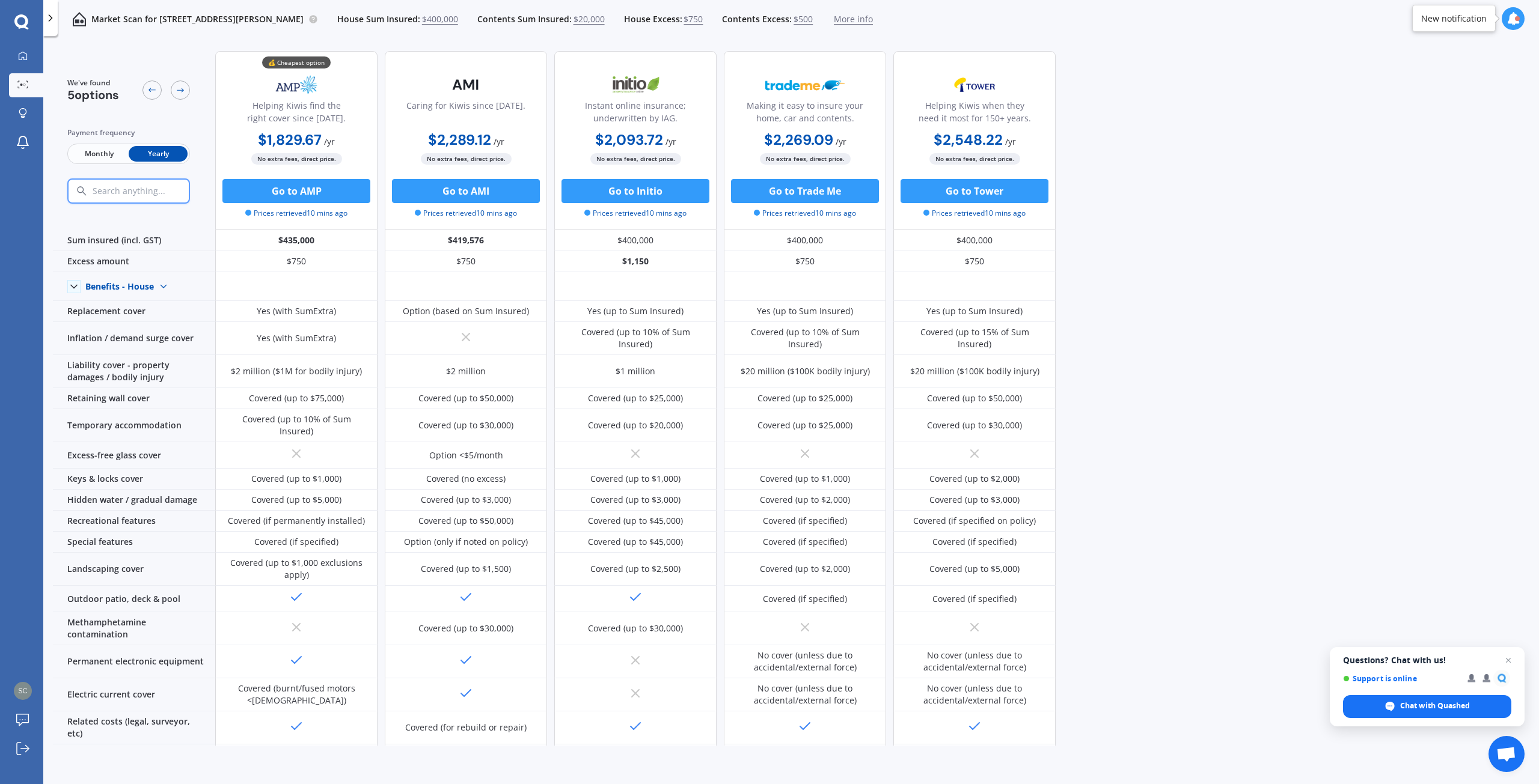
click at [48, 21] on icon at bounding box center [51, 18] width 12 height 12
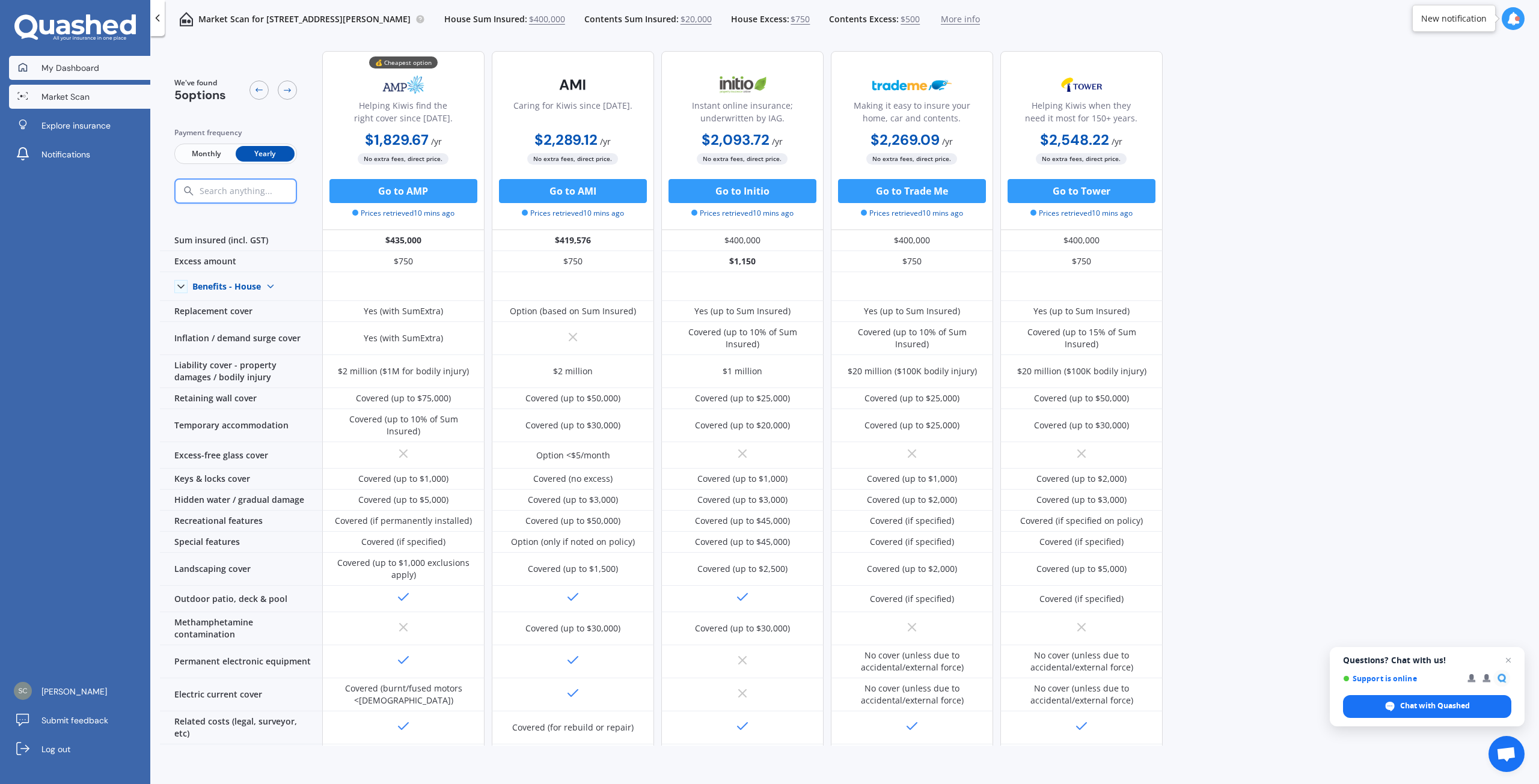
click at [60, 68] on span "My Dashboard" at bounding box center [70, 68] width 58 height 12
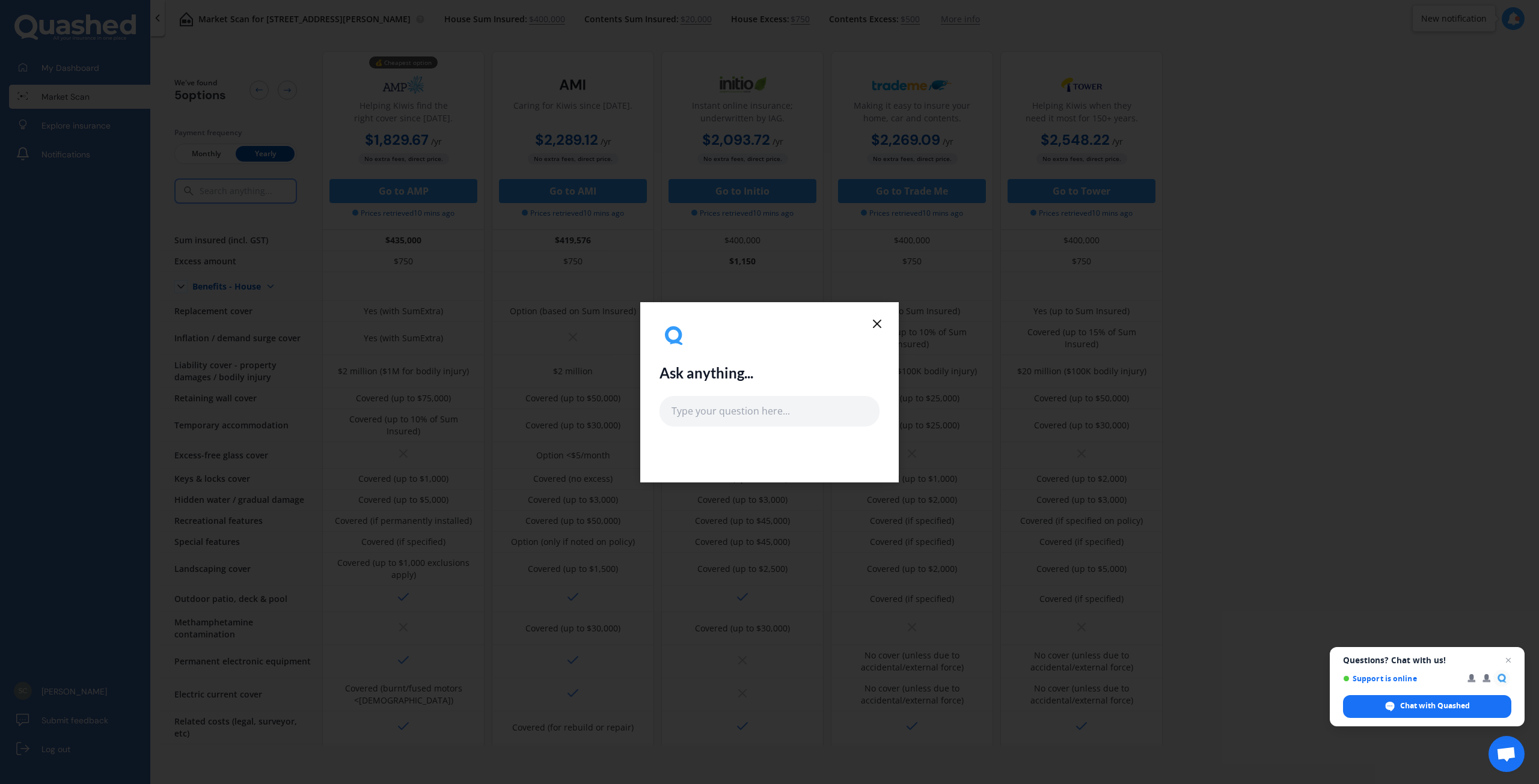
click at [880, 322] on icon at bounding box center [877, 324] width 15 height 15
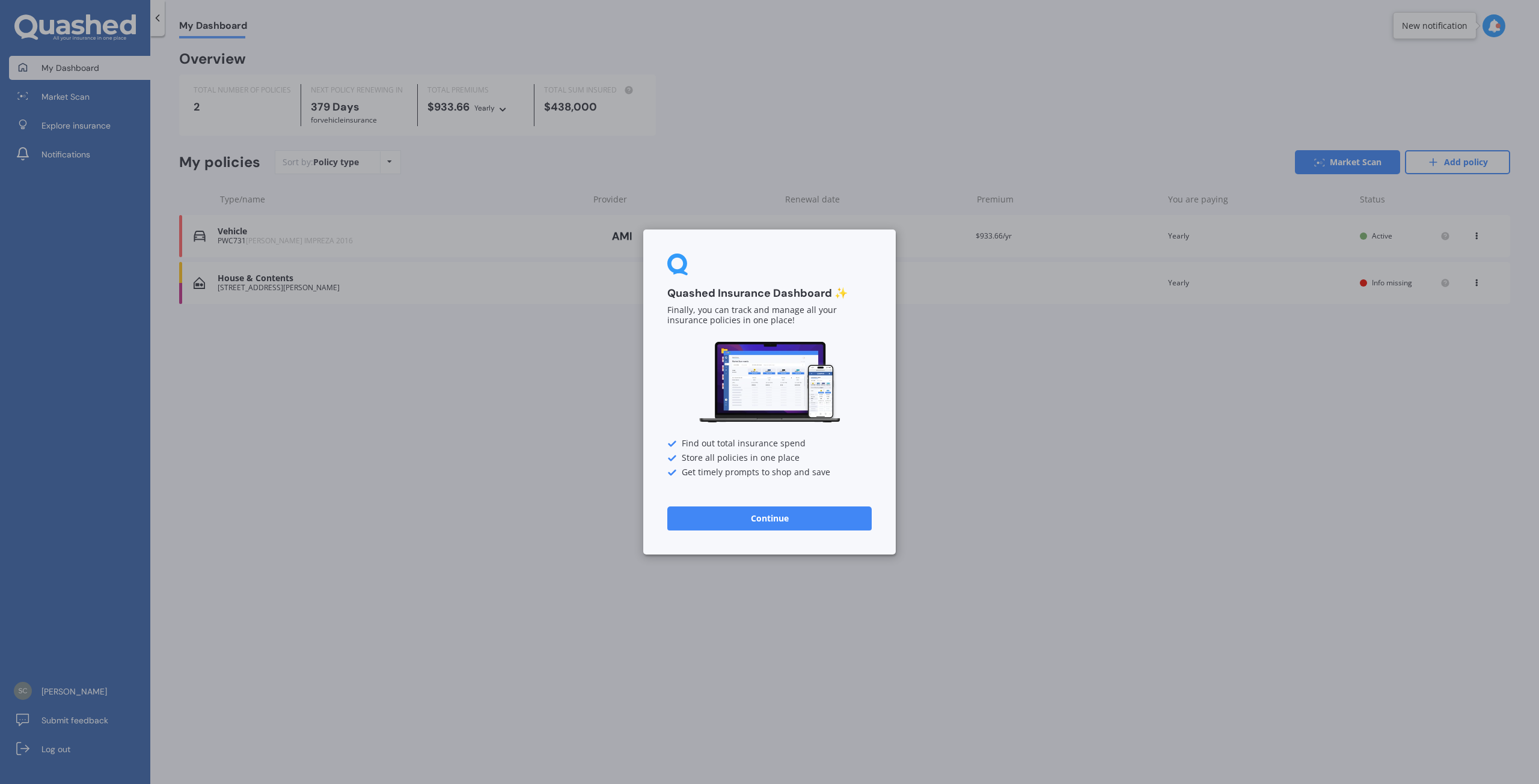
click at [262, 232] on div "Quashed Insurance Dashboard ✨ Finally, you can track and manage all your insura…" at bounding box center [770, 392] width 1539 height 784
click at [752, 518] on button "Continue" at bounding box center [770, 519] width 205 height 24
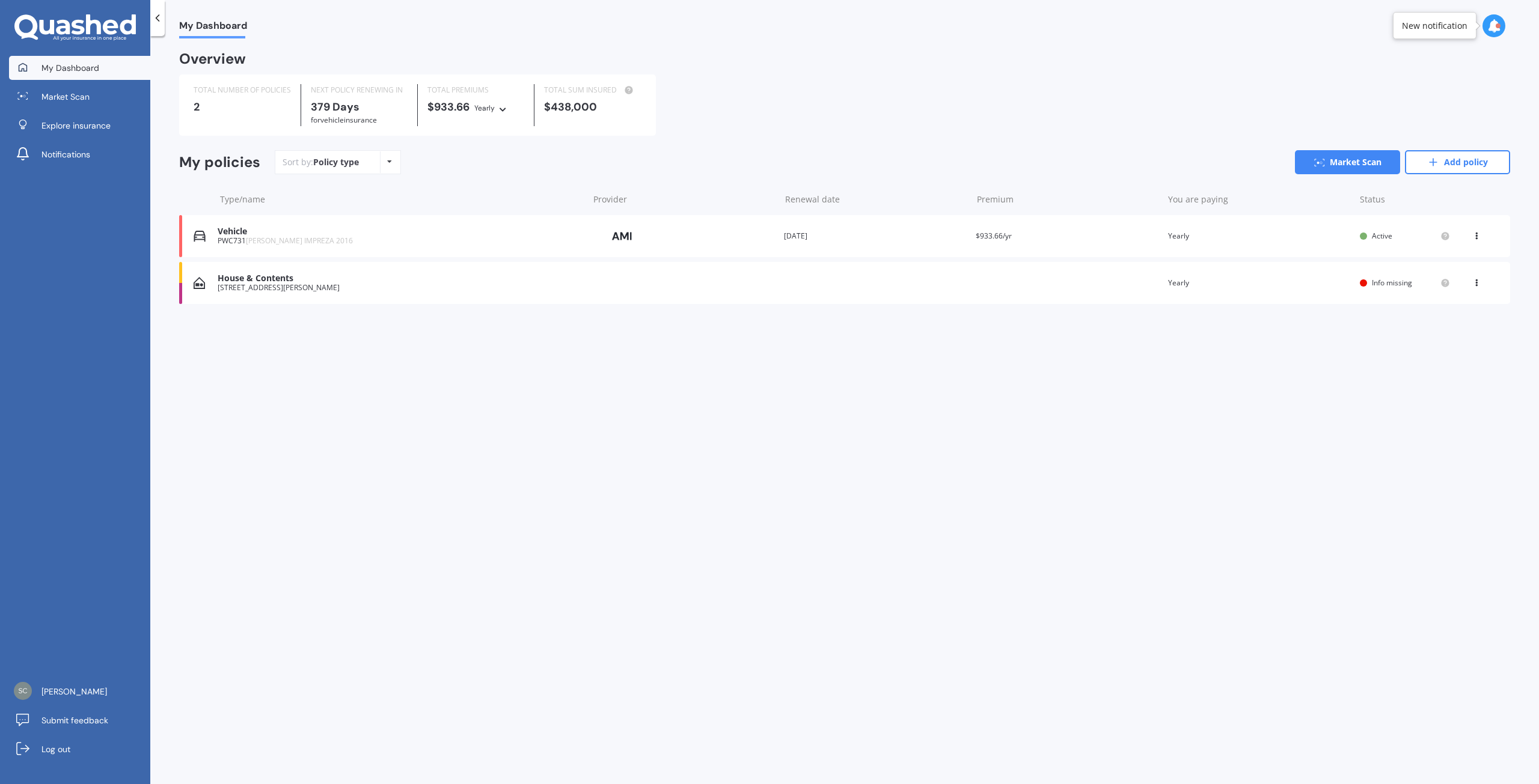
click at [243, 230] on div "Vehicle" at bounding box center [399, 231] width 365 height 10
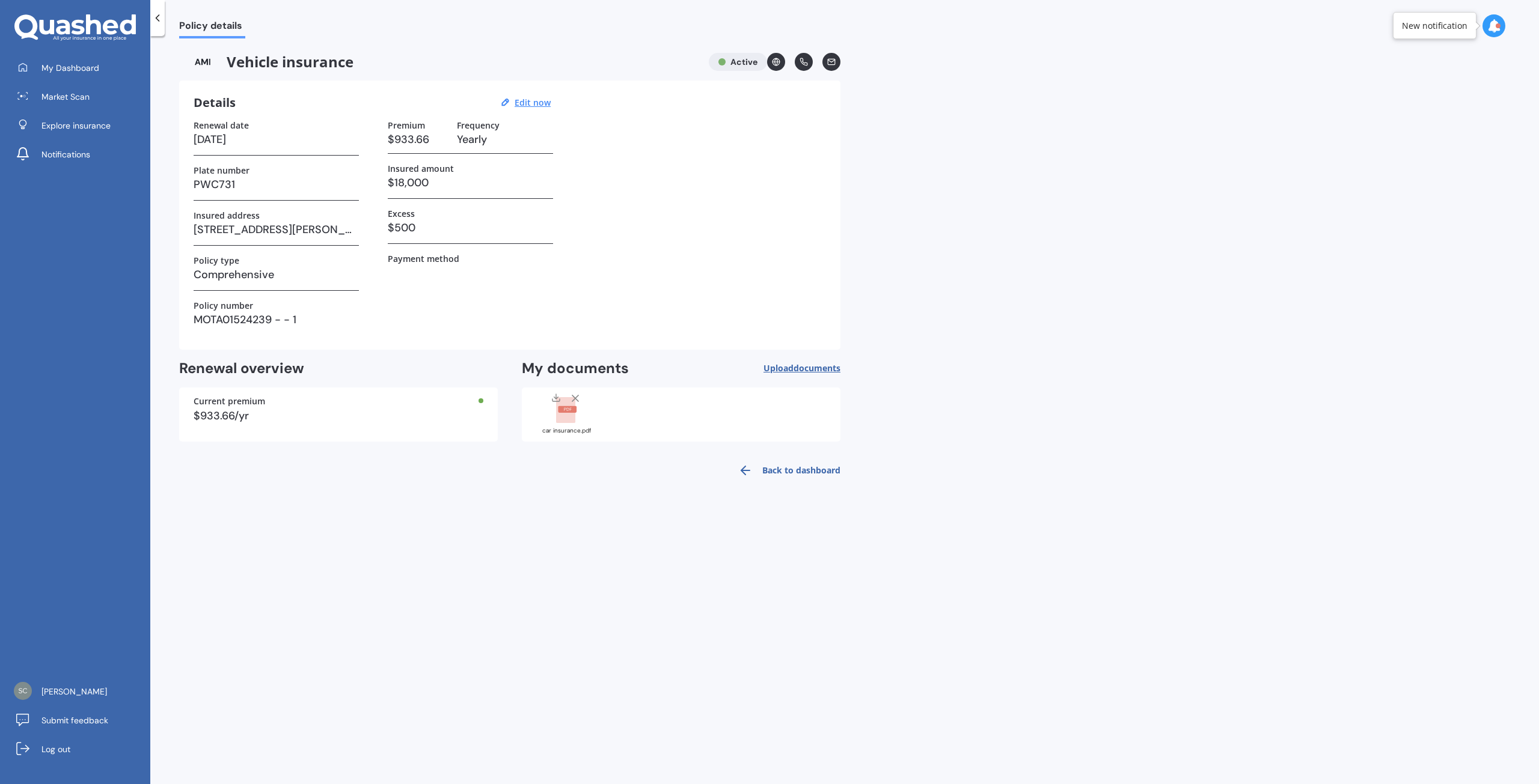
click at [430, 185] on h3 "$18,000" at bounding box center [470, 182] width 165 height 18
click at [529, 102] on u "Edit now" at bounding box center [532, 102] width 36 height 11
select select "29"
select select "09"
select select "2026"
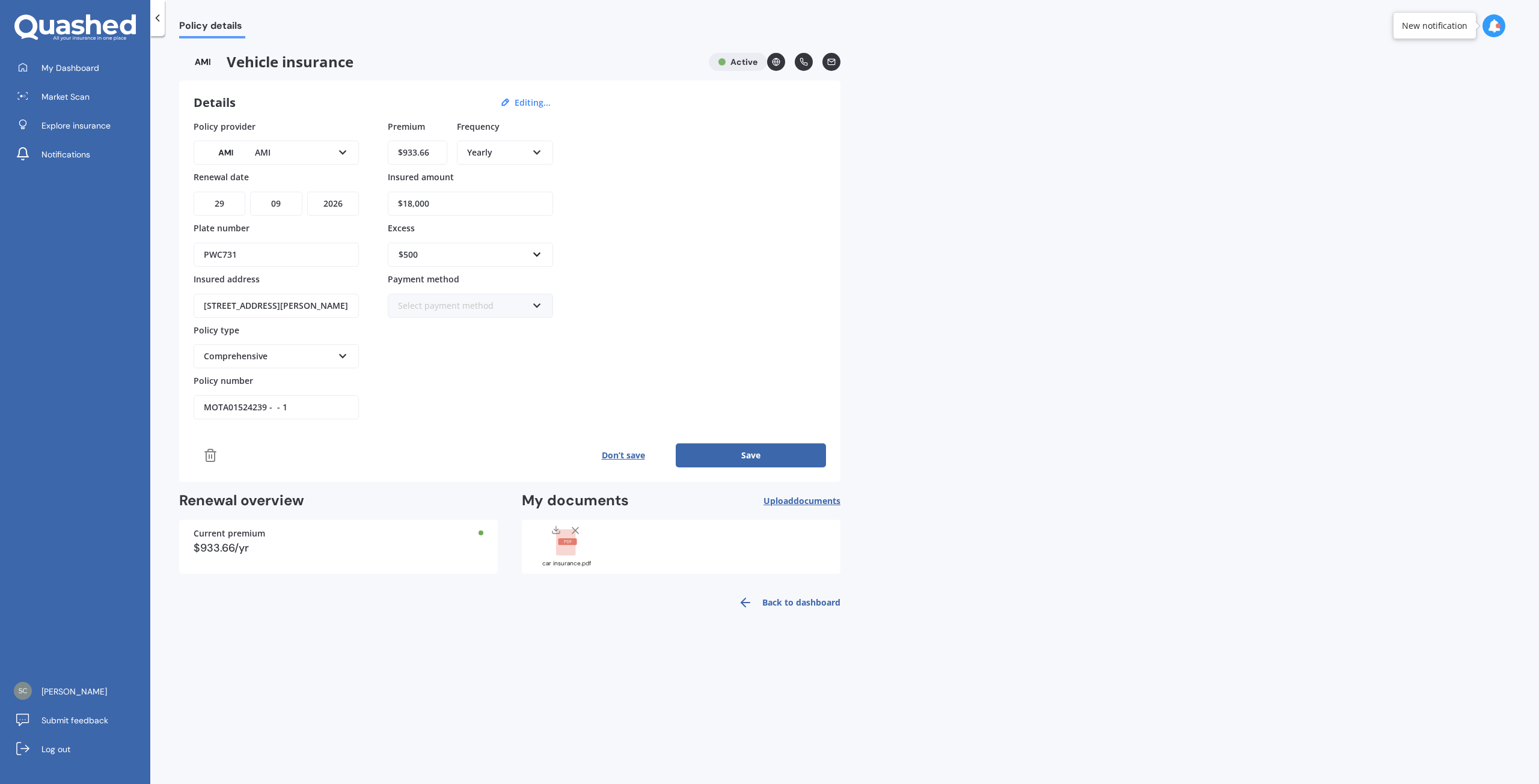
drag, startPoint x: 449, startPoint y: 201, endPoint x: 352, endPoint y: 203, distance: 97.0
click at [352, 203] on div "Policy provider AMI AA AMI AMP ANZ ASB [PERSON_NAME] Ando Assurant Autosure BNZ…" at bounding box center [510, 270] width 633 height 300
type input "$14,000"
click at [526, 397] on div "Premium $933.66 Frequency Yearly Yearly Six-Monthly Quarterly Monthly Fortnight…" at bounding box center [470, 270] width 165 height 300
click at [727, 455] on button "Save" at bounding box center [751, 456] width 150 height 24
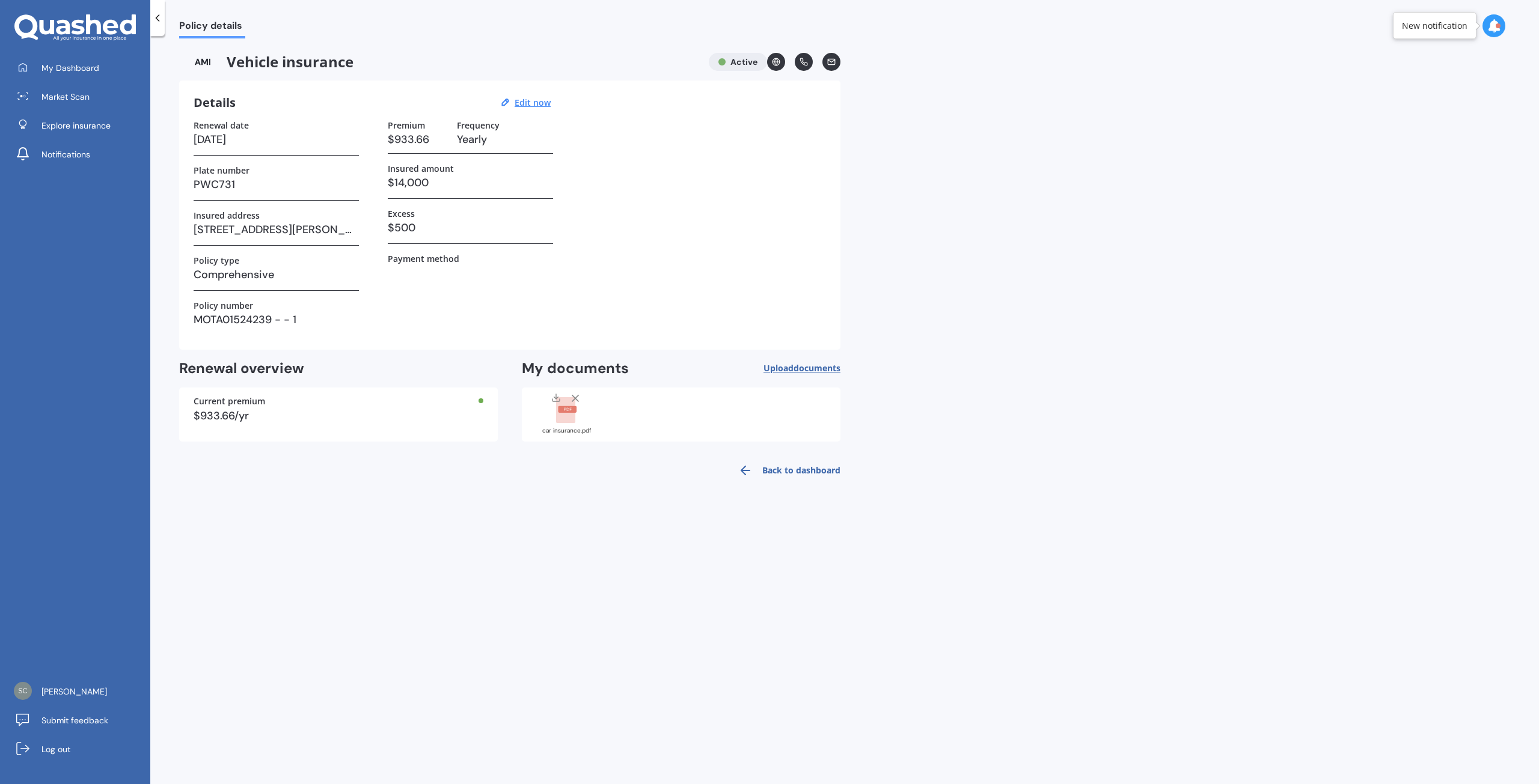
click at [810, 469] on link "Back to dashboard" at bounding box center [785, 470] width 110 height 29
